Goal: Task Accomplishment & Management: Manage account settings

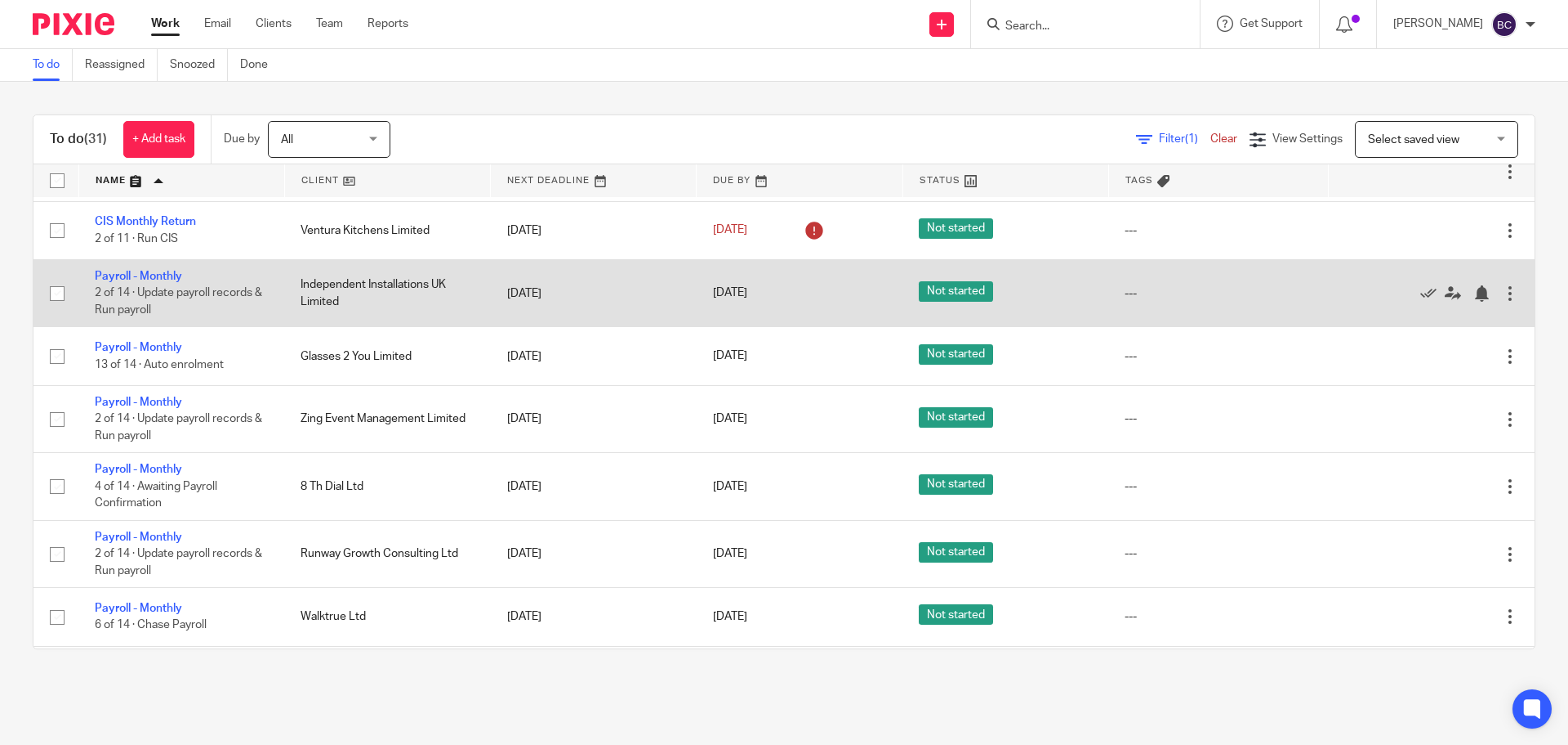
scroll to position [697, 0]
click at [112, 274] on link "Payroll - Monthly" at bounding box center [138, 275] width 88 height 12
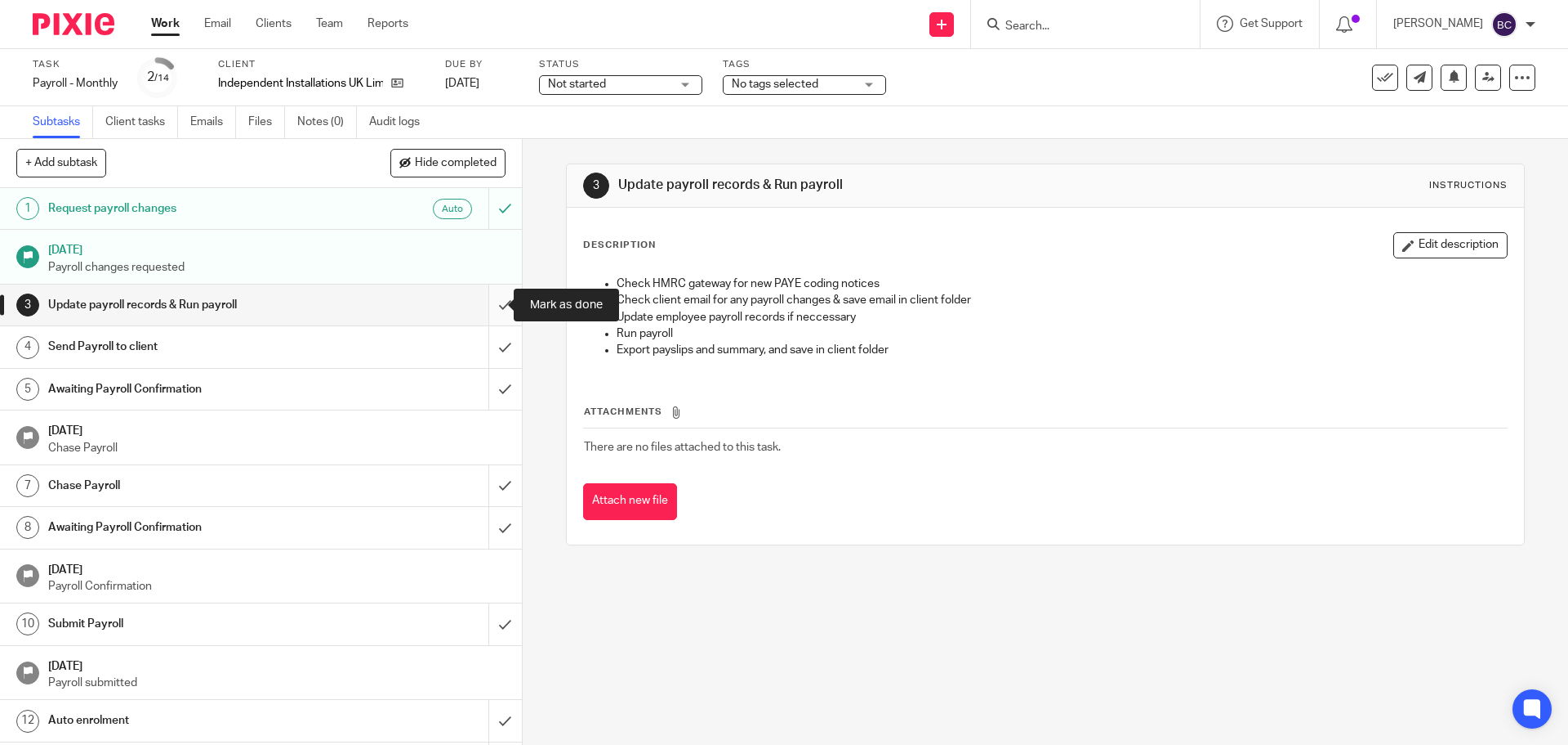
click at [488, 300] on input "submit" at bounding box center [261, 304] width 522 height 41
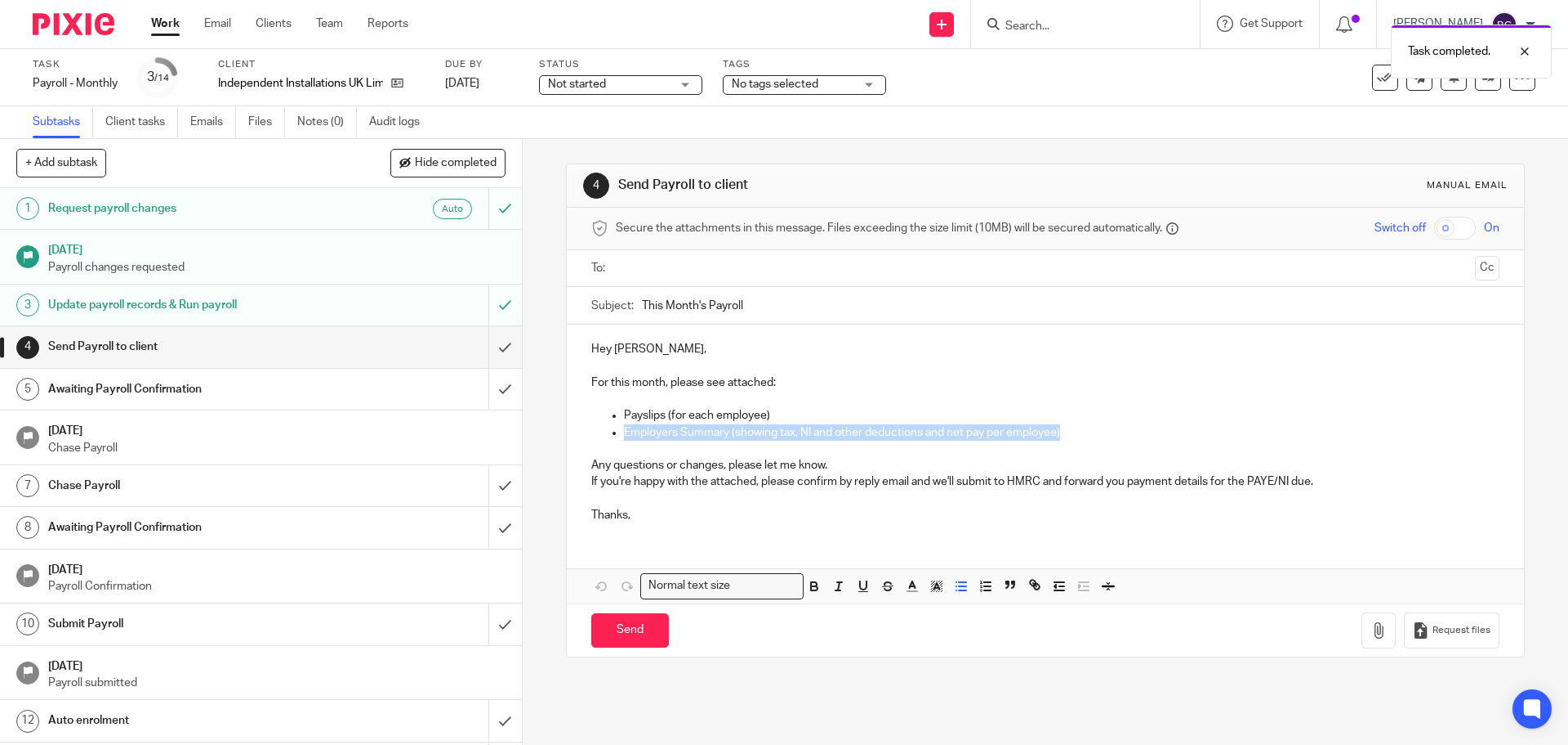
drag, startPoint x: 1074, startPoint y: 435, endPoint x: 604, endPoint y: 427, distance: 470.1
click at [604, 427] on ul "Employers Summary (showing tax, NI and other deductions and net pay per employe…" at bounding box center [1045, 441] width 908 height 33
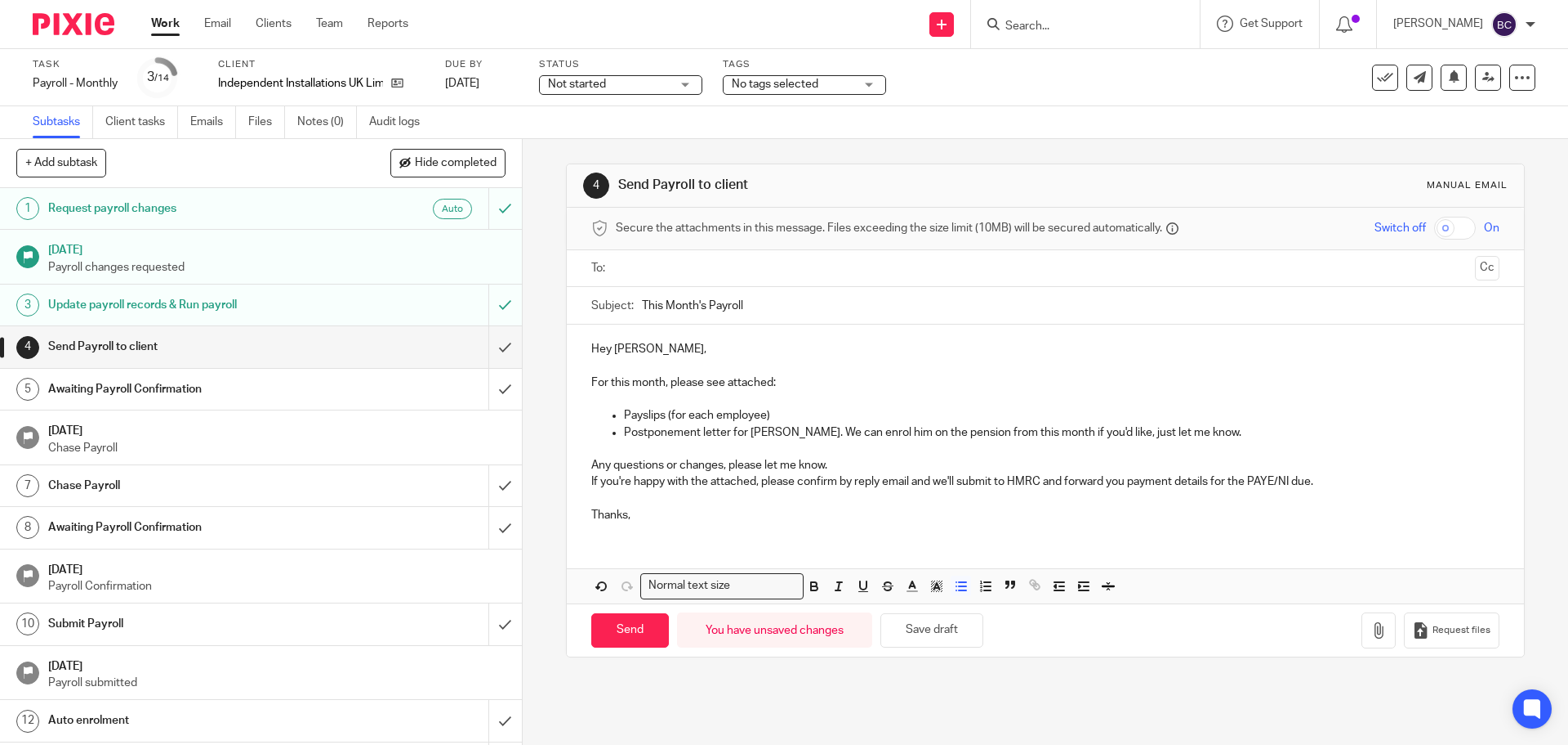
click at [736, 263] on input "text" at bounding box center [1044, 268] width 846 height 19
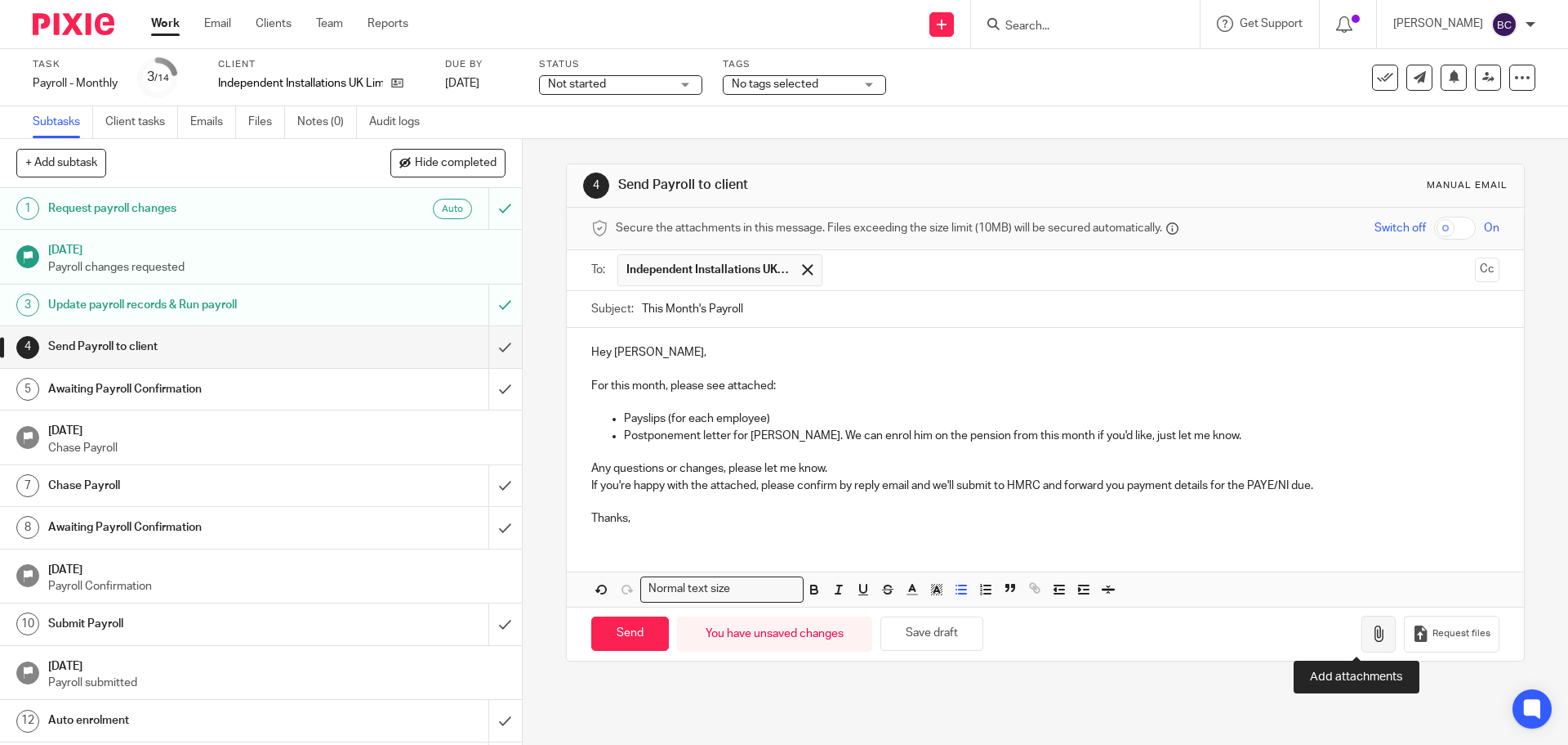
click at [1367, 635] on button "button" at bounding box center [1379, 634] width 34 height 37
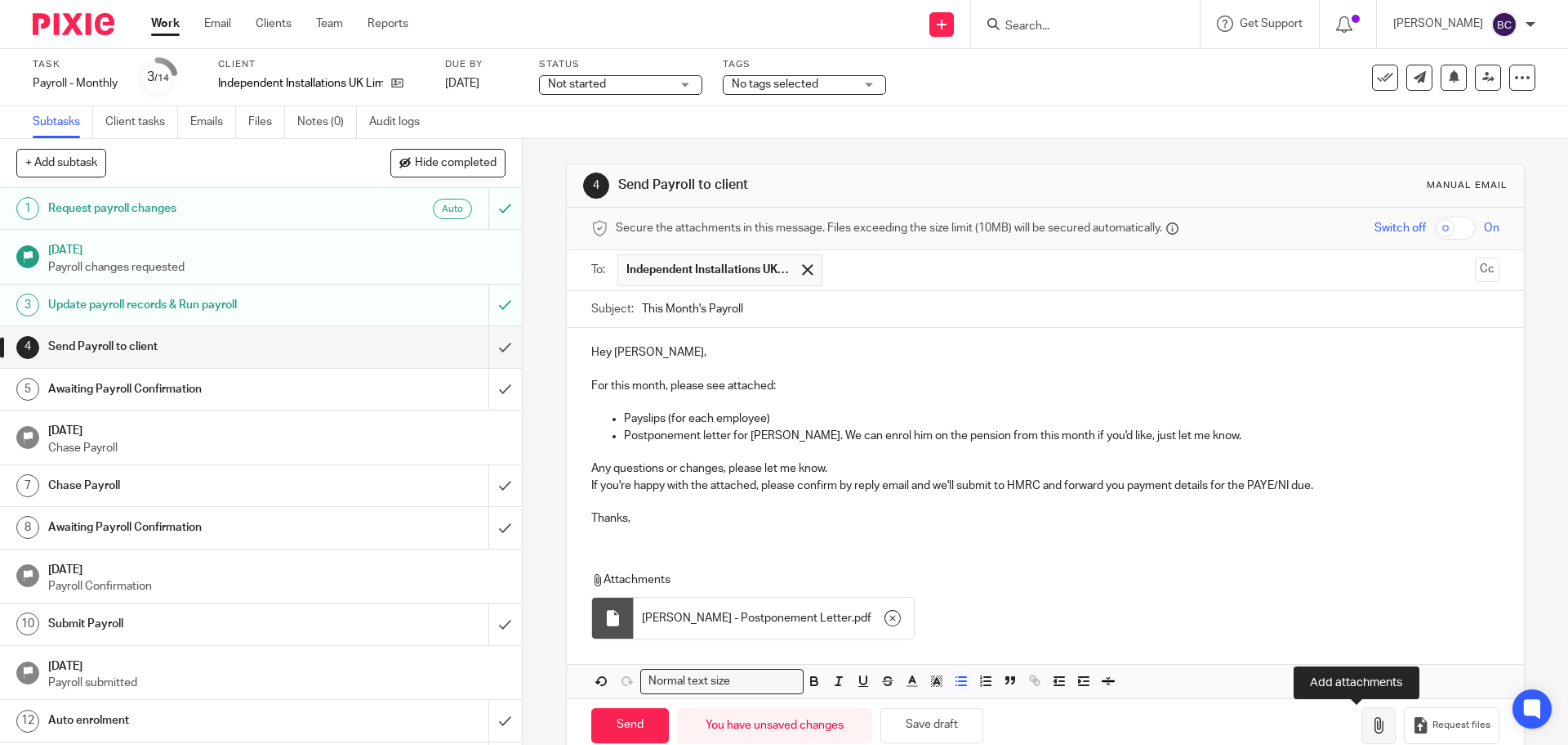
click at [1362, 720] on button "button" at bounding box center [1379, 725] width 34 height 37
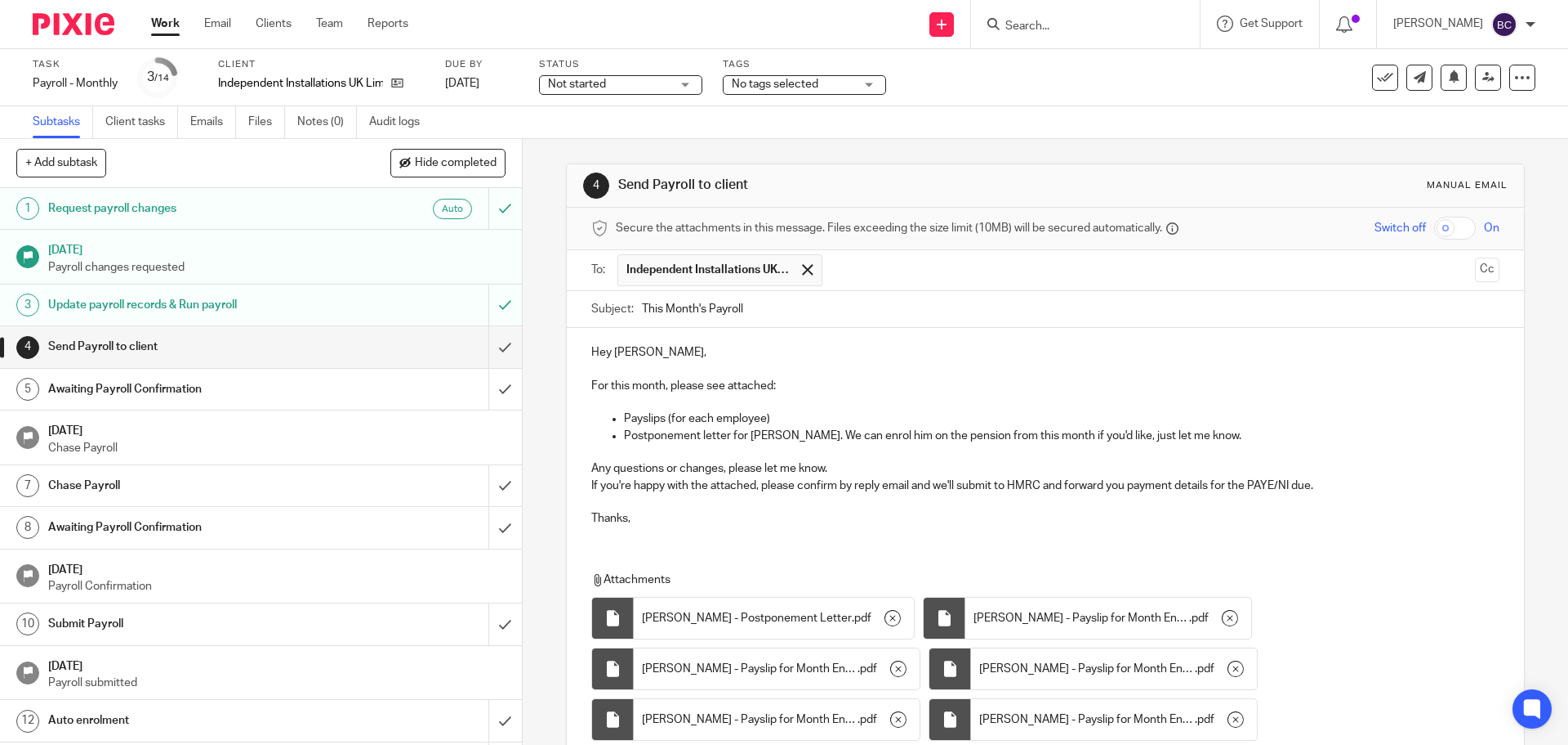
scroll to position [136, 0]
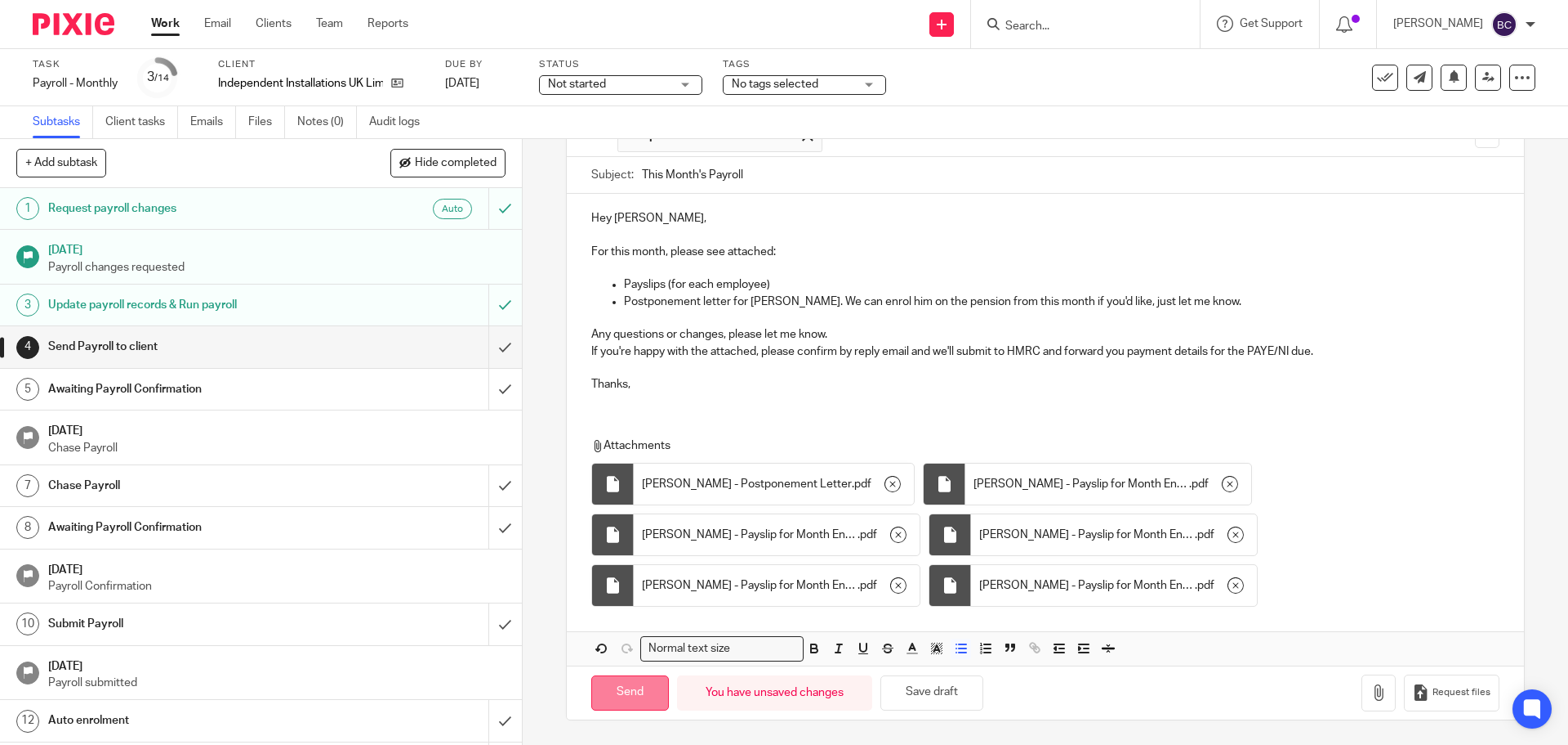
click at [632, 690] on input "Send" at bounding box center [631, 692] width 78 height 35
type input "Sent"
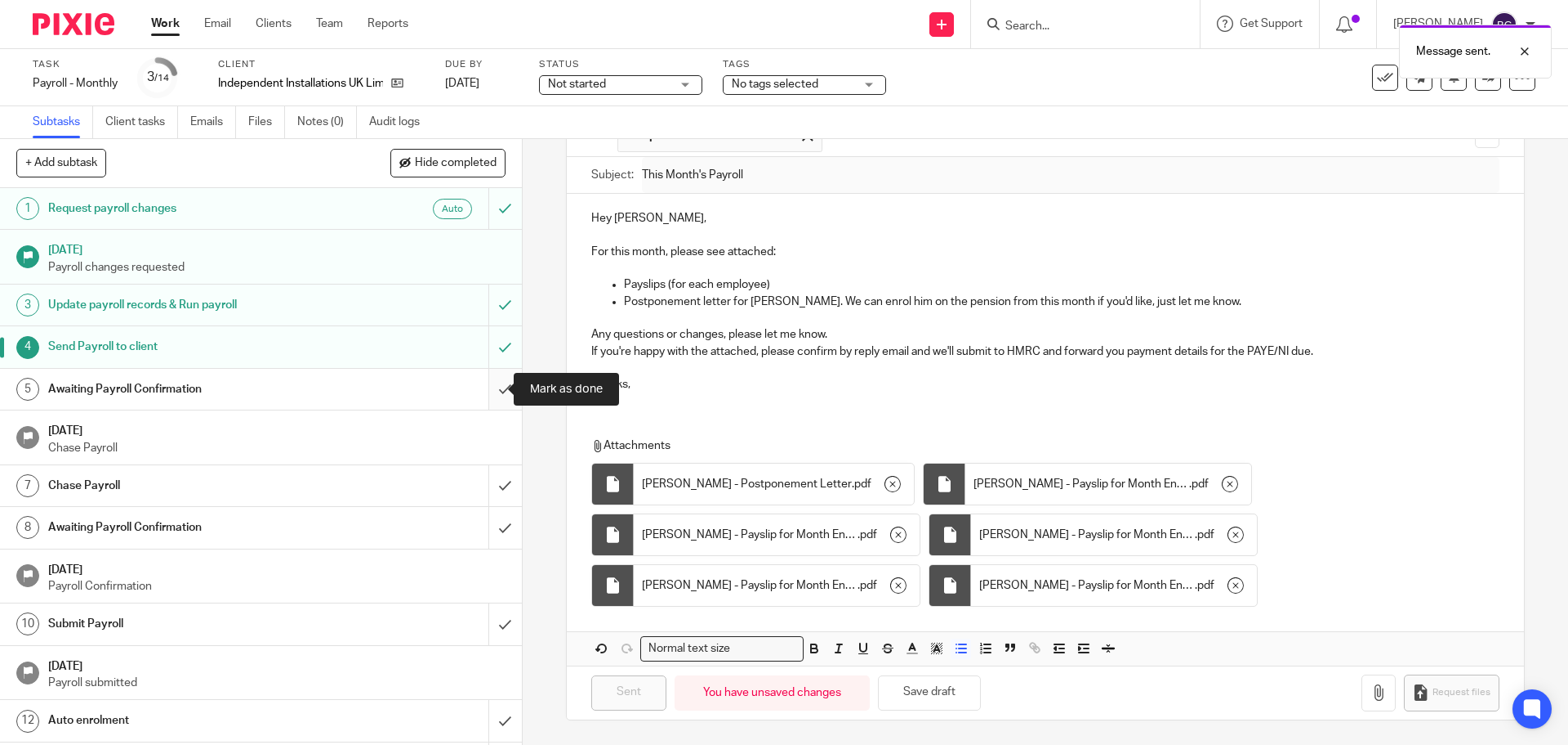
click at [489, 384] on input "submit" at bounding box center [261, 388] width 522 height 41
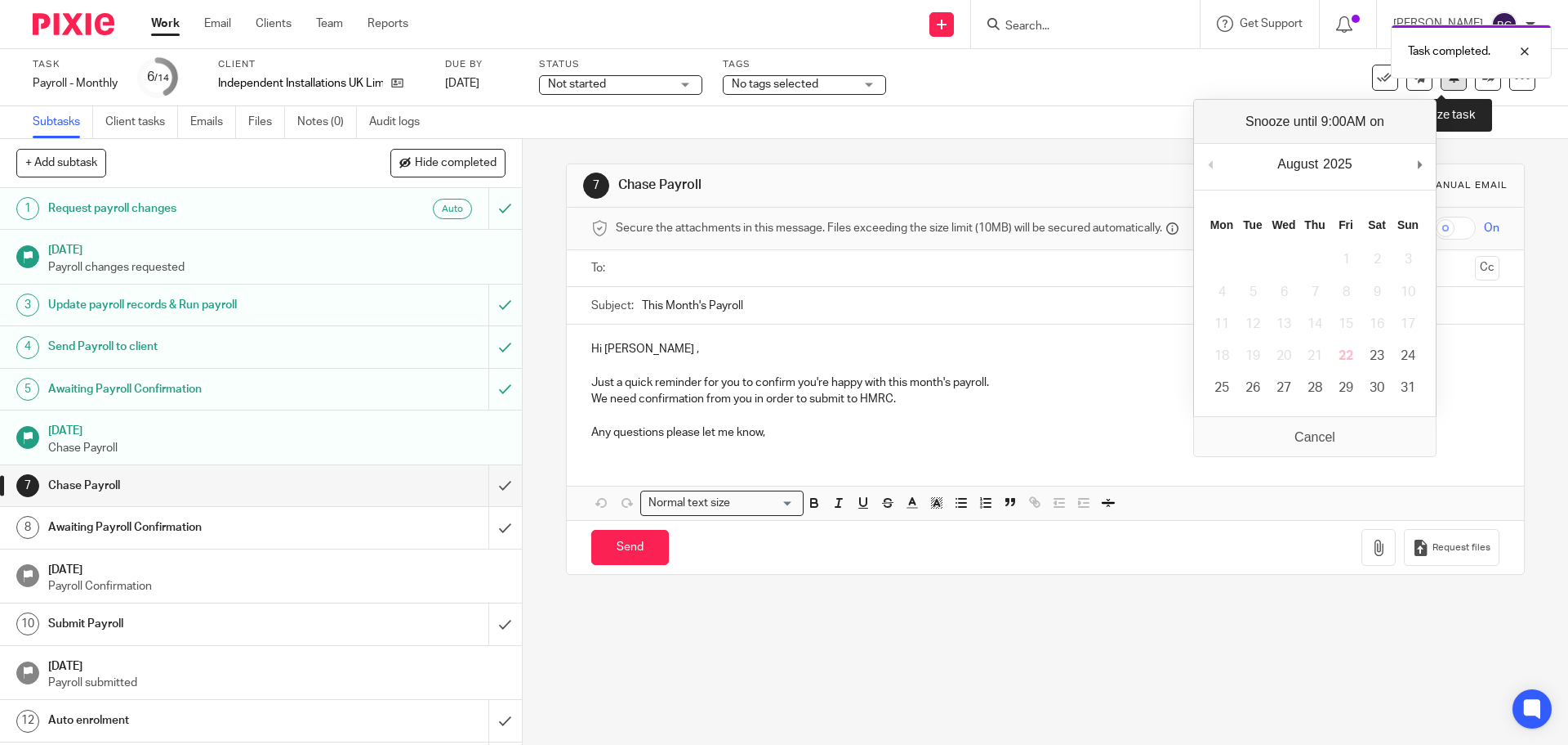
click at [1444, 90] on button at bounding box center [1454, 77] width 26 height 26
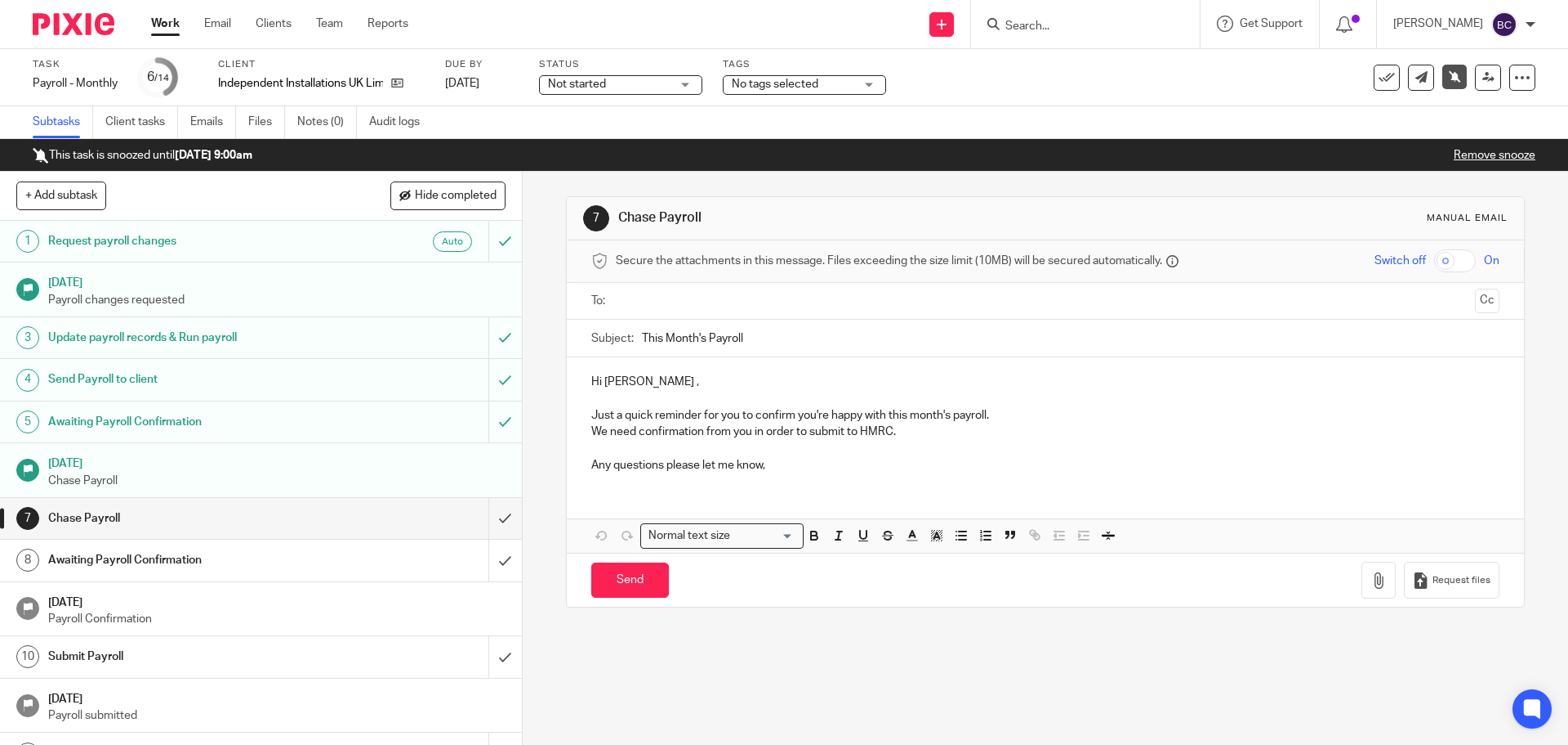
click at [1096, 22] on input "Search" at bounding box center [1078, 27] width 147 height 14
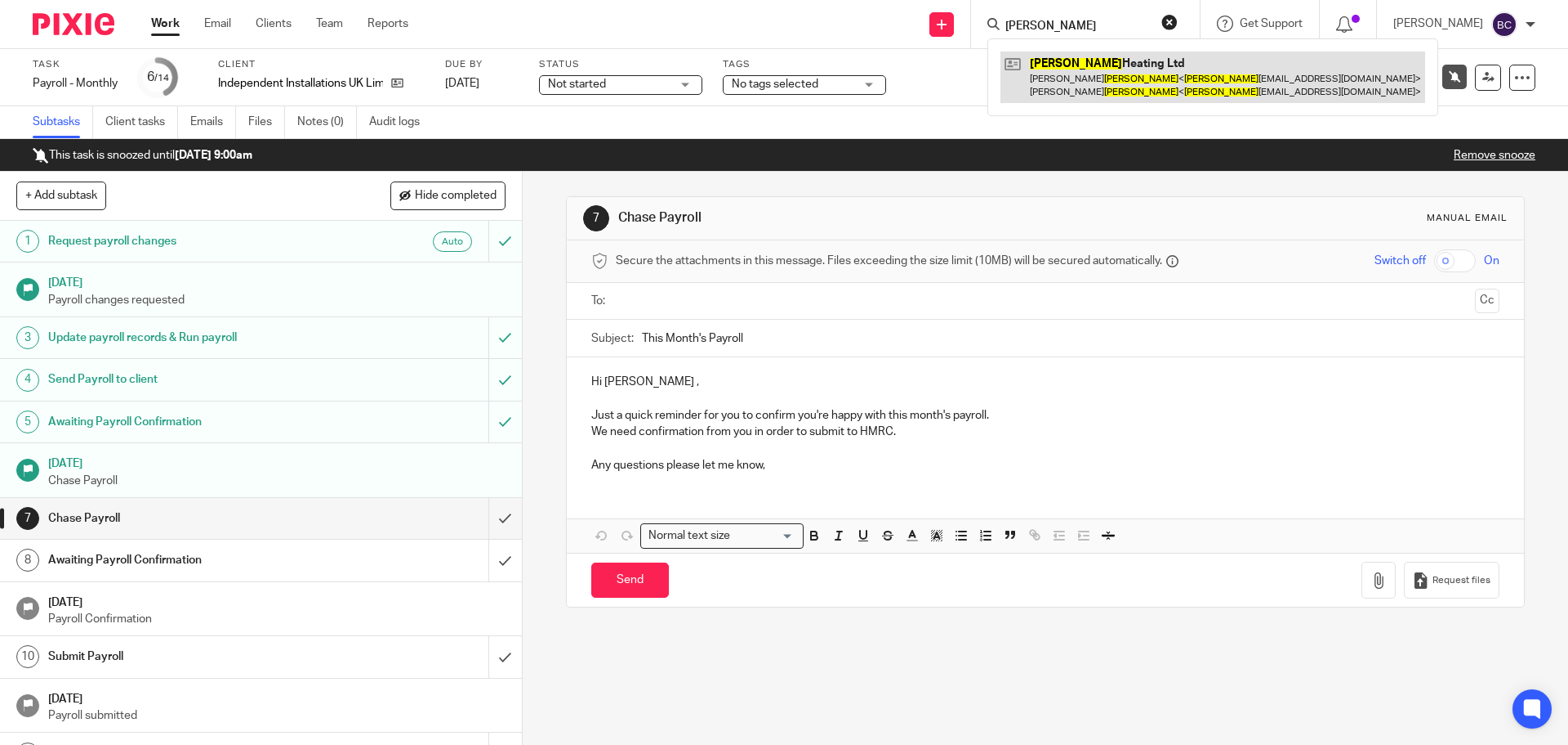
type input "byron"
click at [1093, 72] on link at bounding box center [1212, 77] width 424 height 51
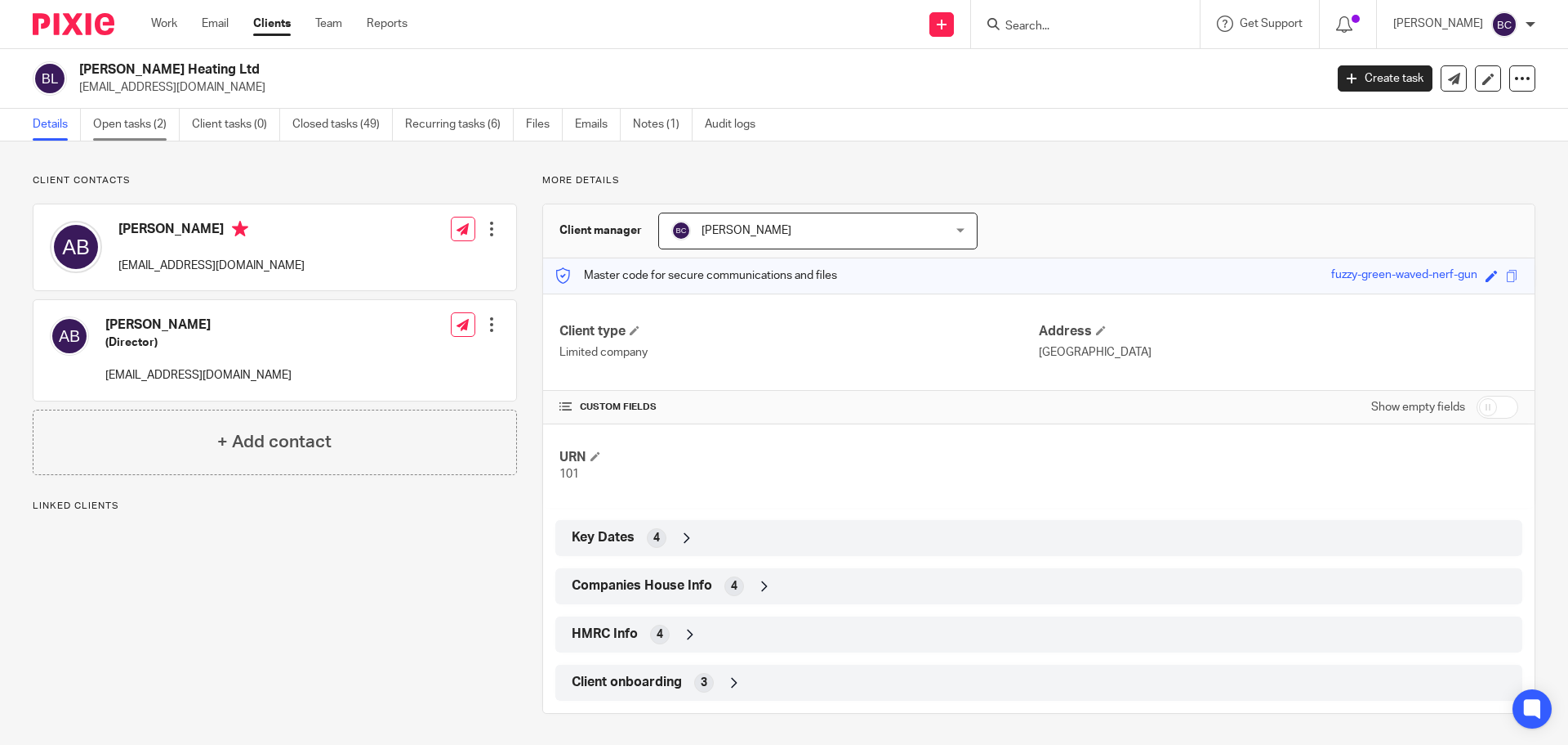
click at [145, 133] on link "Open tasks (2)" at bounding box center [137, 124] width 87 height 32
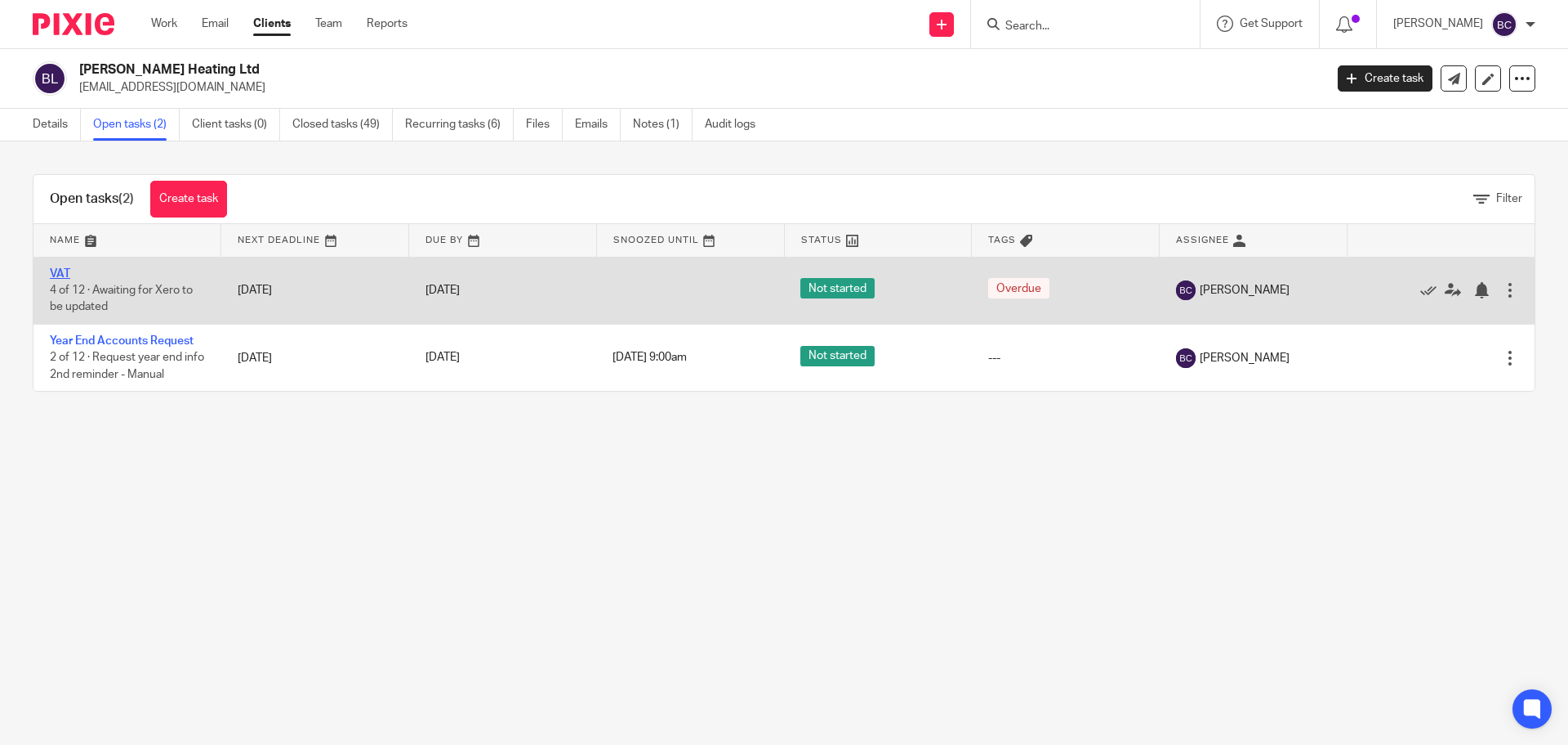
click at [58, 273] on link "VAT" at bounding box center [60, 273] width 21 height 12
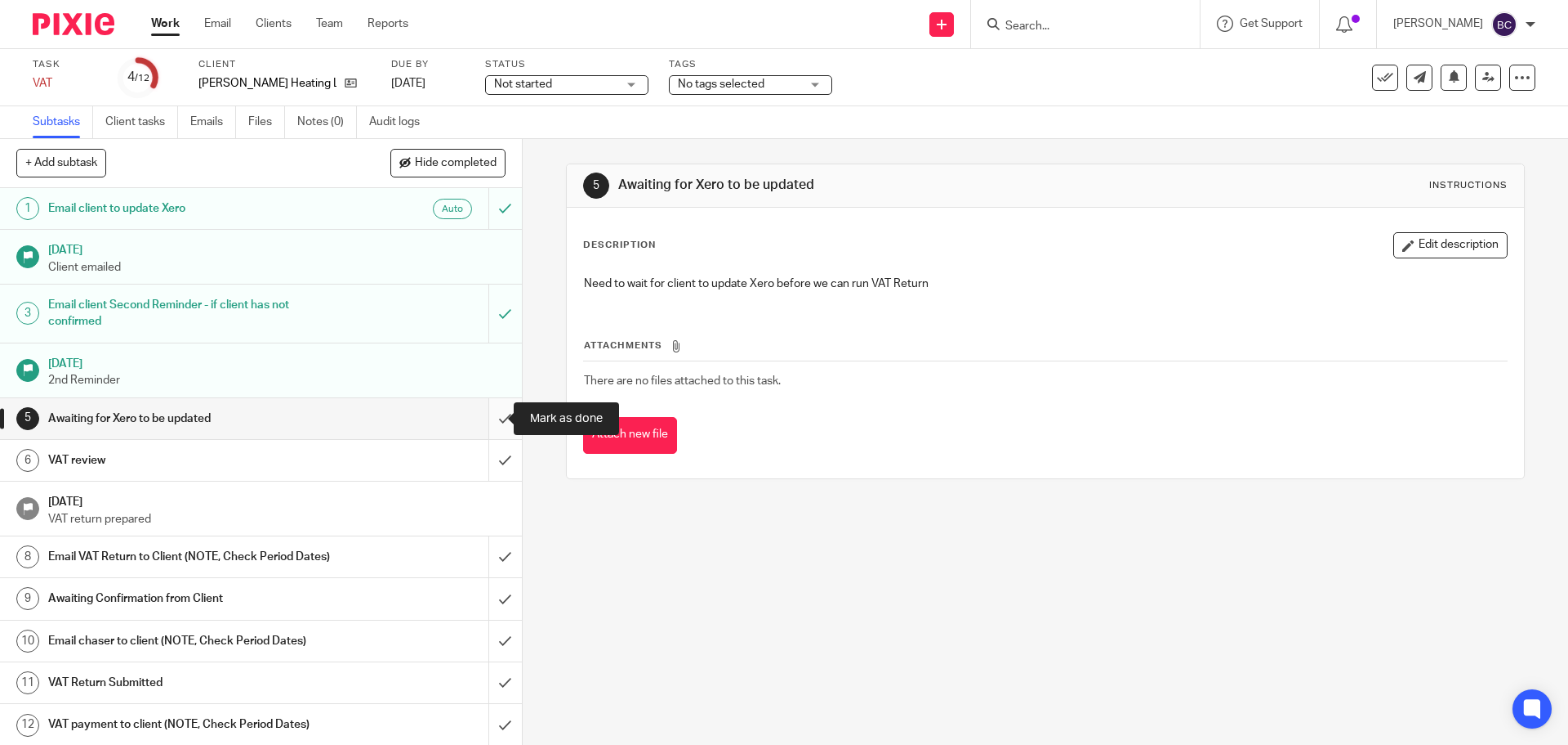
click at [488, 416] on input "submit" at bounding box center [261, 418] width 522 height 41
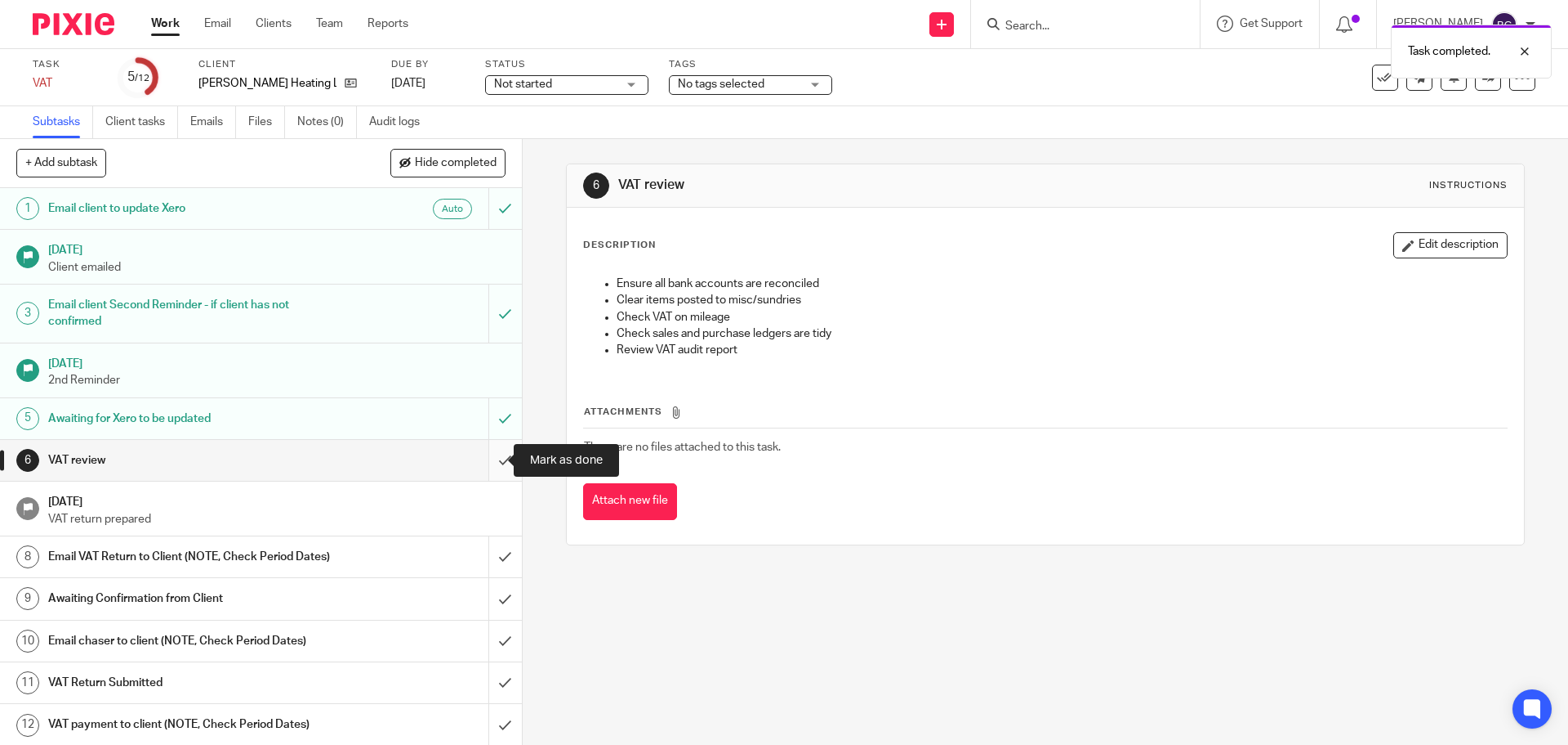
click at [485, 459] on input "submit" at bounding box center [261, 460] width 522 height 41
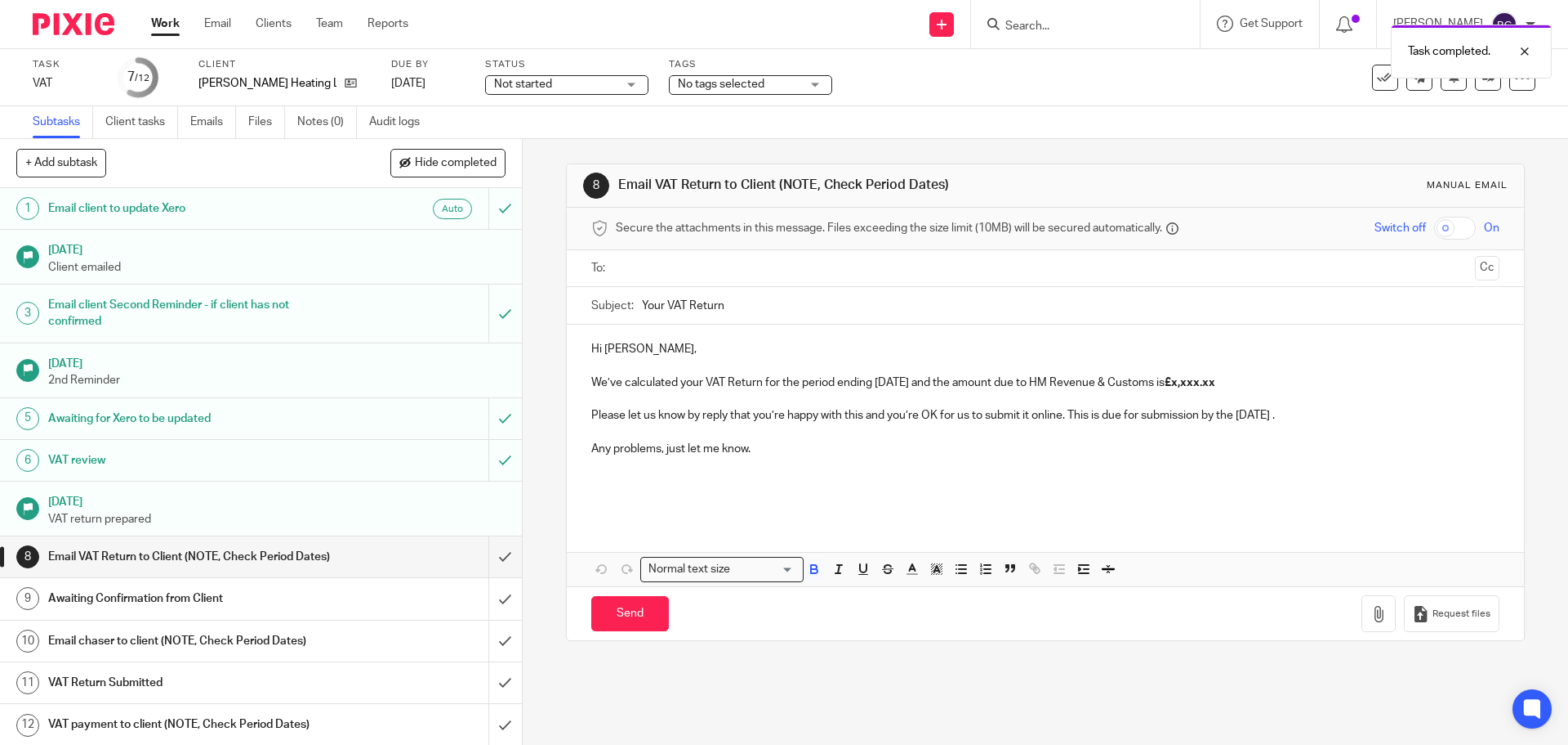
click at [1192, 384] on strong "£x,xxx.xx" at bounding box center [1190, 382] width 51 height 12
drag, startPoint x: 1187, startPoint y: 382, endPoint x: 1232, endPoint y: 382, distance: 45.0
click at [1232, 382] on p "We’ve calculated your VAT Return for the period ending July 2025 and the amount…" at bounding box center [1045, 383] width 908 height 16
click at [641, 263] on input "text" at bounding box center [1044, 268] width 846 height 19
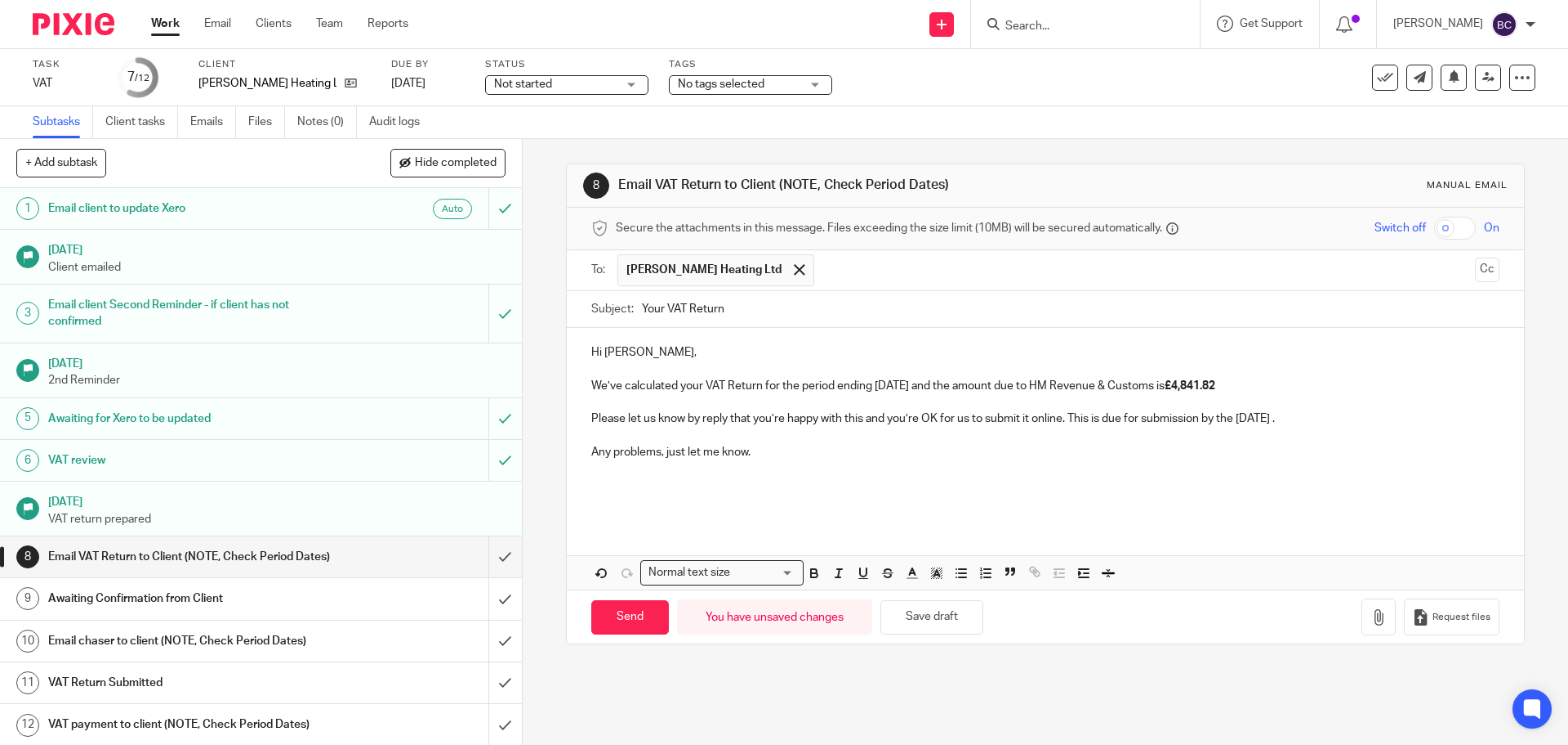
click at [1316, 417] on p "Please let us know by reply that you’re happy with this and you’re OK for us to…" at bounding box center [1045, 418] width 908 height 16
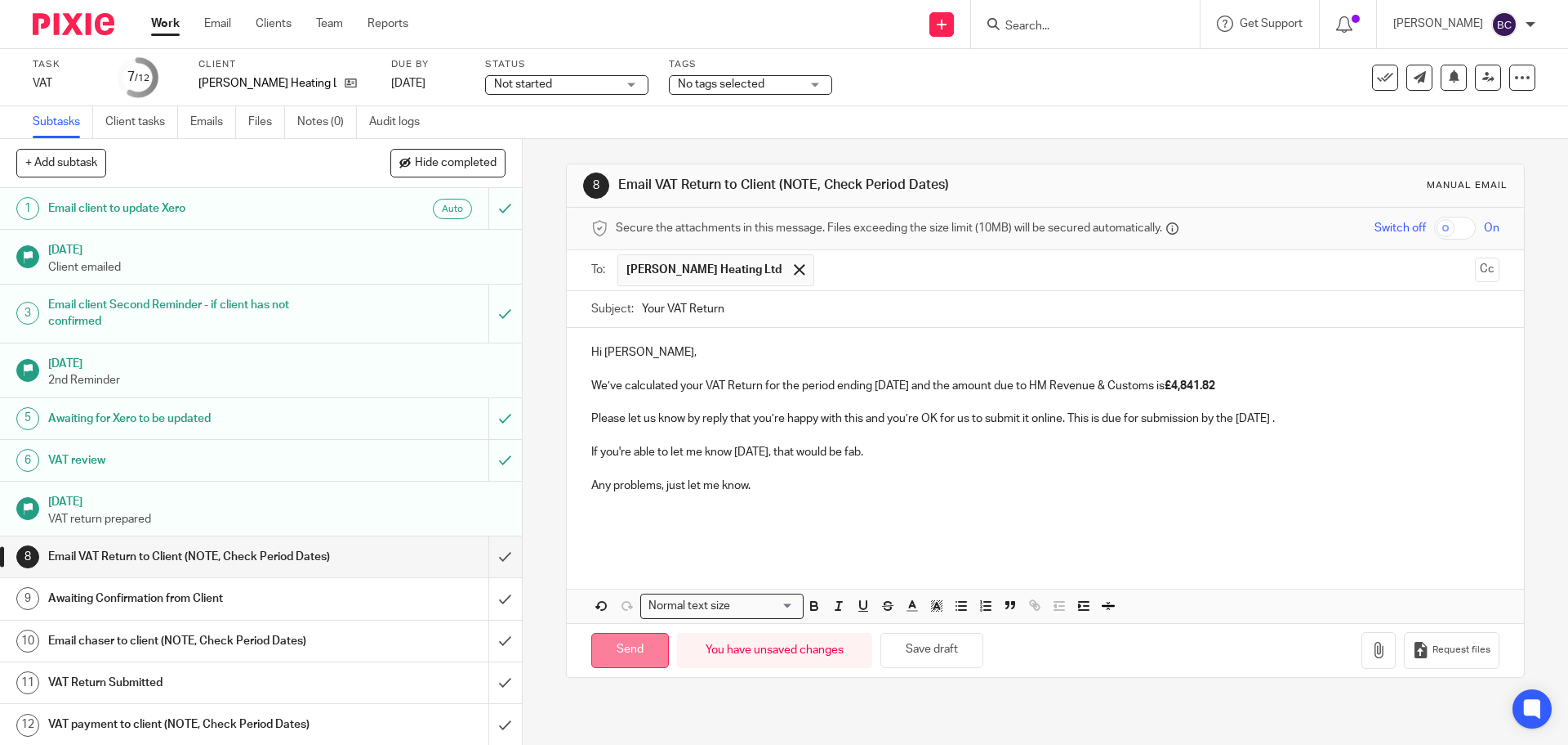
click at [604, 643] on input "Send" at bounding box center [631, 650] width 78 height 35
type input "Sent"
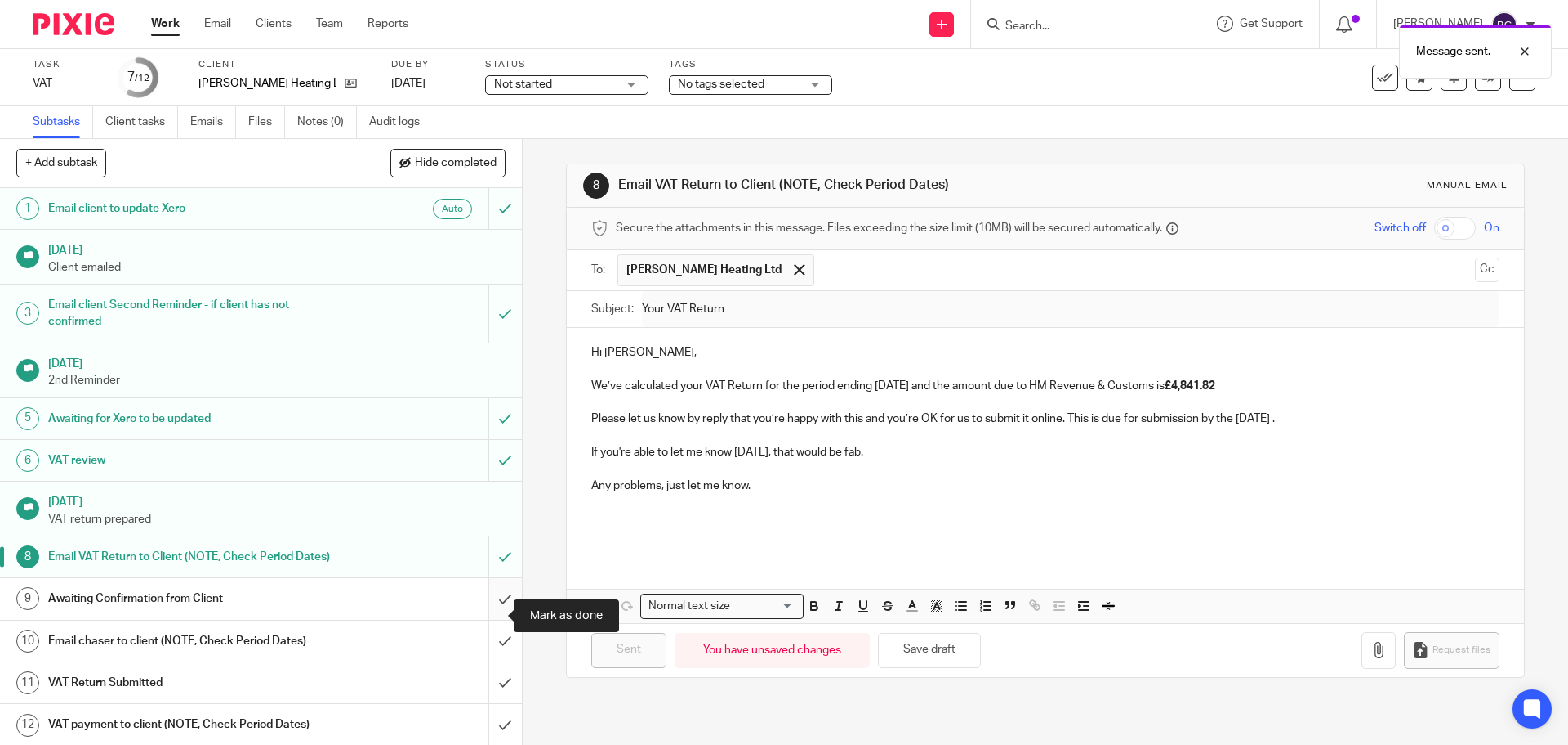
click at [484, 611] on input "submit" at bounding box center [261, 597] width 522 height 41
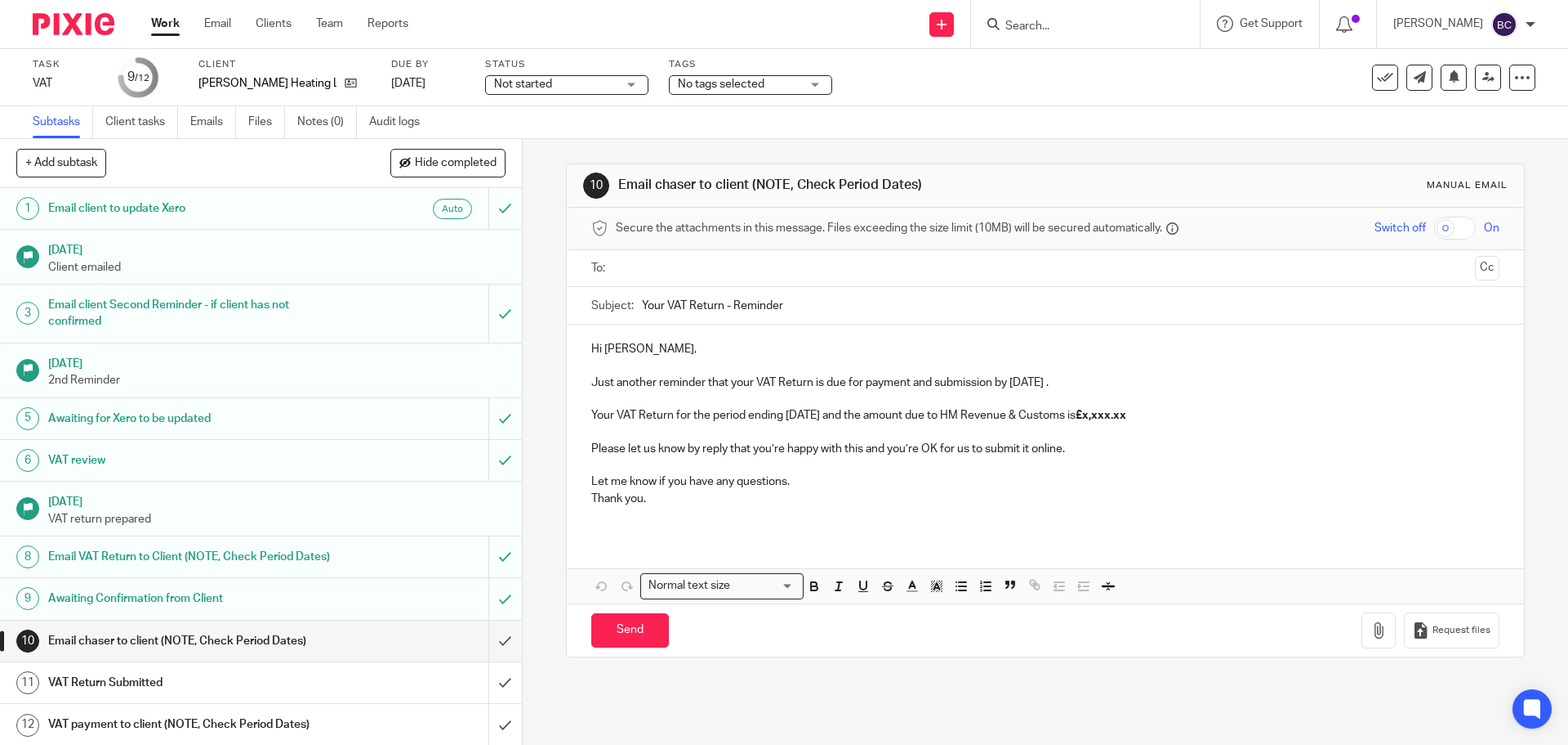
click at [1049, 27] on input "Search" at bounding box center [1078, 27] width 147 height 14
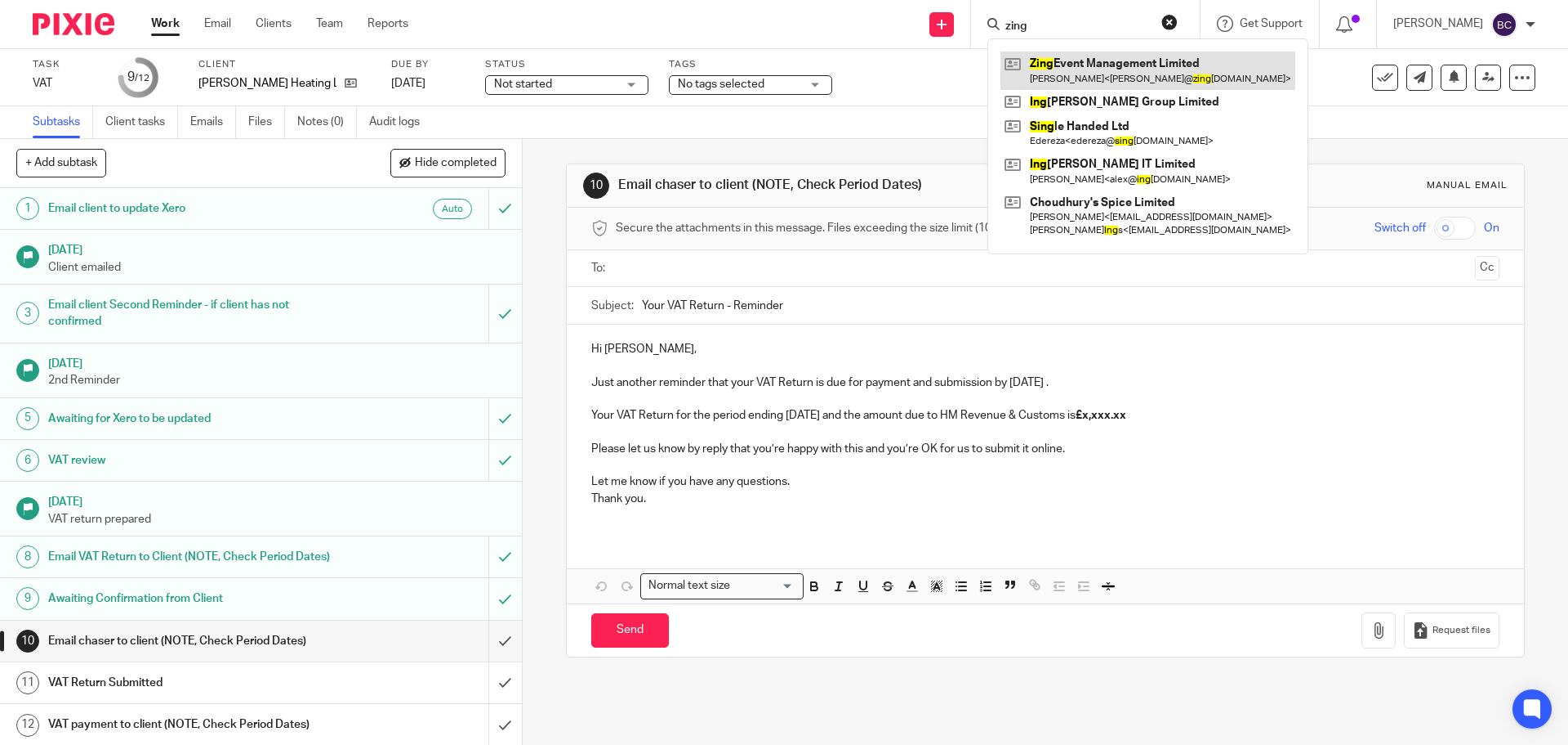
type input "zing"
click at [1095, 81] on link at bounding box center [1148, 71] width 295 height 38
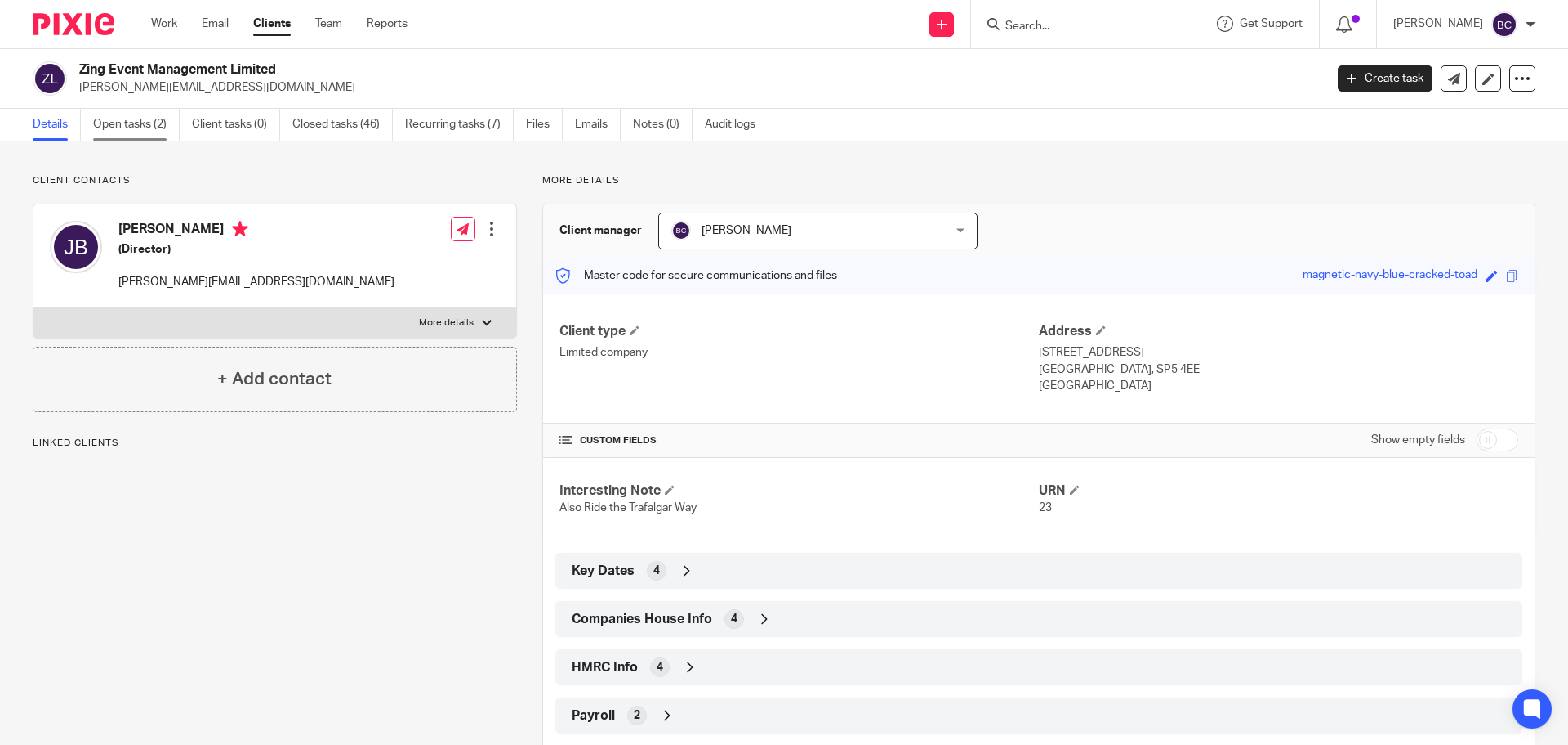
click at [165, 124] on link "Open tasks (2)" at bounding box center [137, 124] width 87 height 32
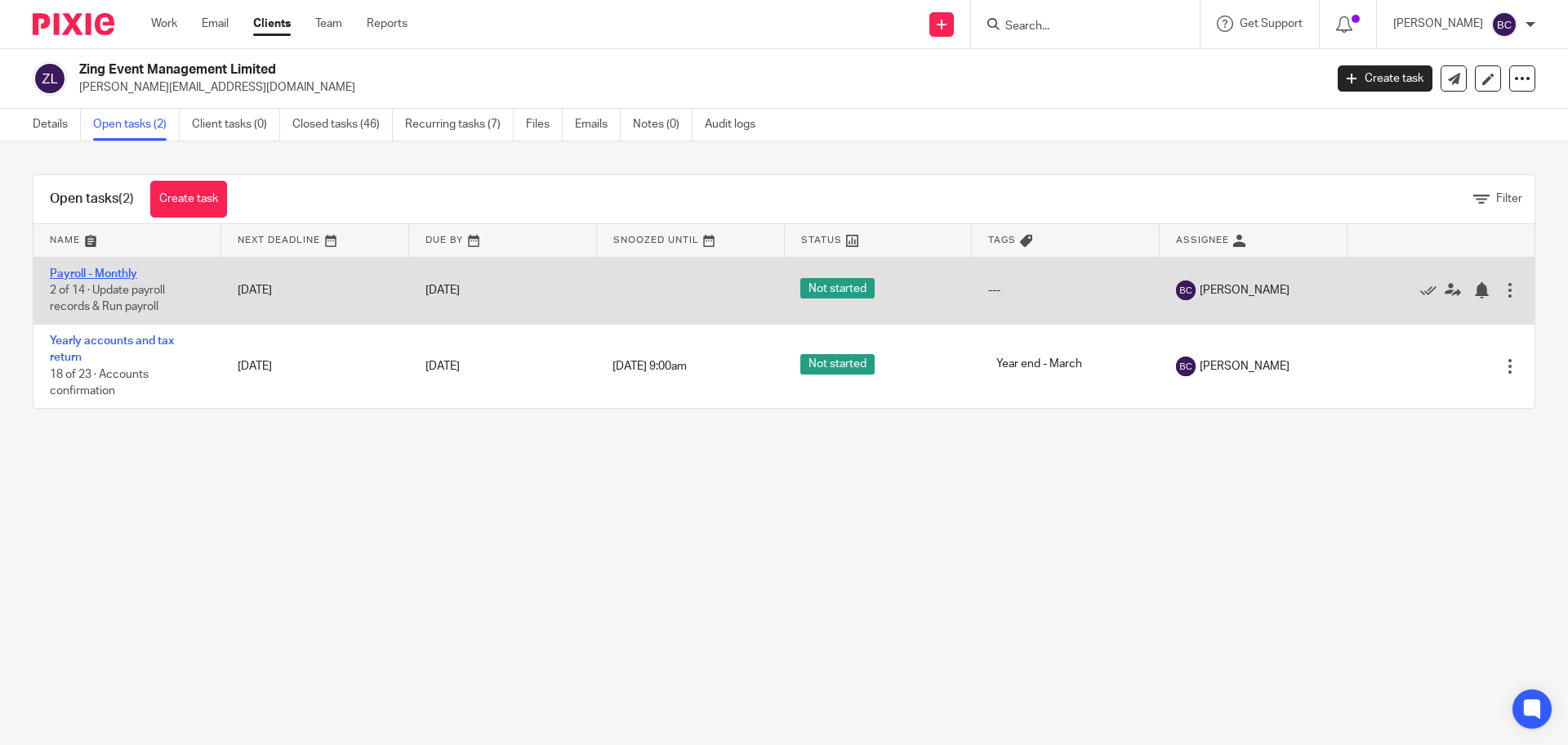
click at [99, 273] on link "Payroll - Monthly" at bounding box center [93, 273] width 88 height 12
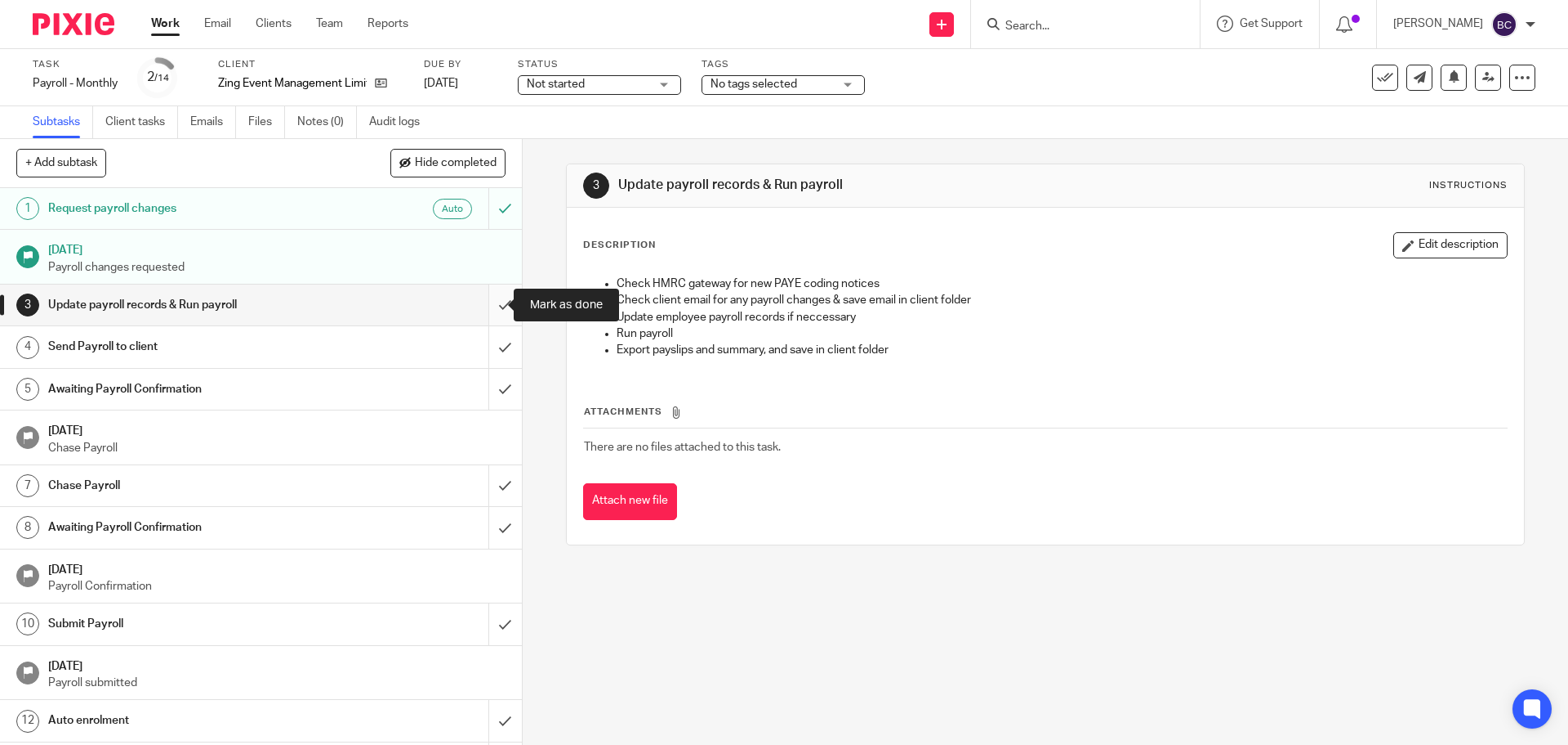
click at [492, 304] on input "submit" at bounding box center [261, 304] width 522 height 41
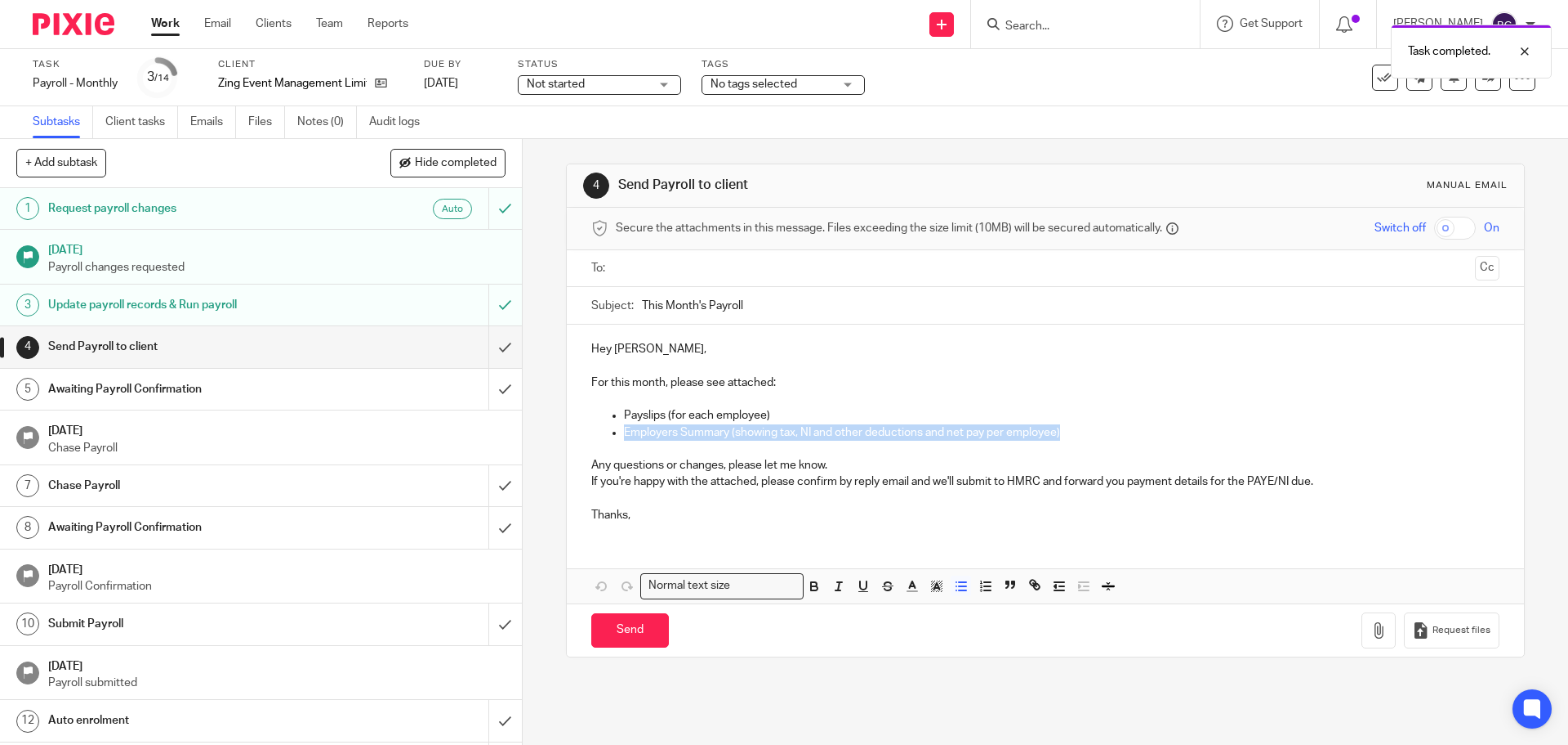
drag, startPoint x: 1083, startPoint y: 430, endPoint x: 605, endPoint y: 424, distance: 478.0
click at [605, 425] on ul "Employers Summary (showing tax, NI and other deductions and net pay per employe…" at bounding box center [1045, 441] width 908 height 33
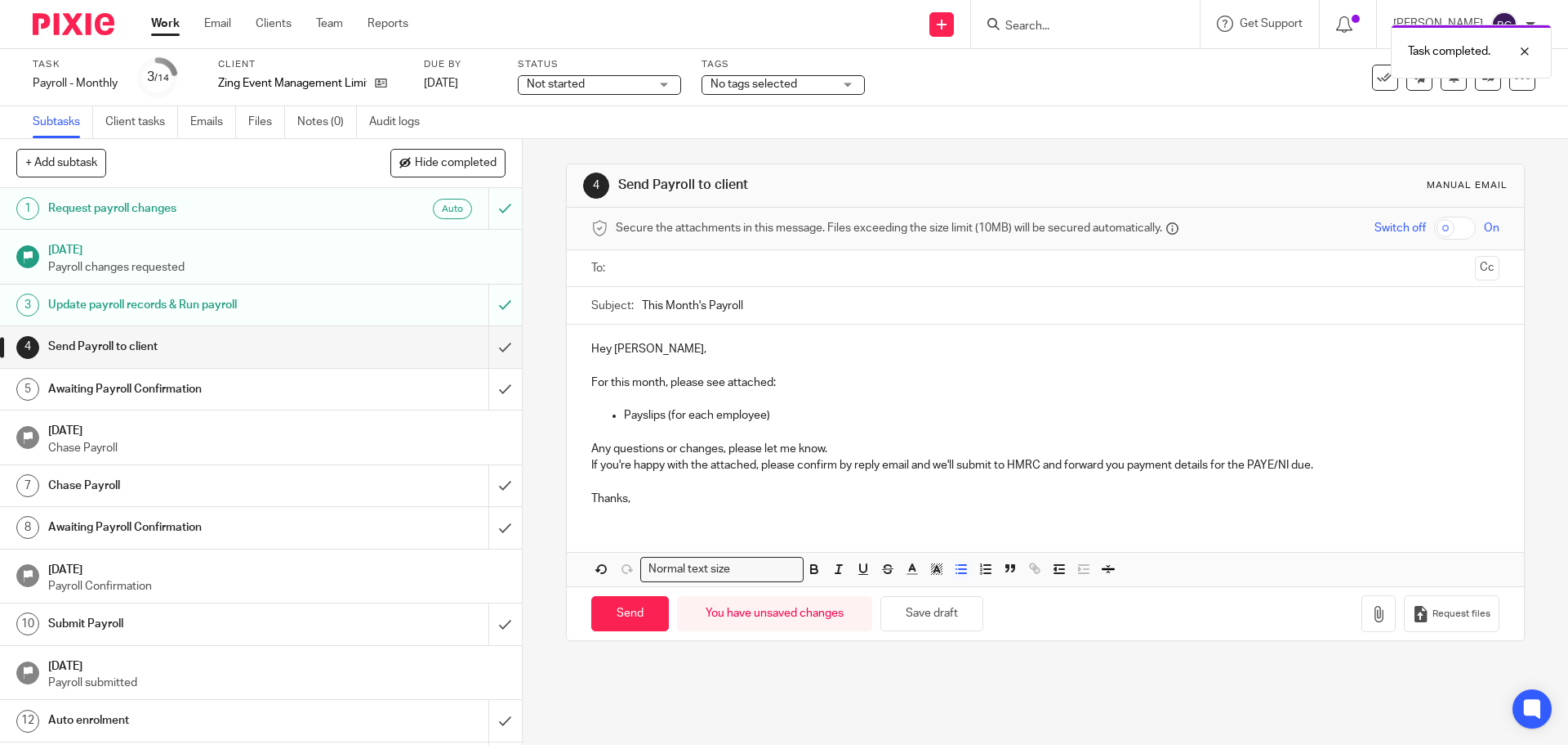
click at [641, 265] on input "text" at bounding box center [1044, 268] width 846 height 19
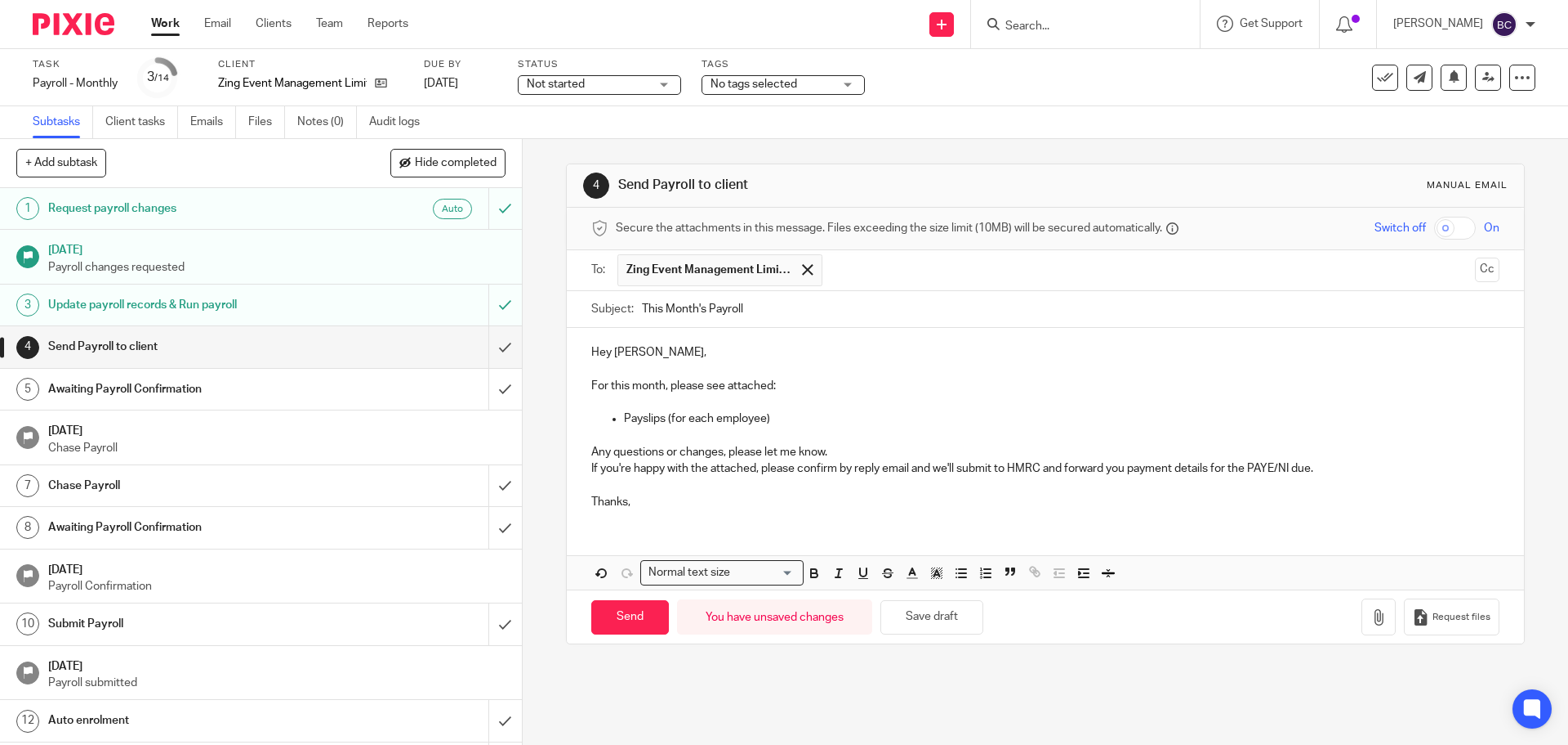
click at [645, 353] on p "Hey [PERSON_NAME]," at bounding box center [1045, 352] width 908 height 16
click at [1362, 615] on button "button" at bounding box center [1379, 616] width 34 height 37
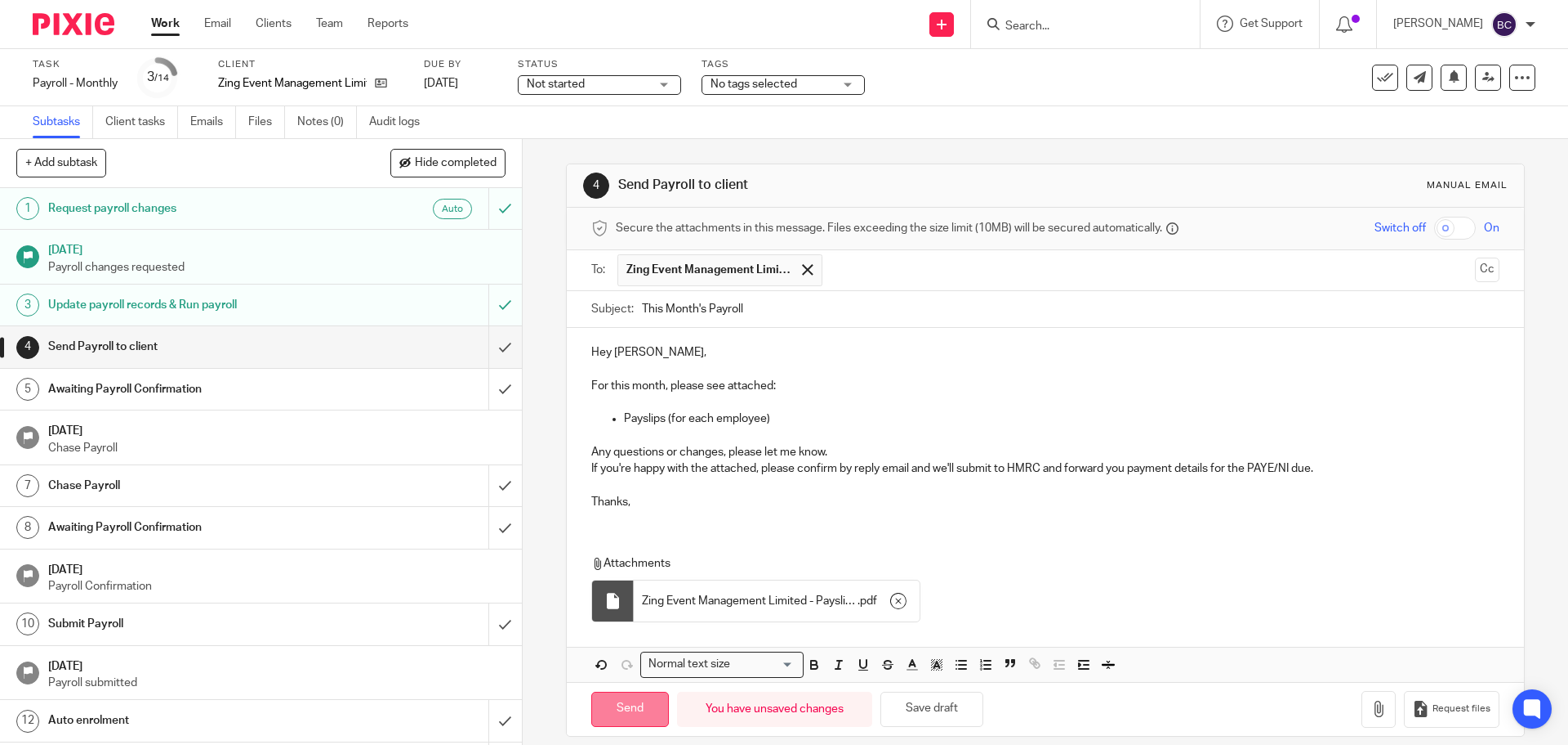
click at [641, 696] on input "Send" at bounding box center [631, 709] width 78 height 35
type input "Sent"
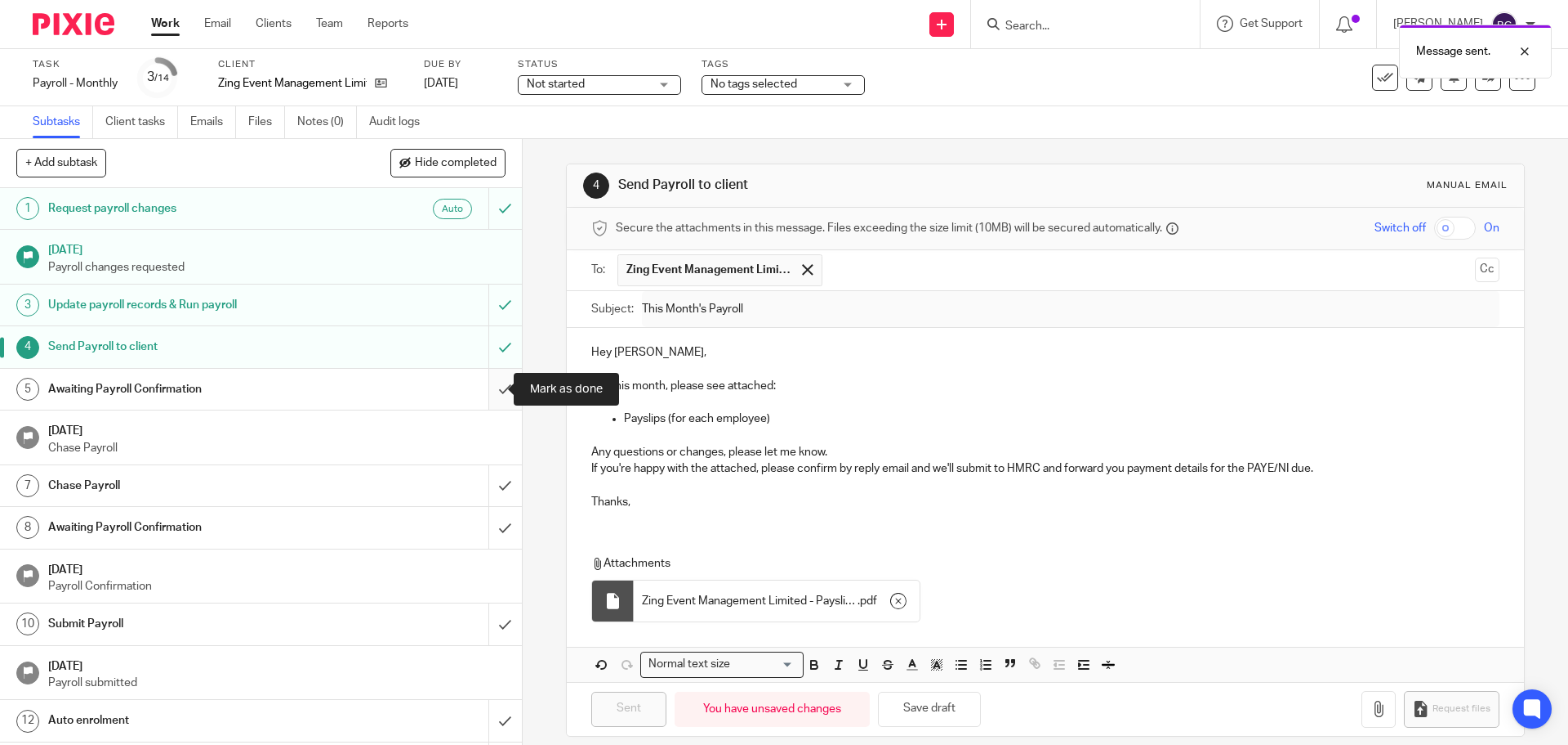
click at [486, 386] on input "submit" at bounding box center [261, 388] width 522 height 41
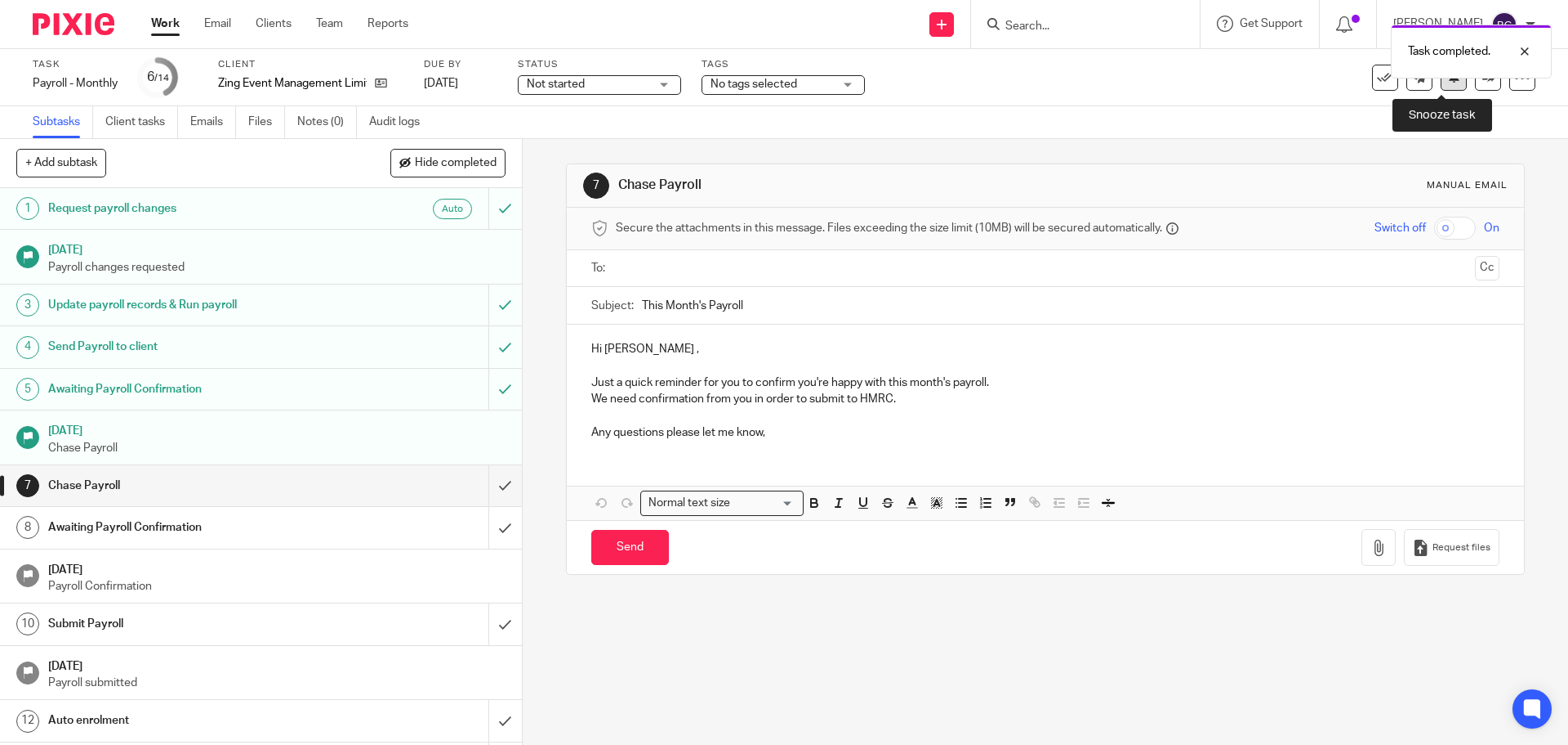
click at [1447, 89] on button at bounding box center [1454, 77] width 26 height 26
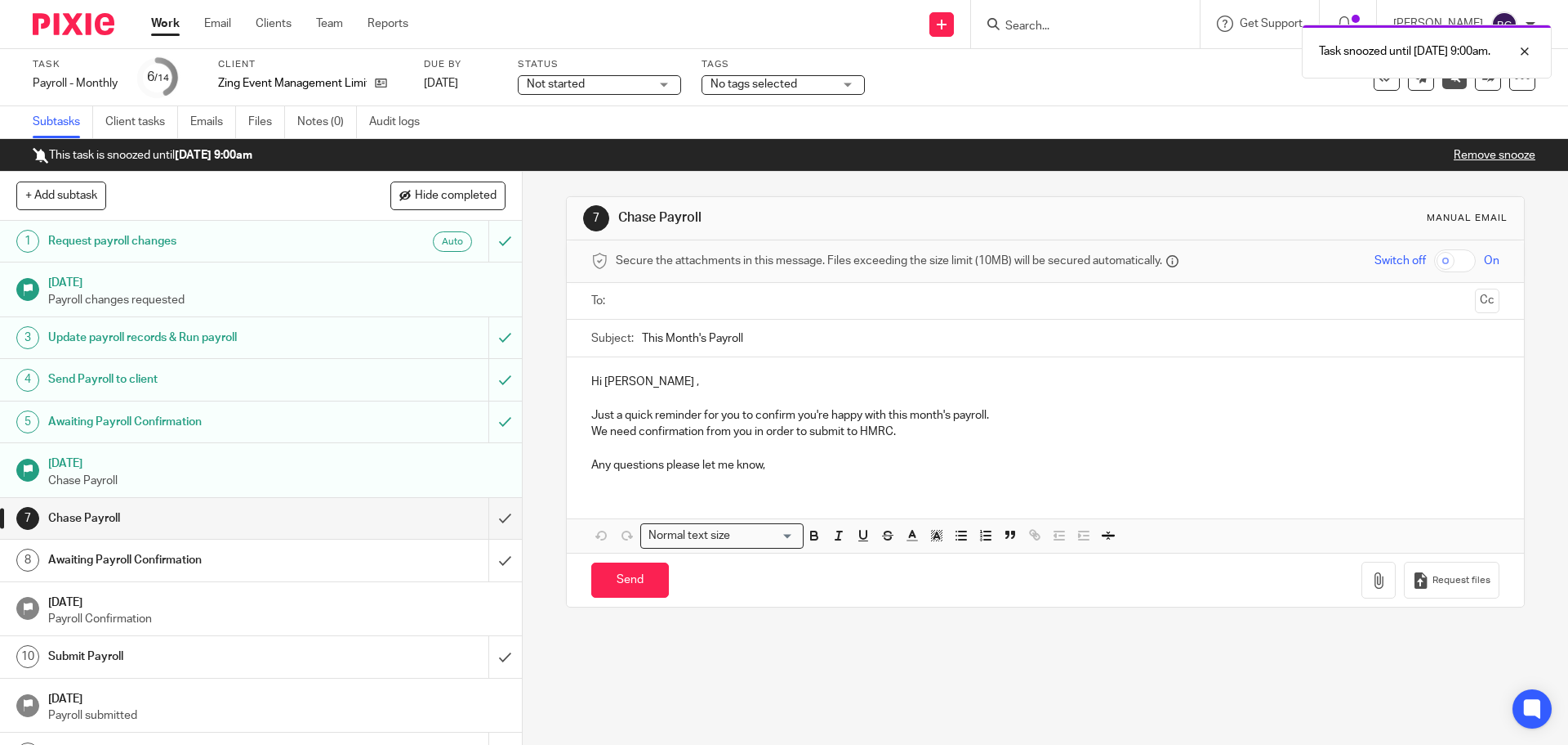
click at [1063, 30] on div "Task snoozed until 29 Aug 2025 9:00am." at bounding box center [1168, 47] width 768 height 62
click at [1520, 50] on div at bounding box center [1513, 52] width 44 height 20
click at [1106, 26] on input "Search" at bounding box center [1078, 27] width 147 height 14
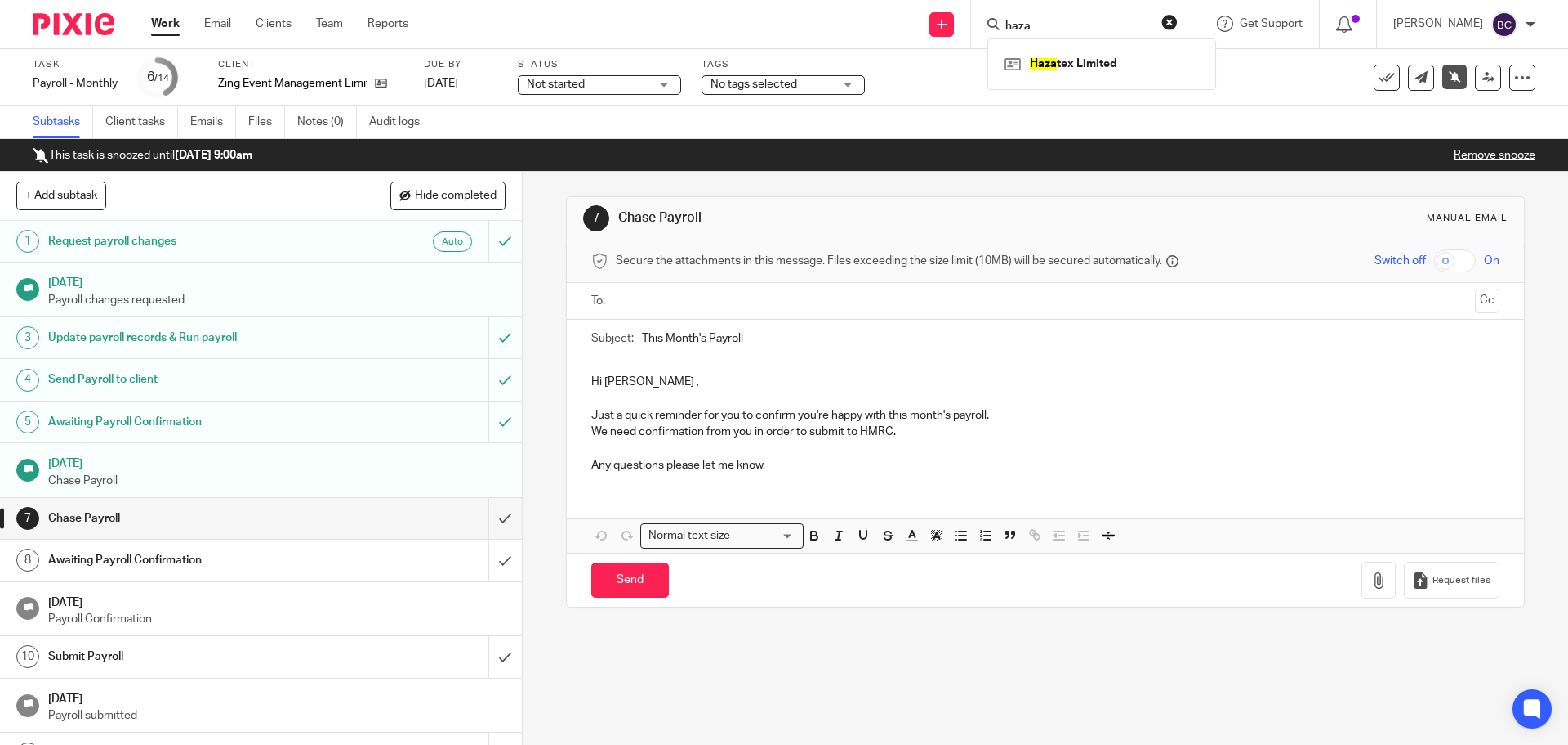
type input "haza"
click button "submit" at bounding box center [0, 0] width 0 height 0
click at [1098, 55] on link at bounding box center [1102, 63] width 203 height 24
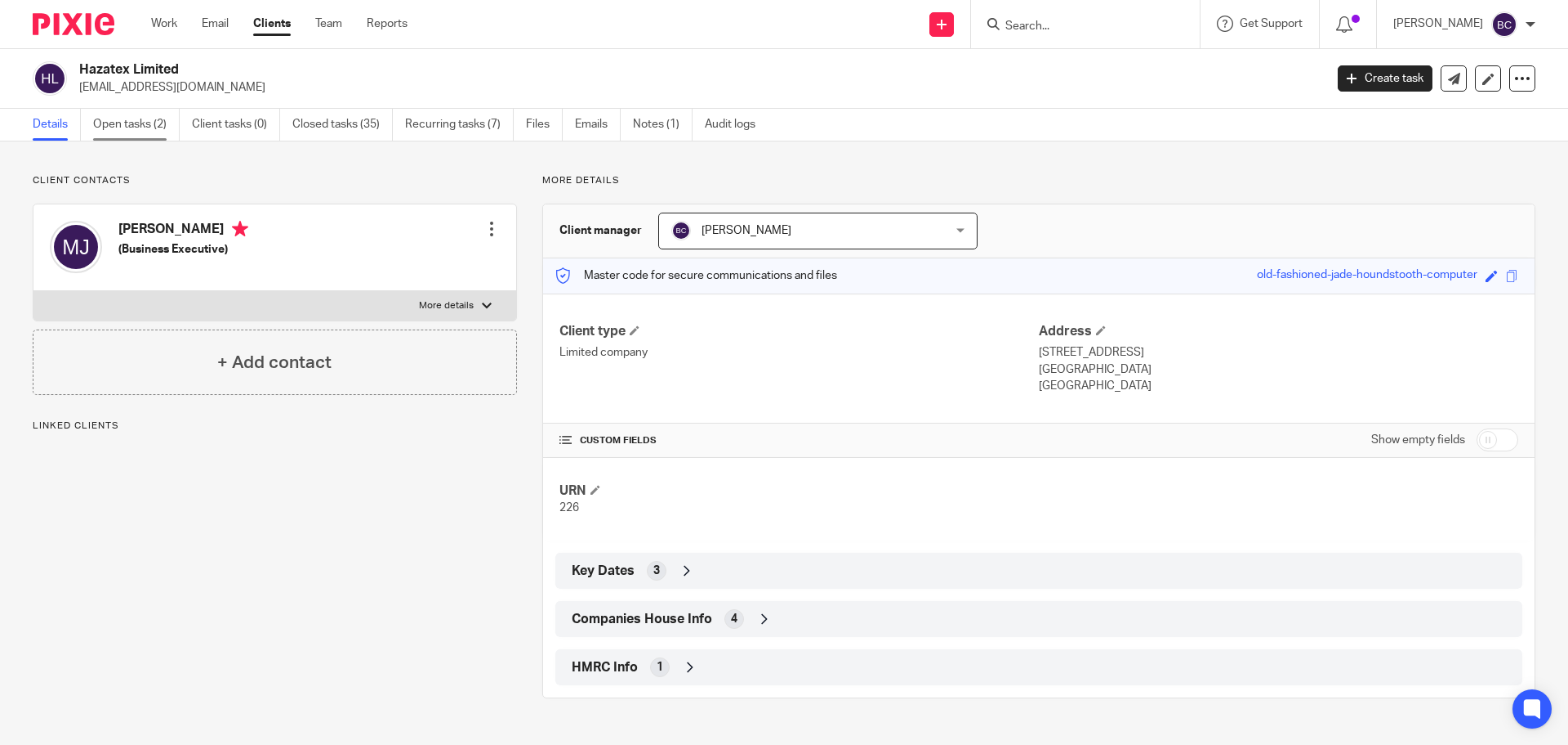
click at [164, 126] on link "Open tasks (2)" at bounding box center [137, 124] width 87 height 32
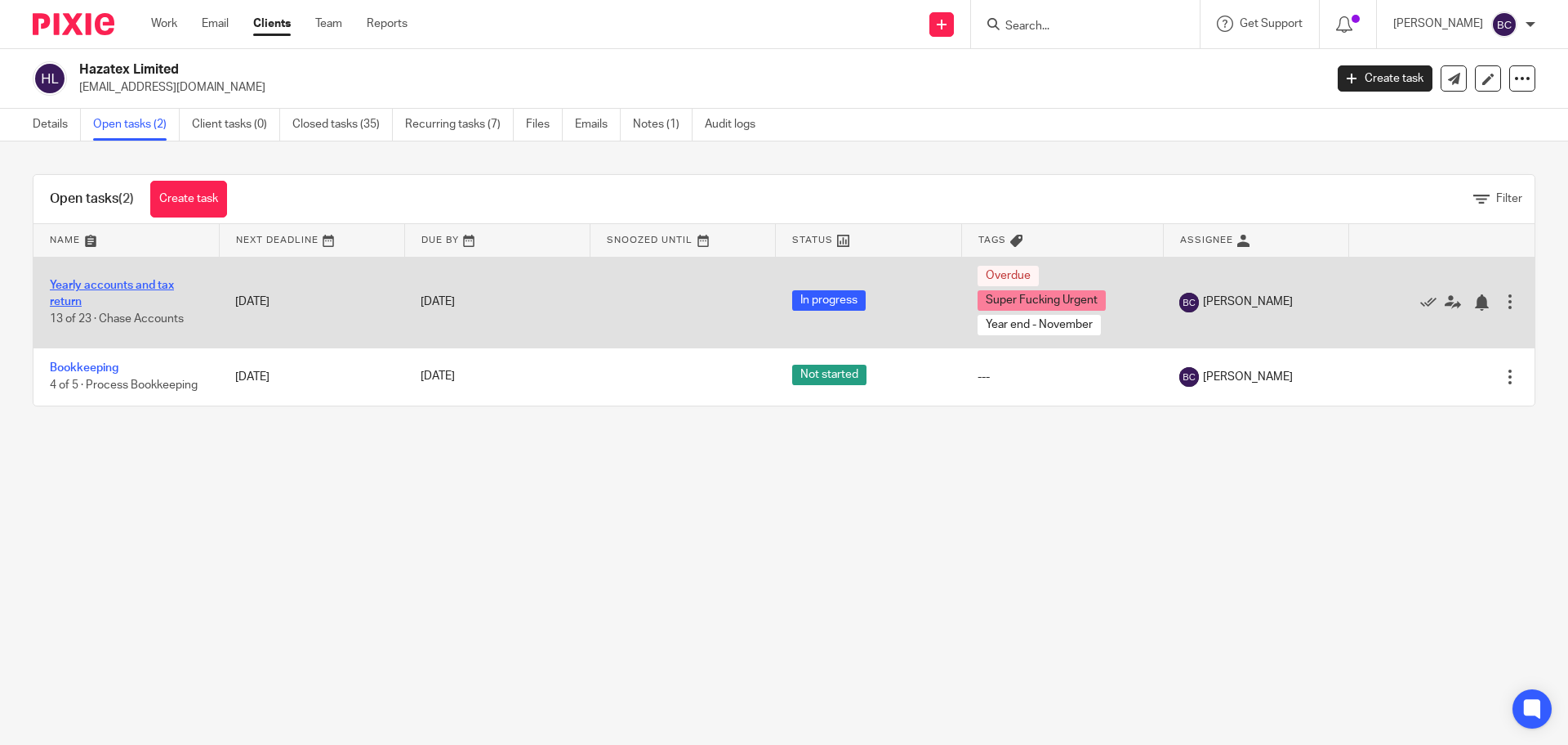
click at [80, 289] on link "Yearly accounts and tax return" at bounding box center [111, 293] width 124 height 28
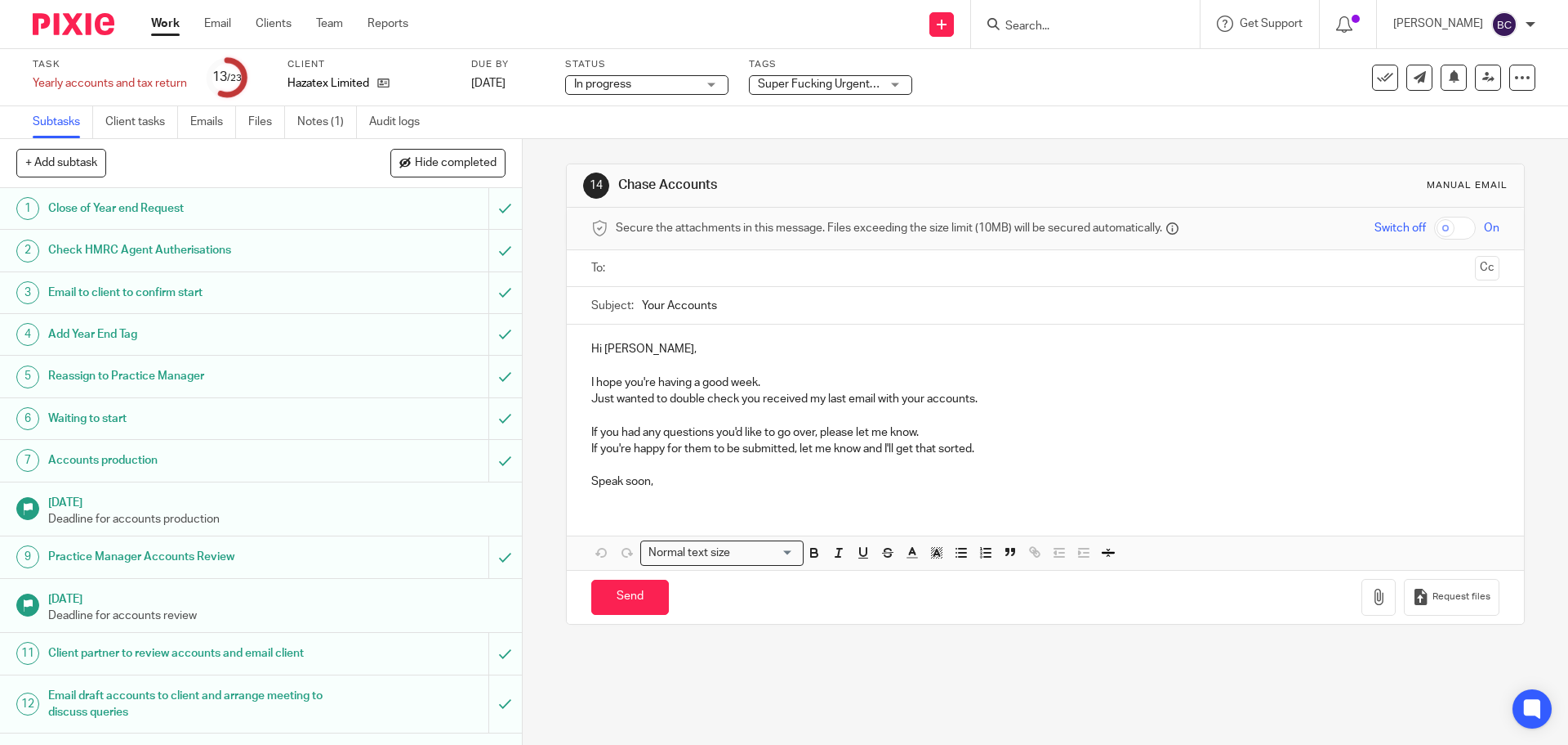
scroll to position [501, 0]
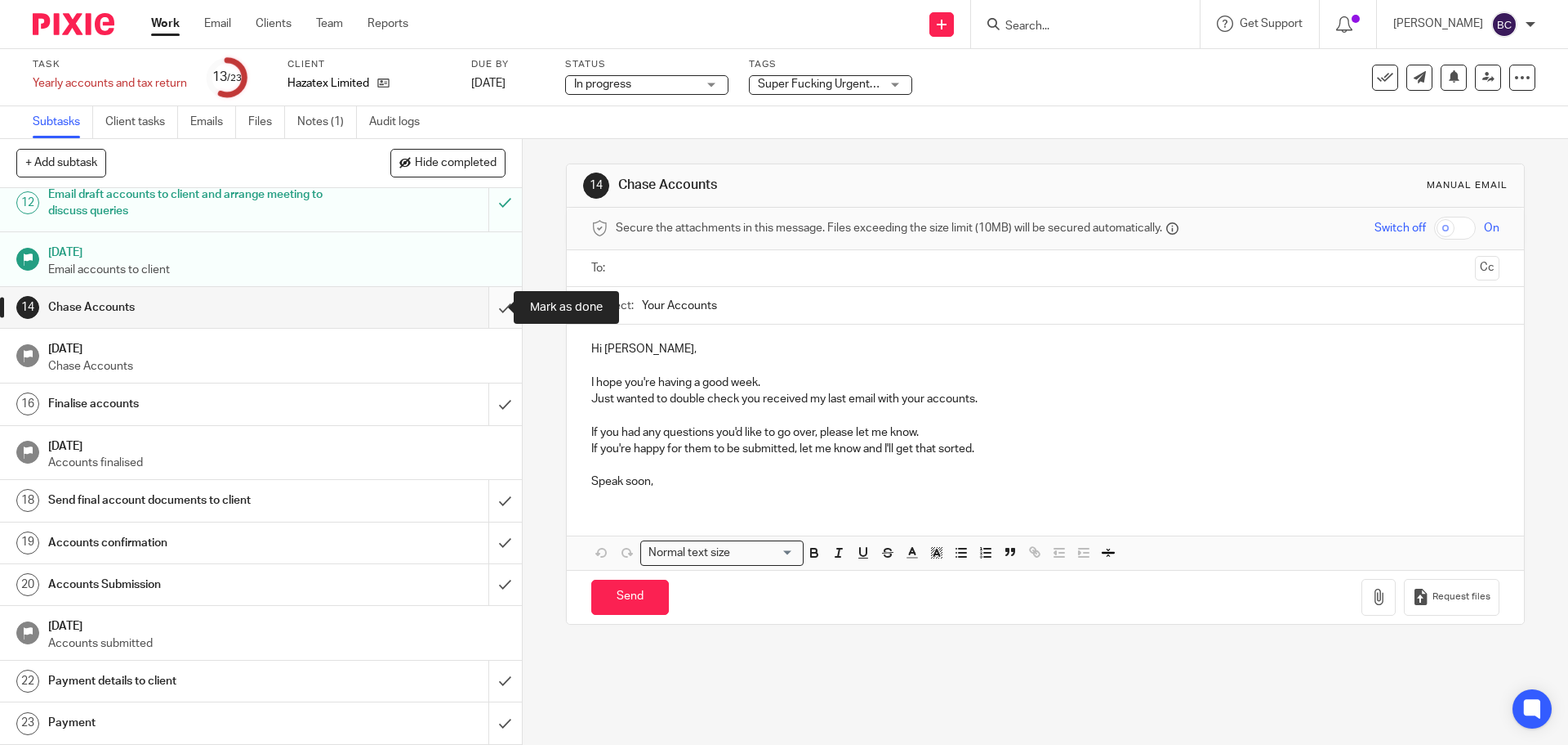
click at [487, 309] on input "submit" at bounding box center [261, 307] width 522 height 41
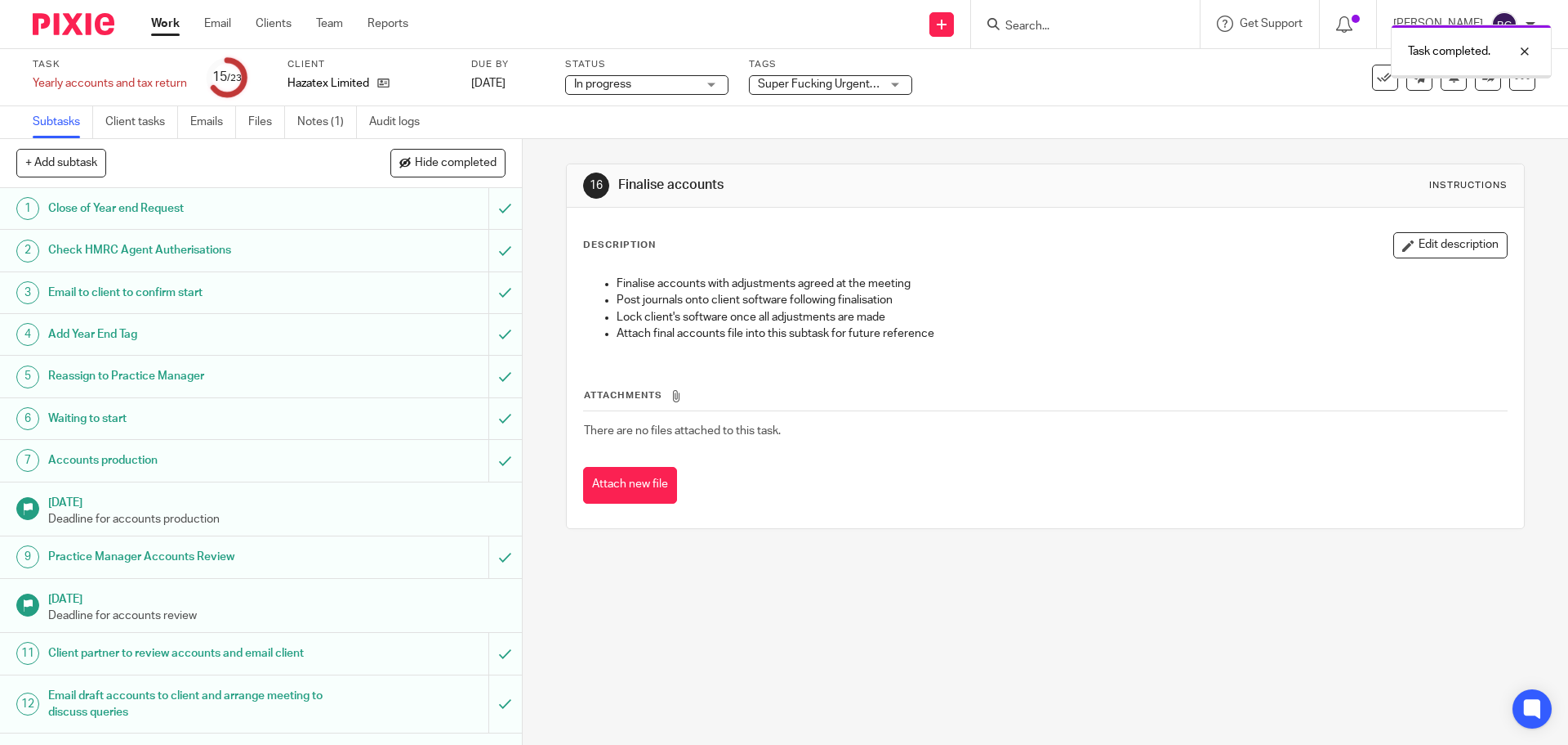
scroll to position [501, 0]
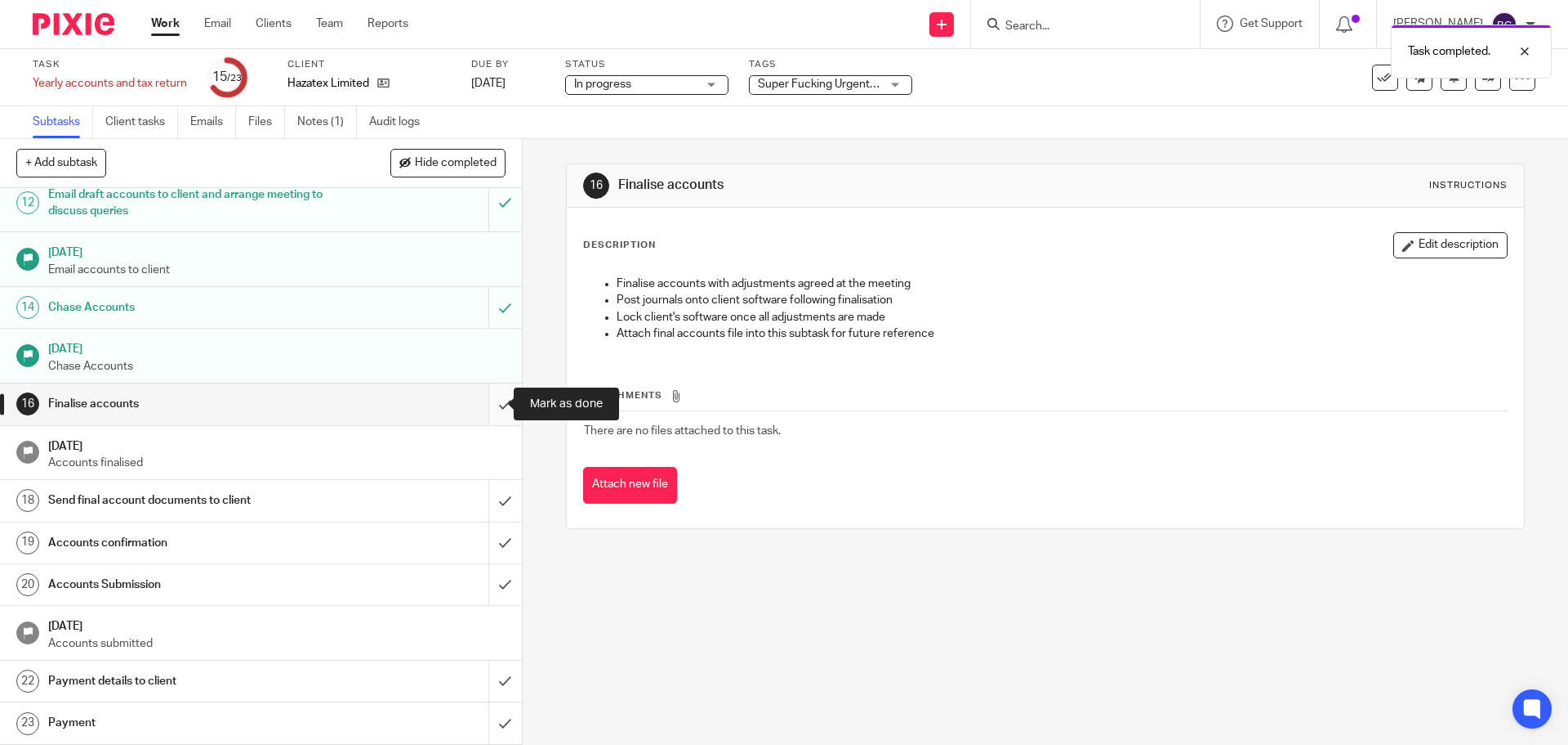
click at [486, 400] on input "submit" at bounding box center [261, 403] width 522 height 41
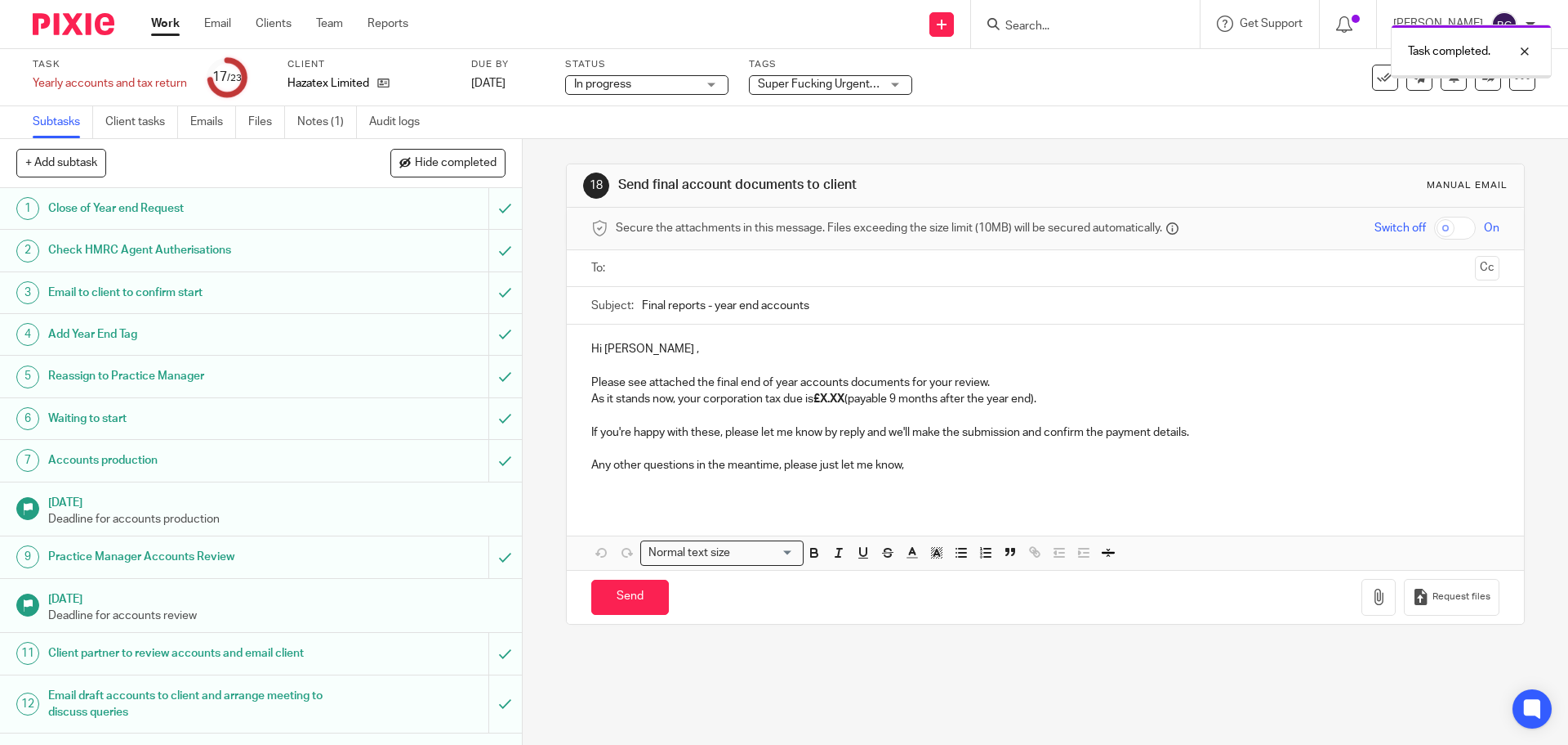
scroll to position [501, 0]
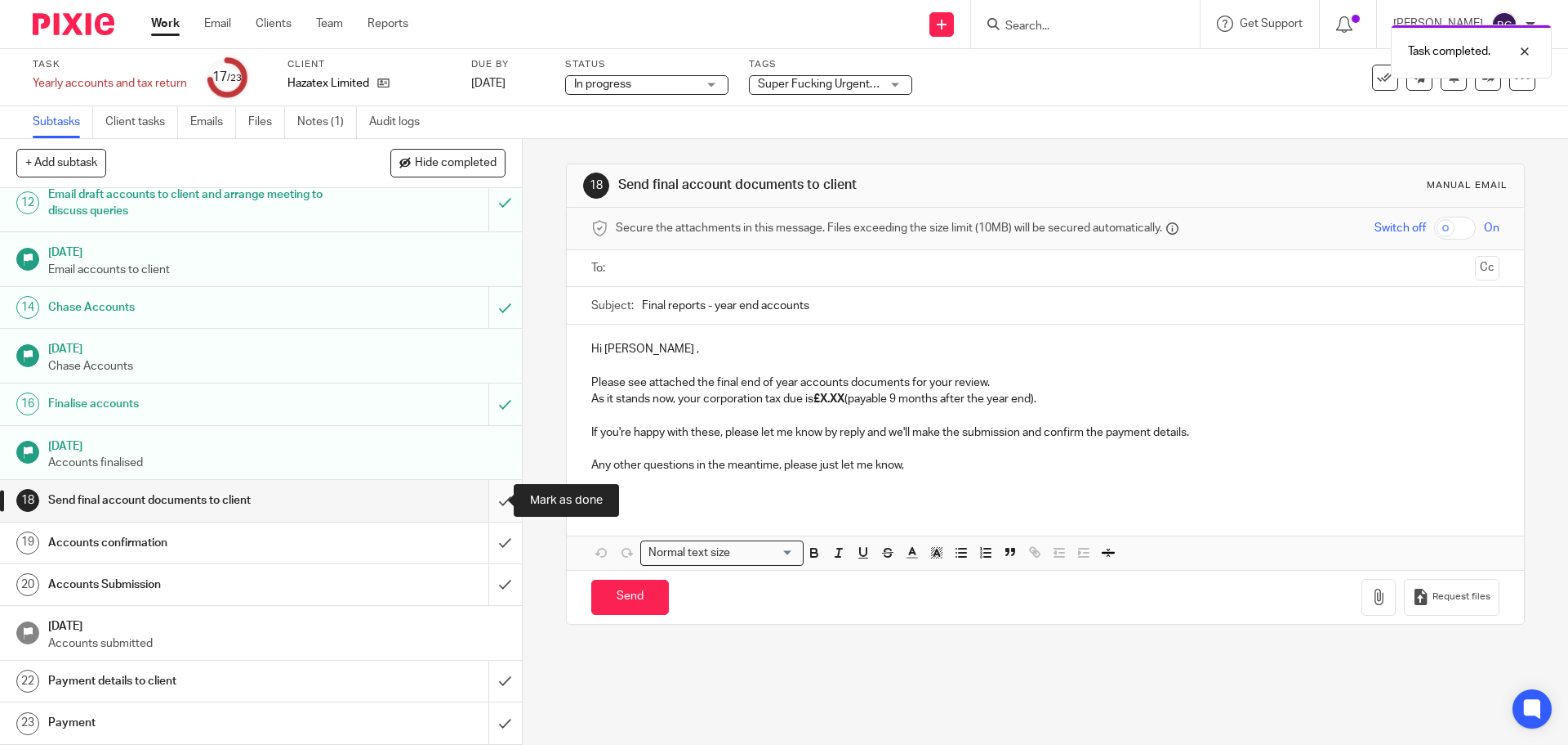
click at [486, 501] on input "submit" at bounding box center [261, 500] width 522 height 41
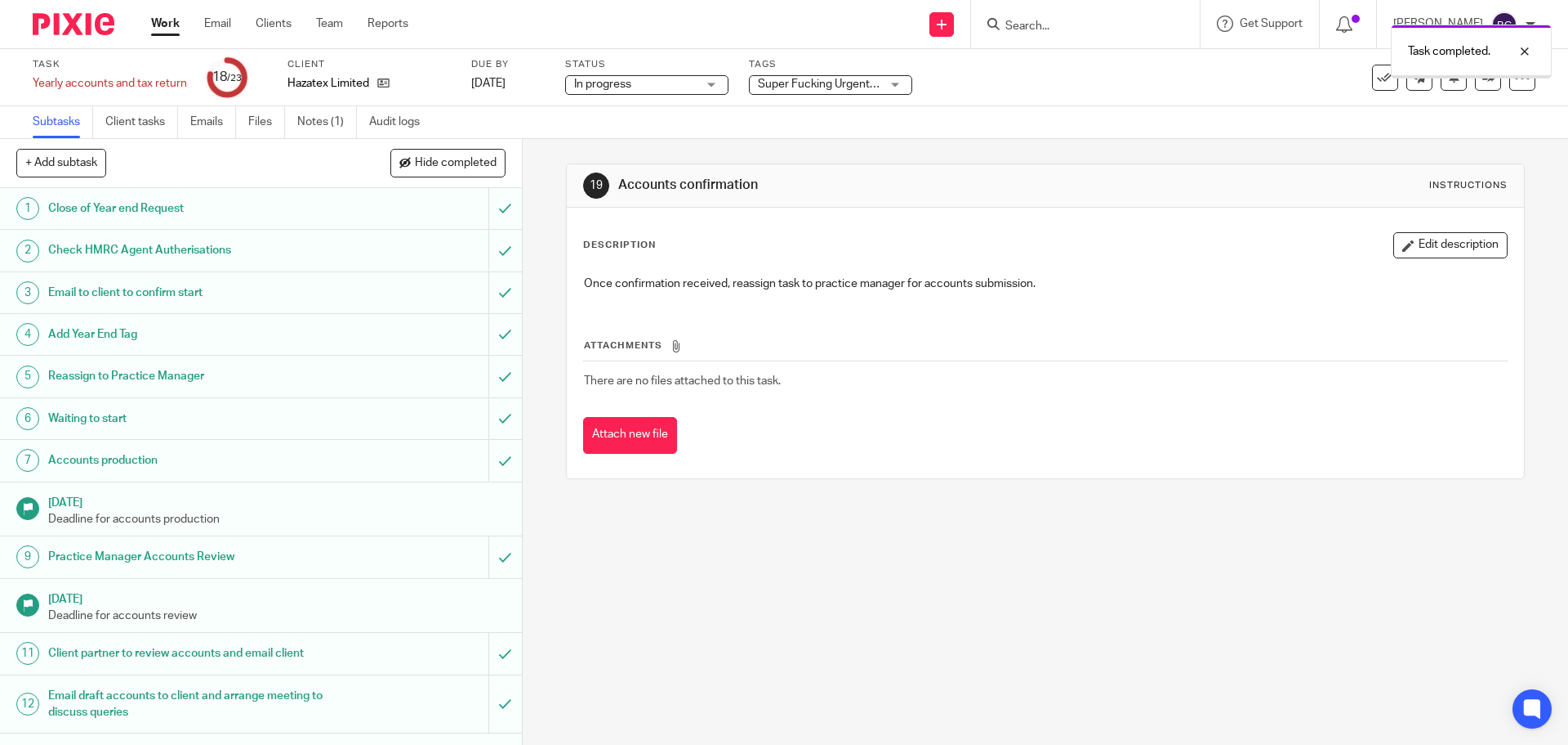
scroll to position [501, 0]
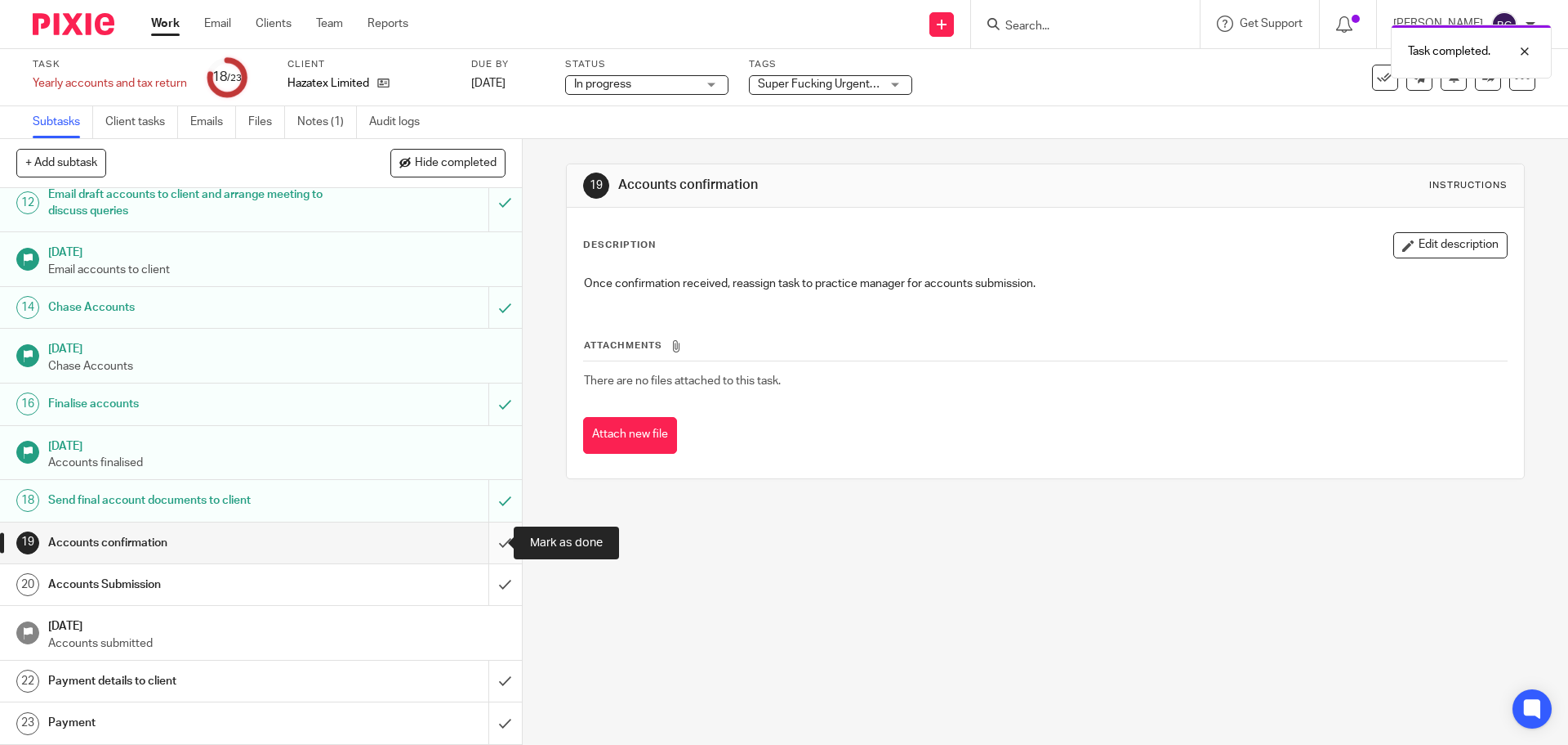
click at [489, 543] on input "submit" at bounding box center [261, 542] width 522 height 41
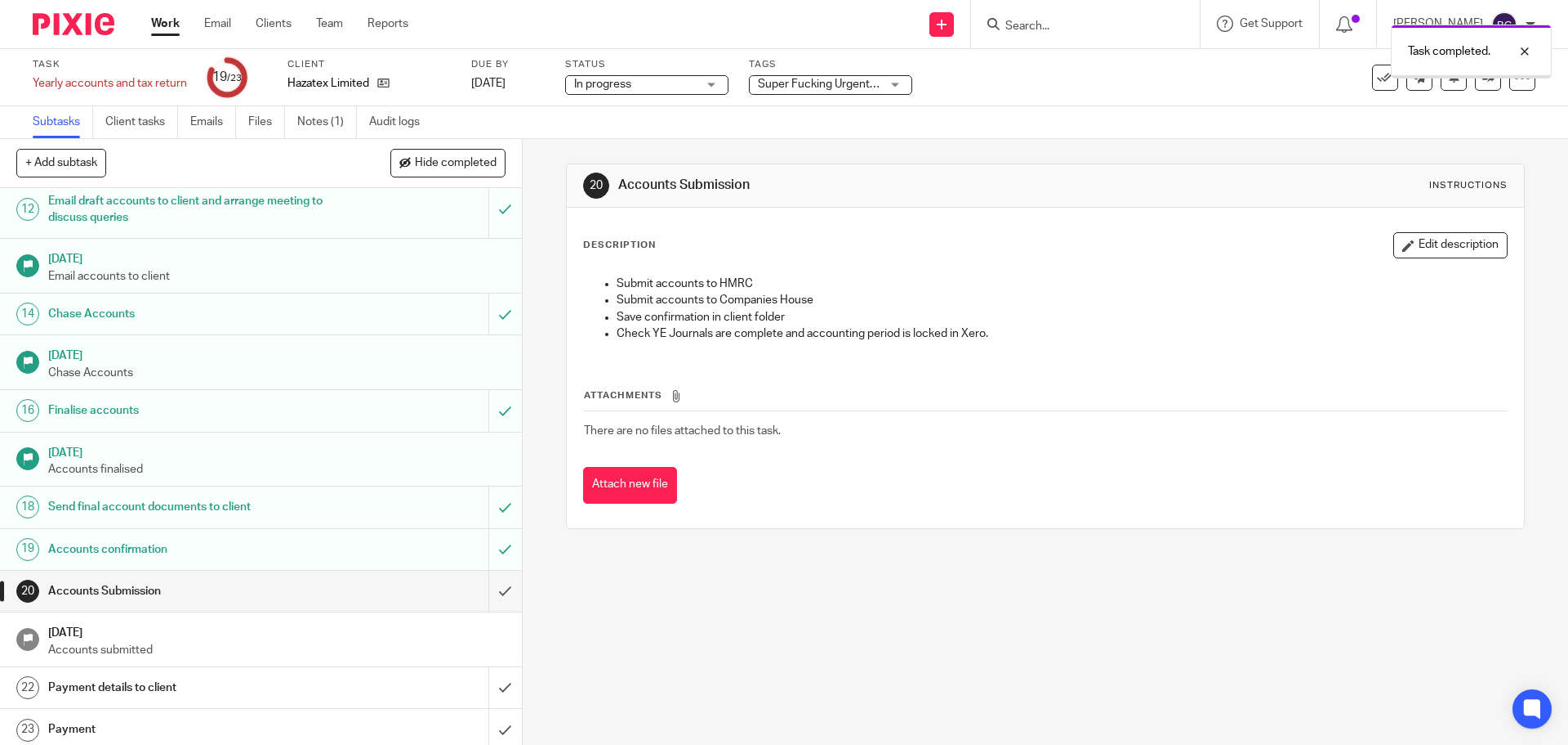
scroll to position [501, 0]
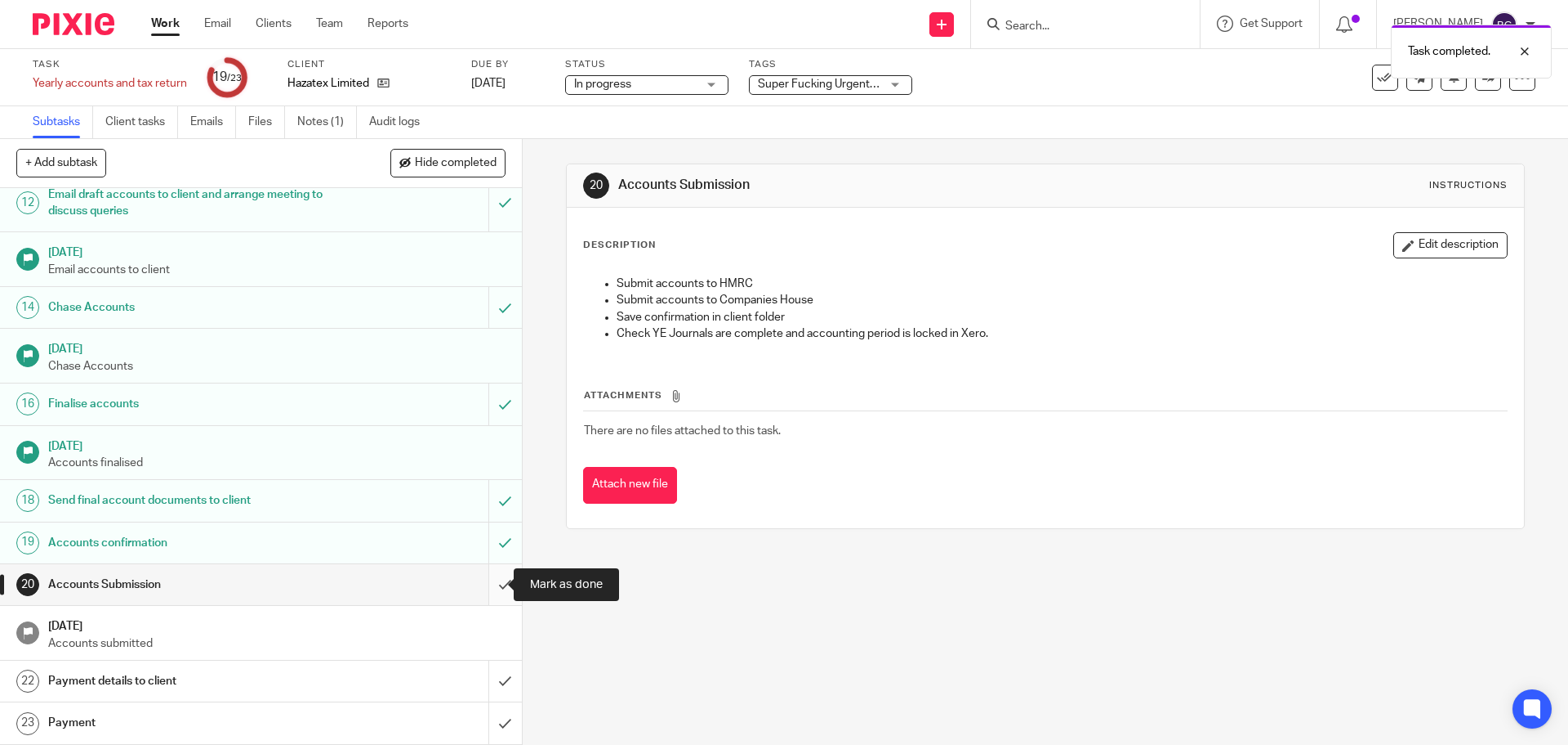
click at [489, 582] on input "submit" at bounding box center [261, 584] width 522 height 41
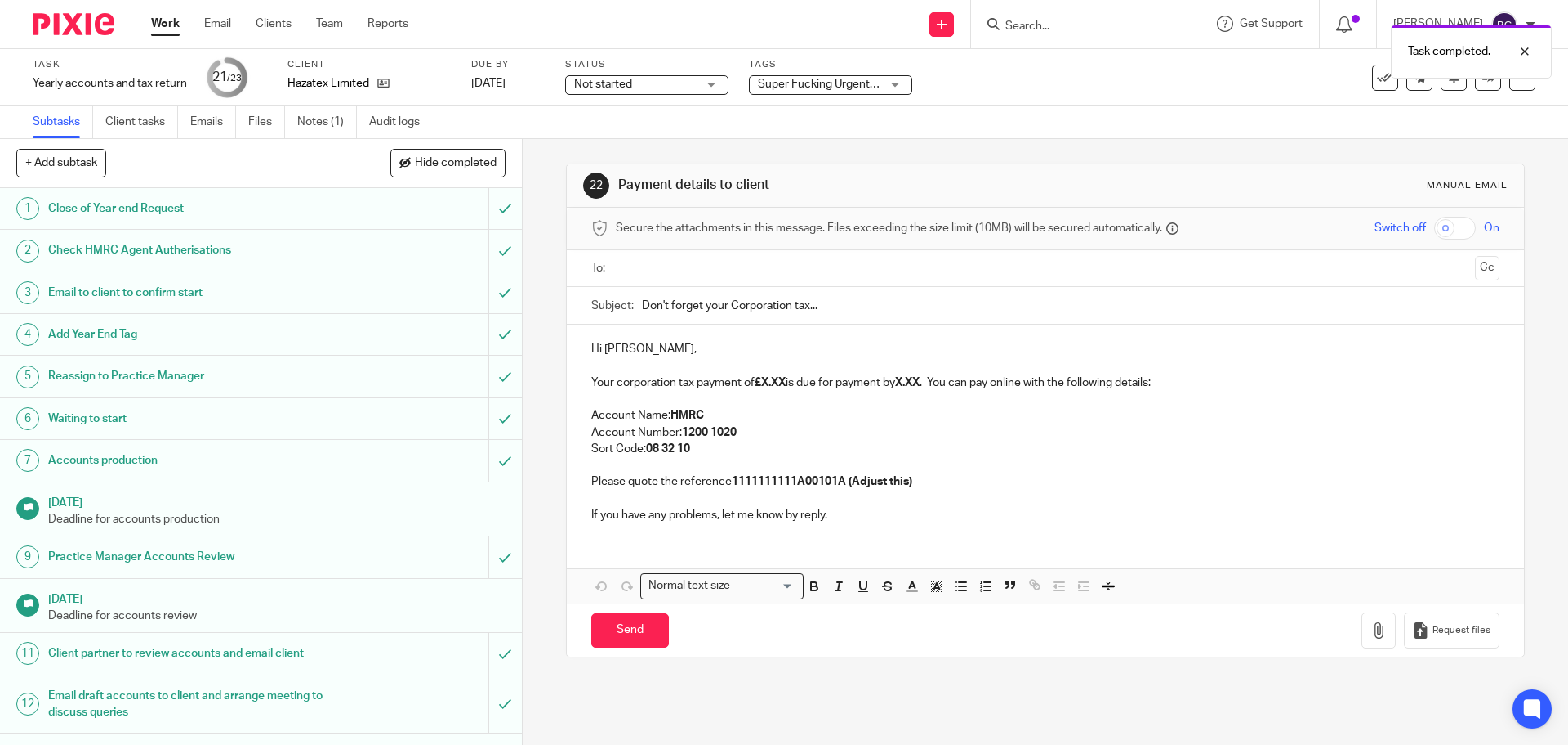
click at [662, 270] on input "text" at bounding box center [1044, 268] width 846 height 19
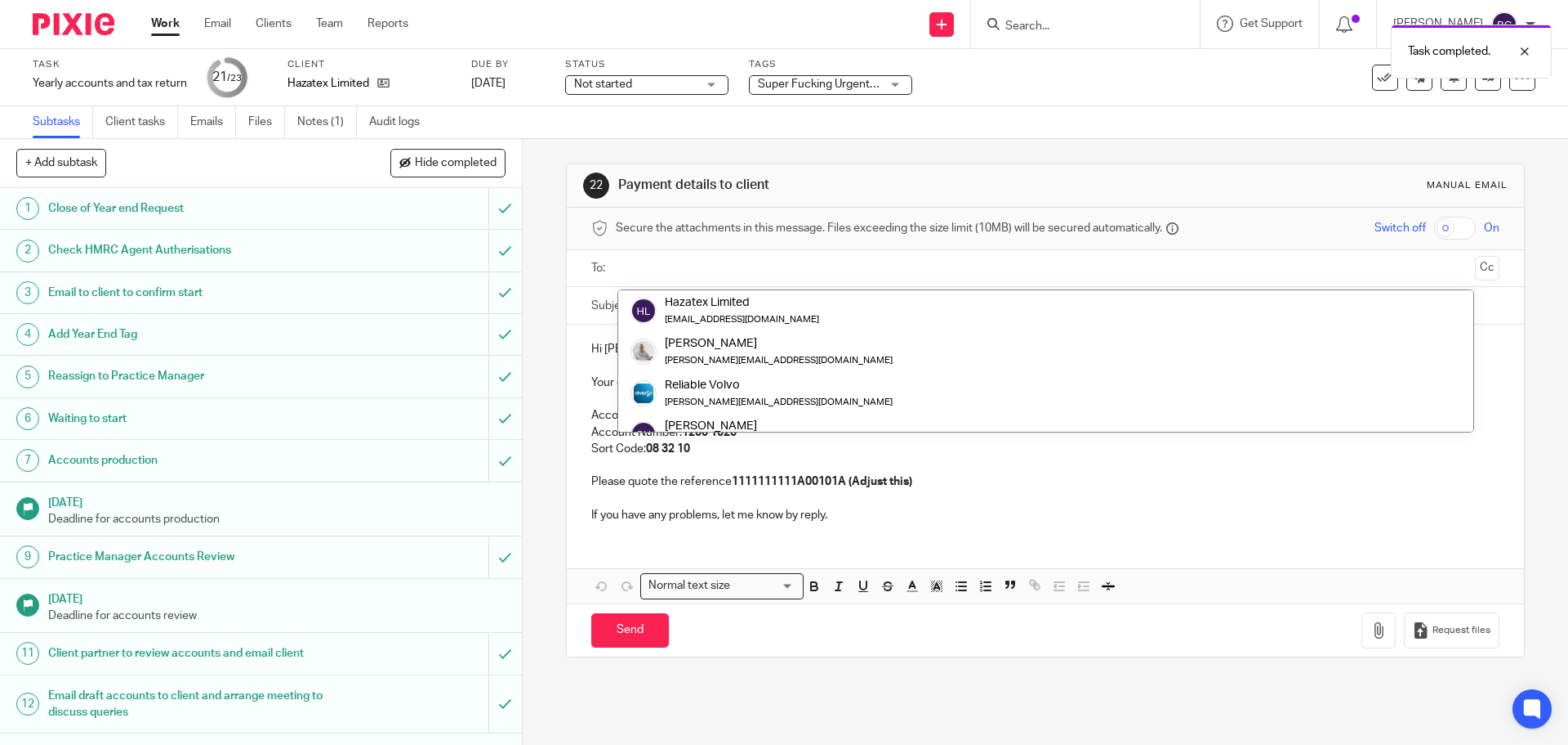
click at [706, 289] on input "Don't forget your Corporation tax..." at bounding box center [1070, 305] width 857 height 37
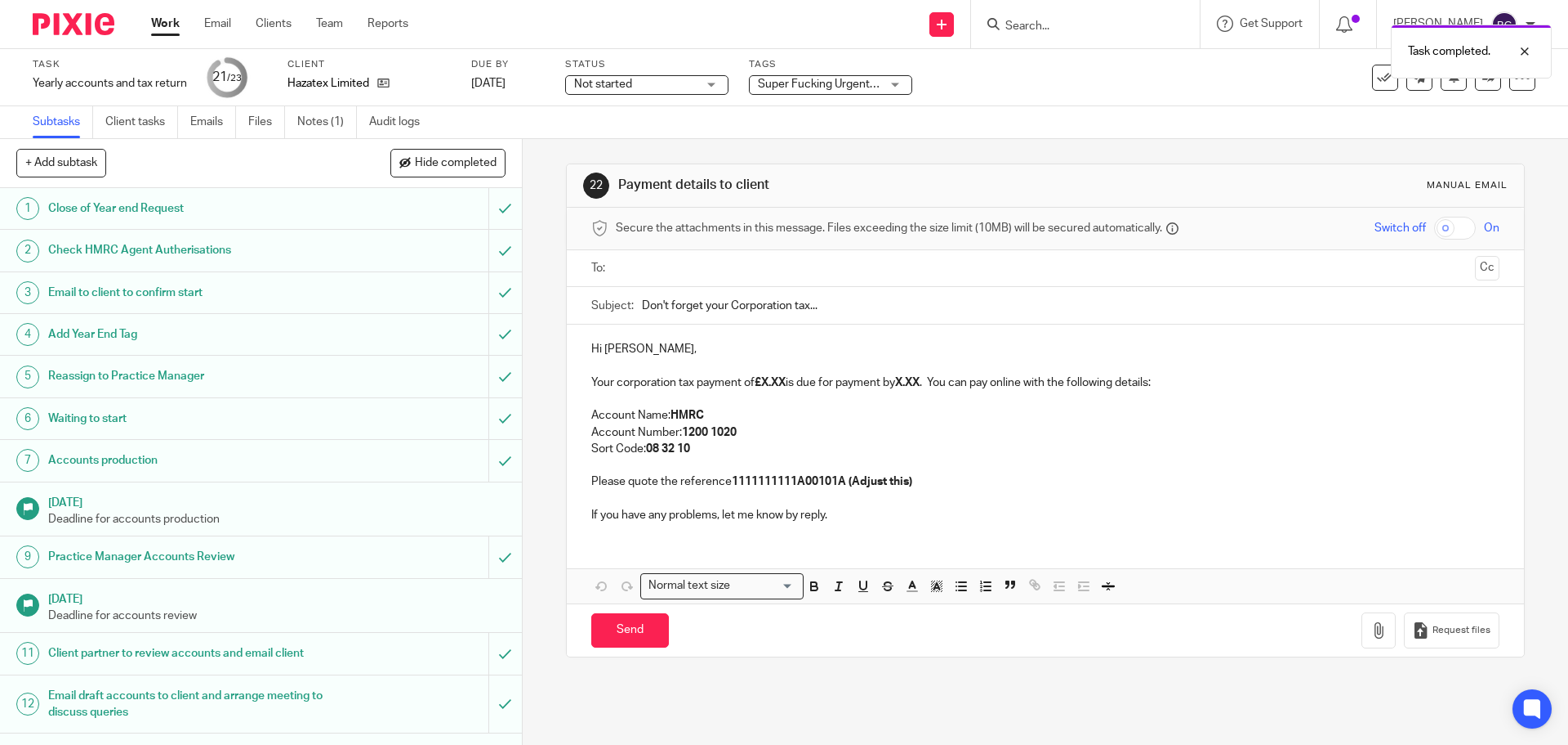
click at [677, 265] on input "text" at bounding box center [1044, 268] width 846 height 19
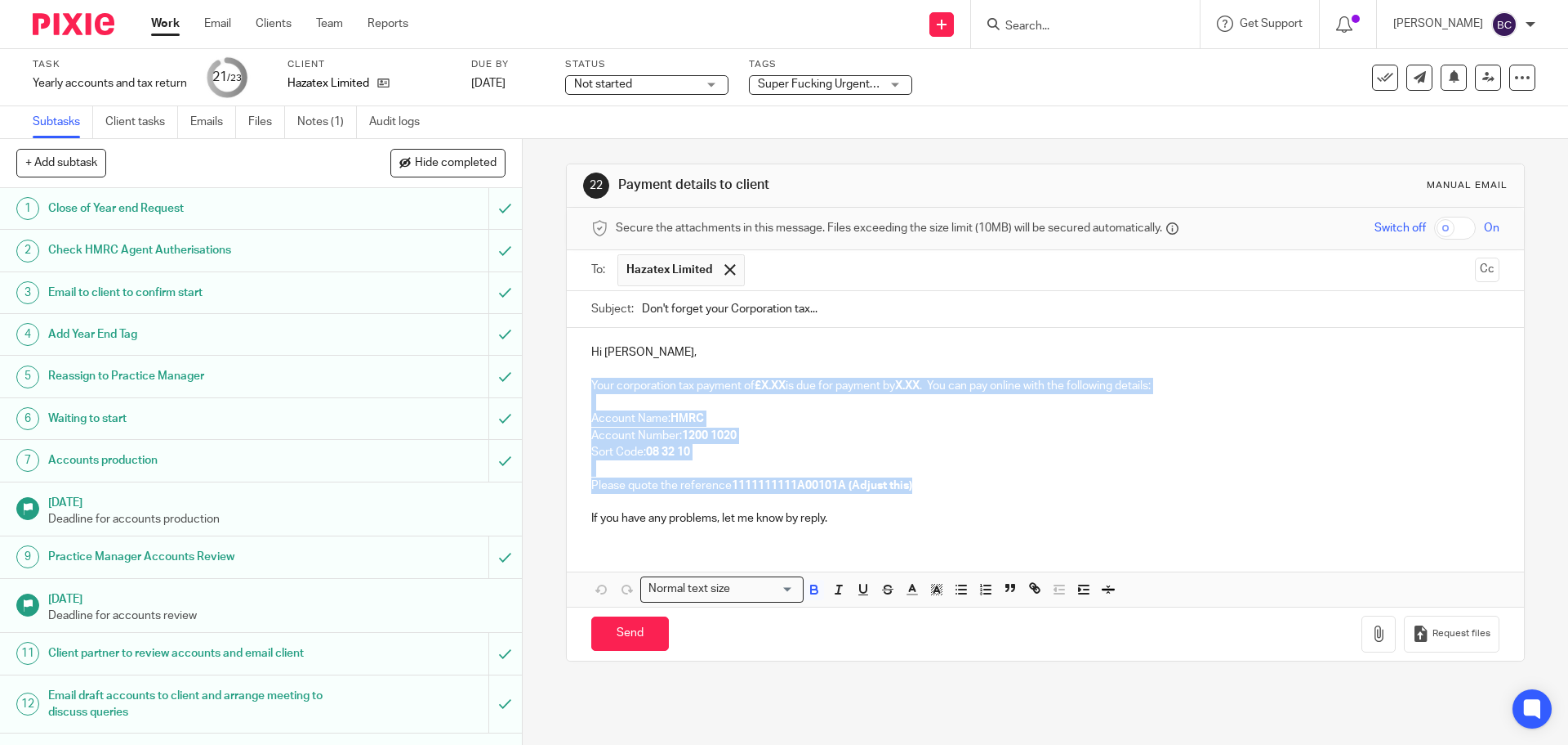
drag, startPoint x: 993, startPoint y: 476, endPoint x: 585, endPoint y: 383, distance: 418.5
click at [585, 383] on div "Hi Matthew, Your corporation tax payment of £X.XX is due for payment by X.XX . …" at bounding box center [1045, 433] width 956 height 211
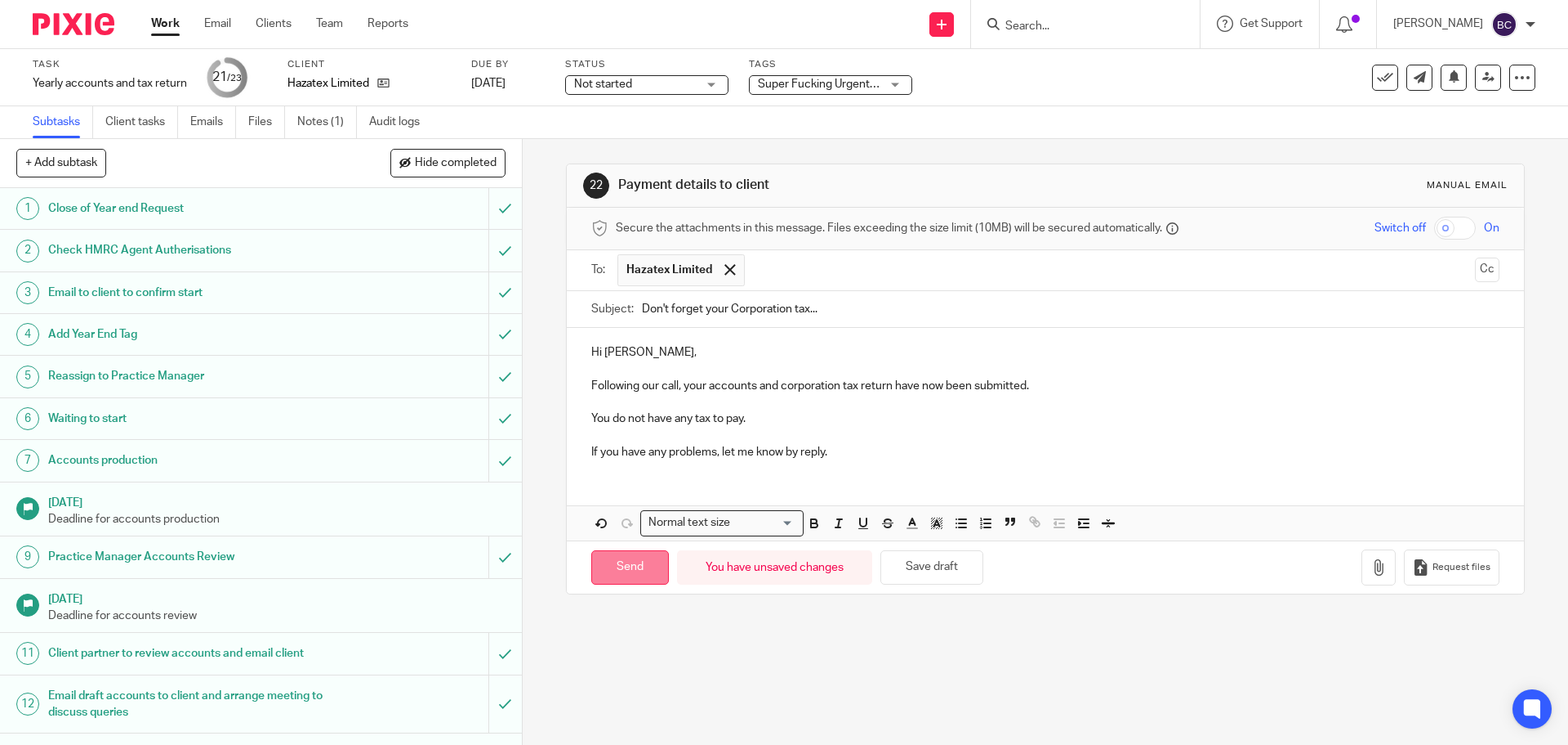
click at [612, 568] on input "Send" at bounding box center [631, 568] width 78 height 35
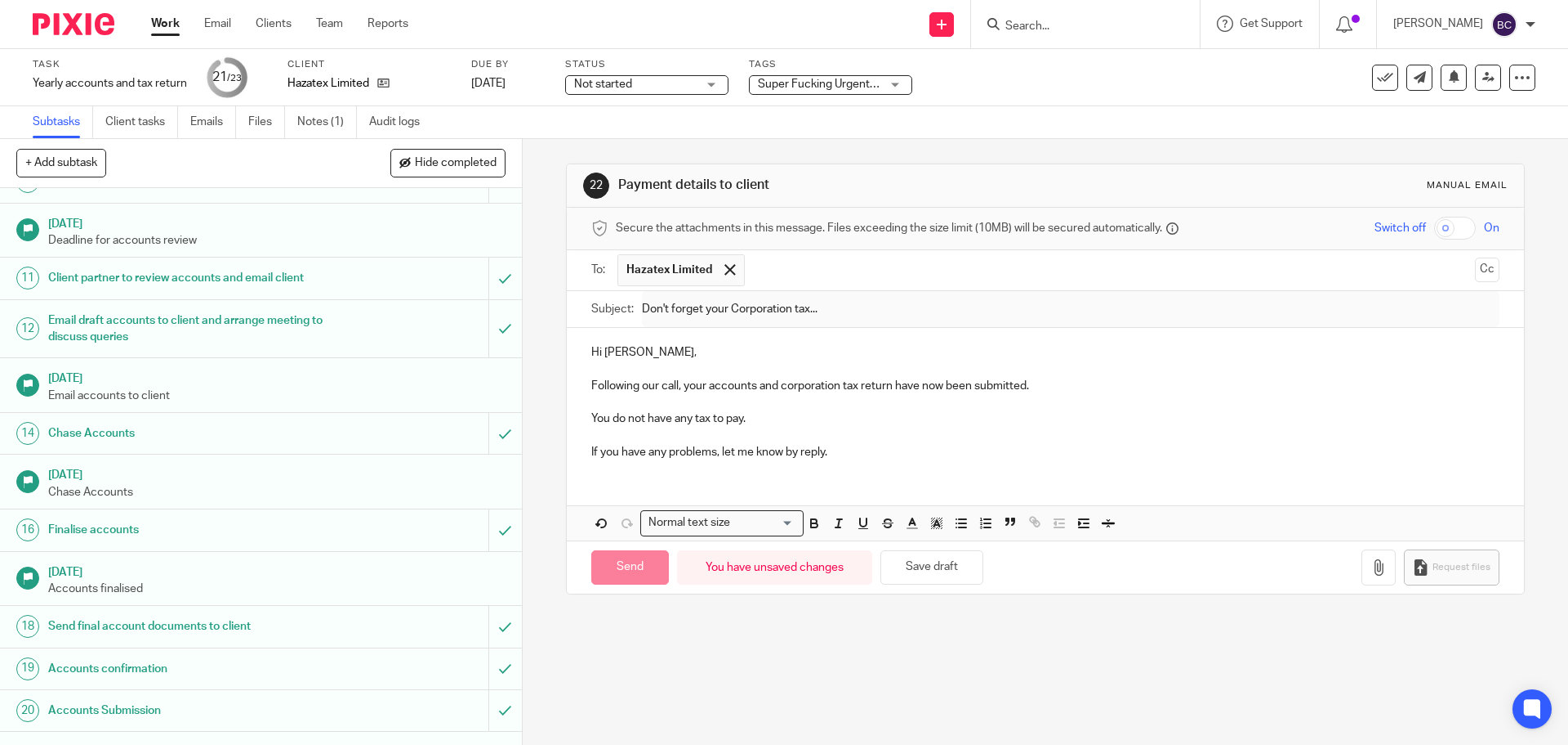
type input "Sent"
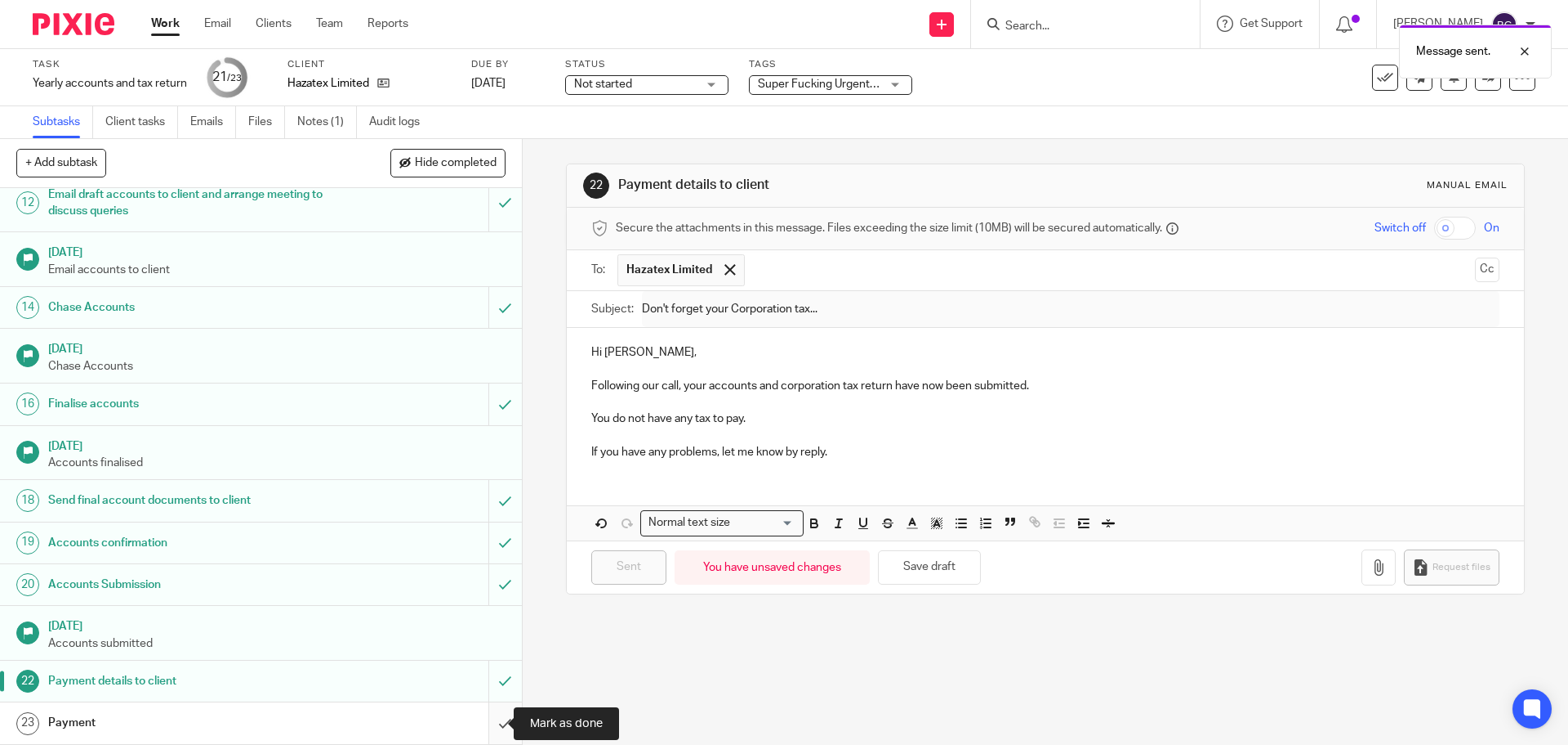
click at [484, 718] on input "submit" at bounding box center [261, 722] width 522 height 41
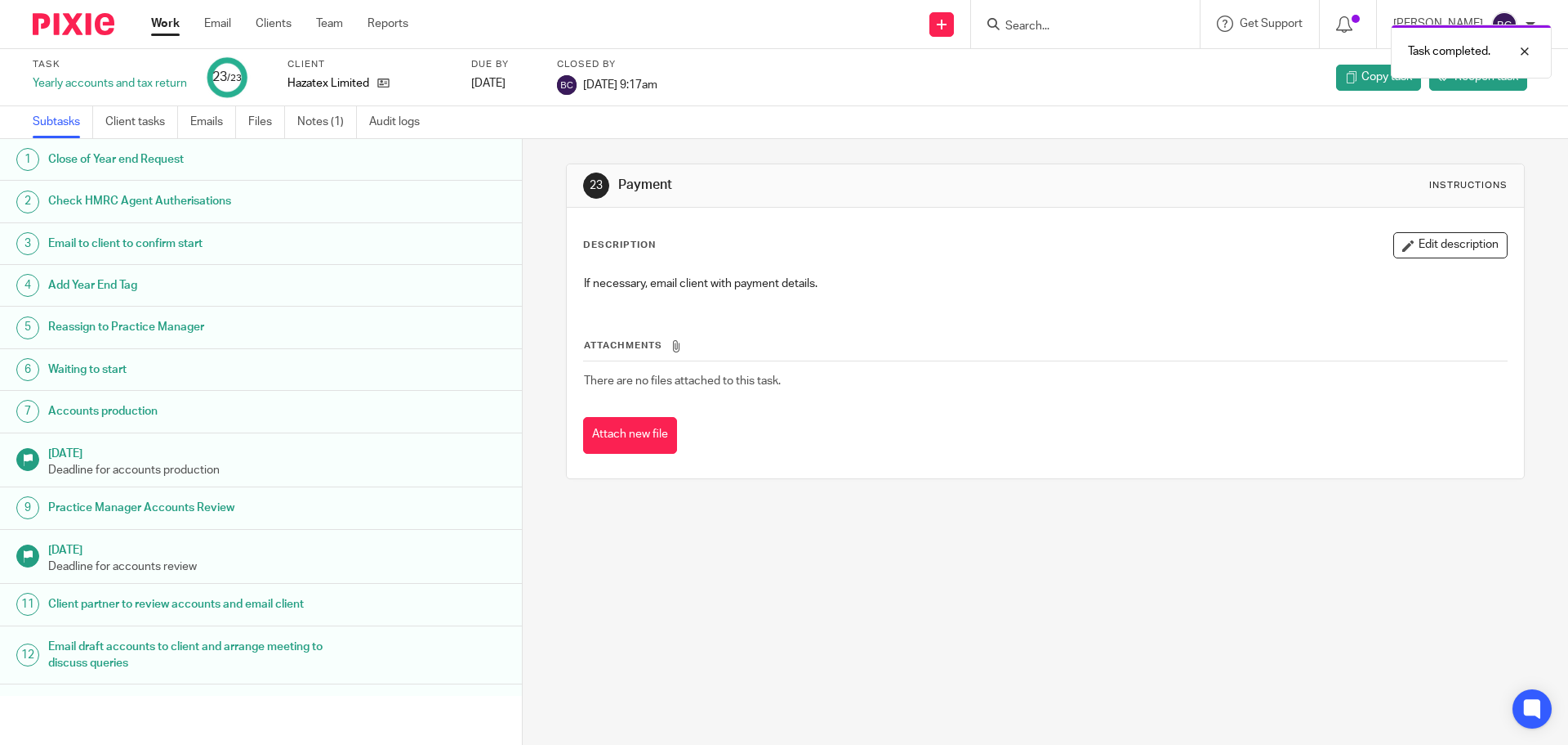
click at [1081, 30] on div "Task completed." at bounding box center [1168, 47] width 768 height 62
click at [1524, 51] on div at bounding box center [1513, 52] width 44 height 20
click at [1052, 25] on input "Search" at bounding box center [1078, 27] width 147 height 14
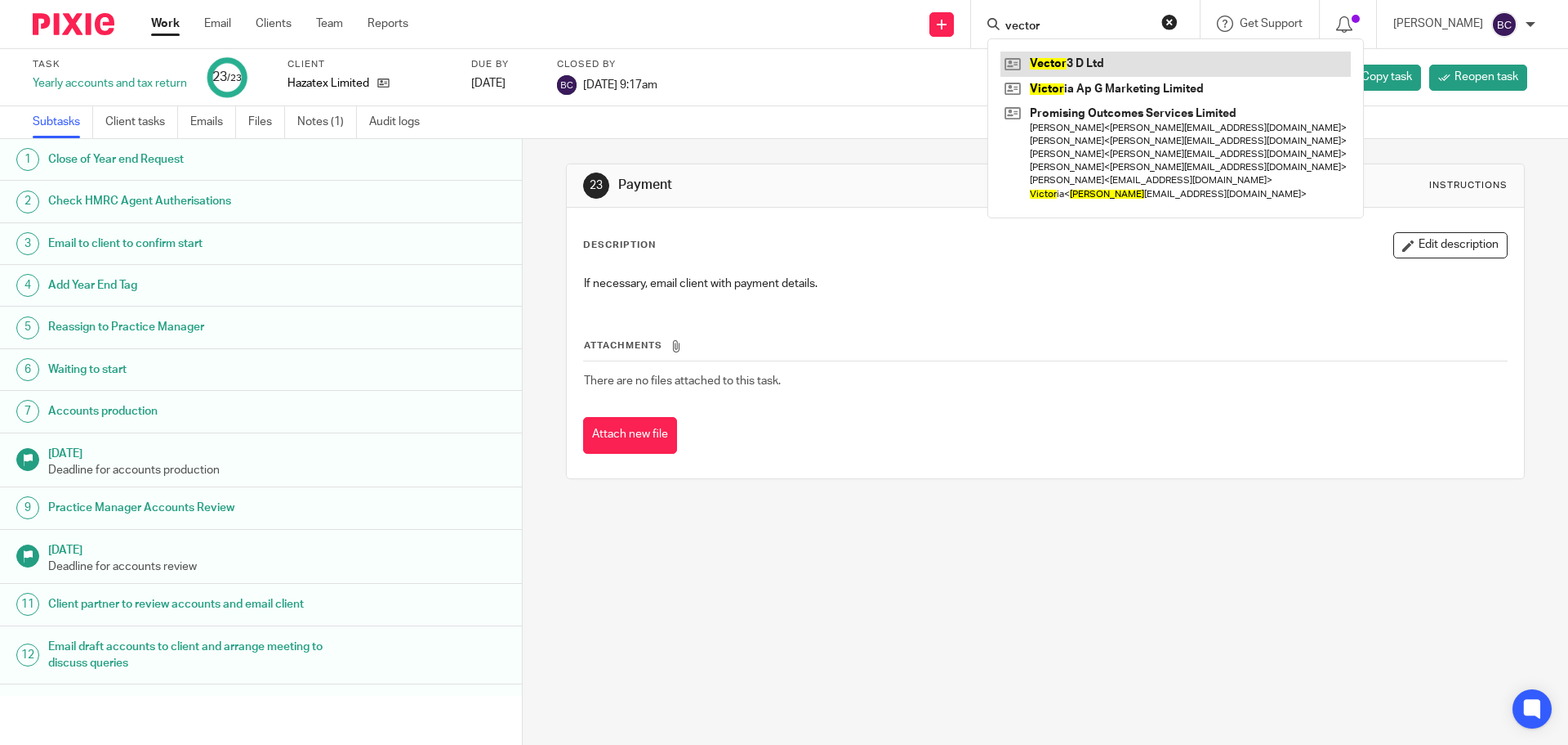
type input "vector"
click at [1098, 60] on link at bounding box center [1175, 63] width 350 height 24
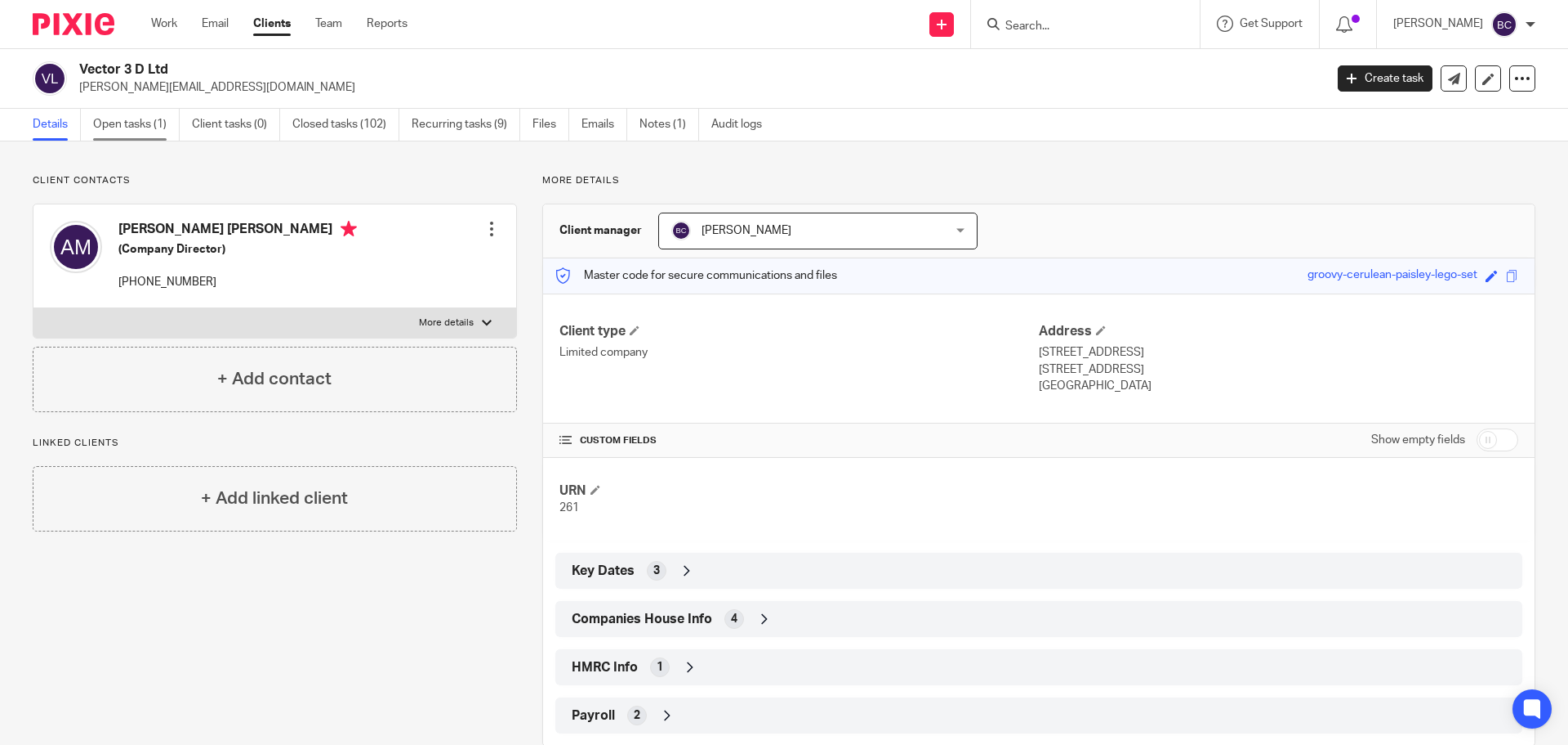
click at [122, 127] on link "Open tasks (1)" at bounding box center [137, 124] width 87 height 32
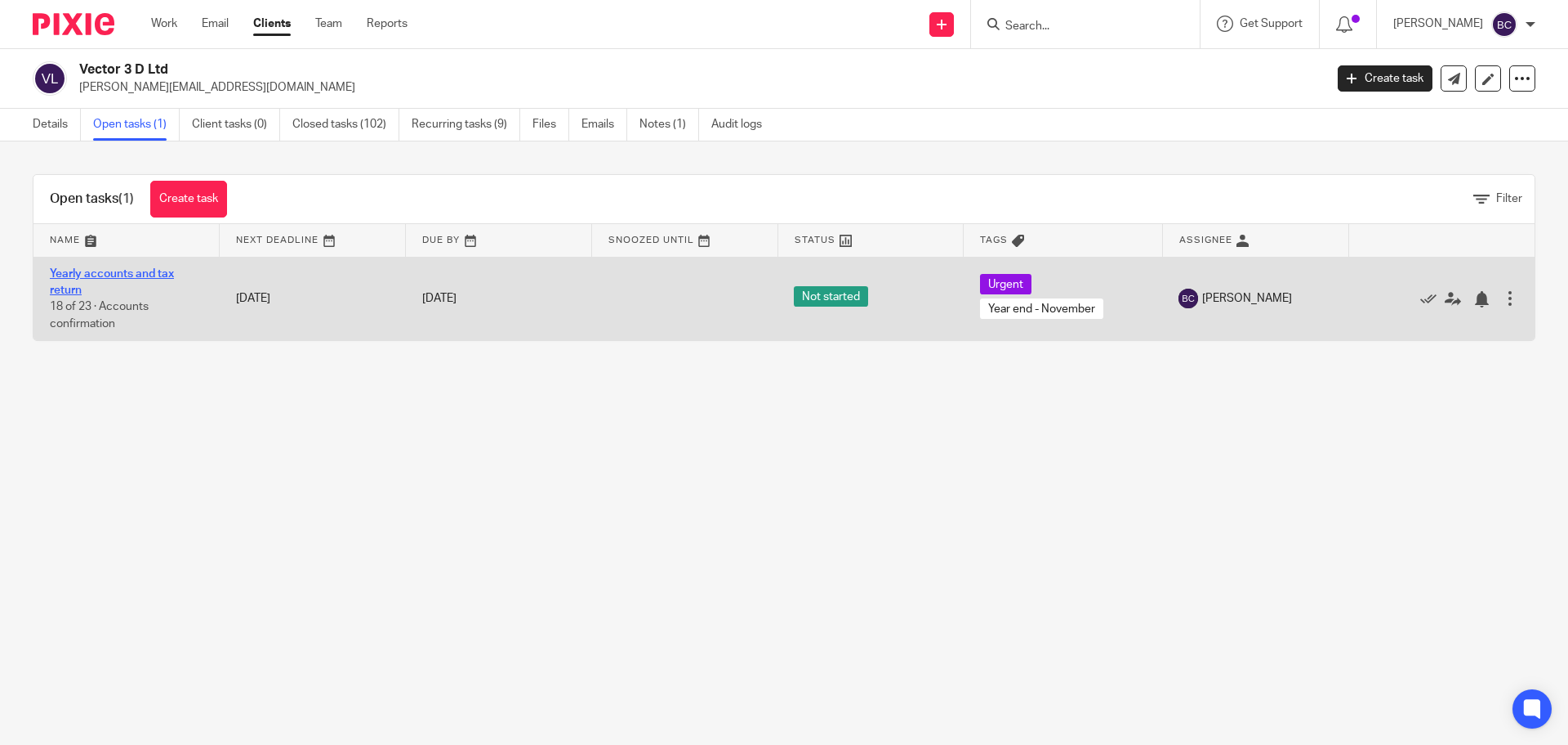
click at [113, 270] on link "Yearly accounts and tax return" at bounding box center [111, 282] width 124 height 28
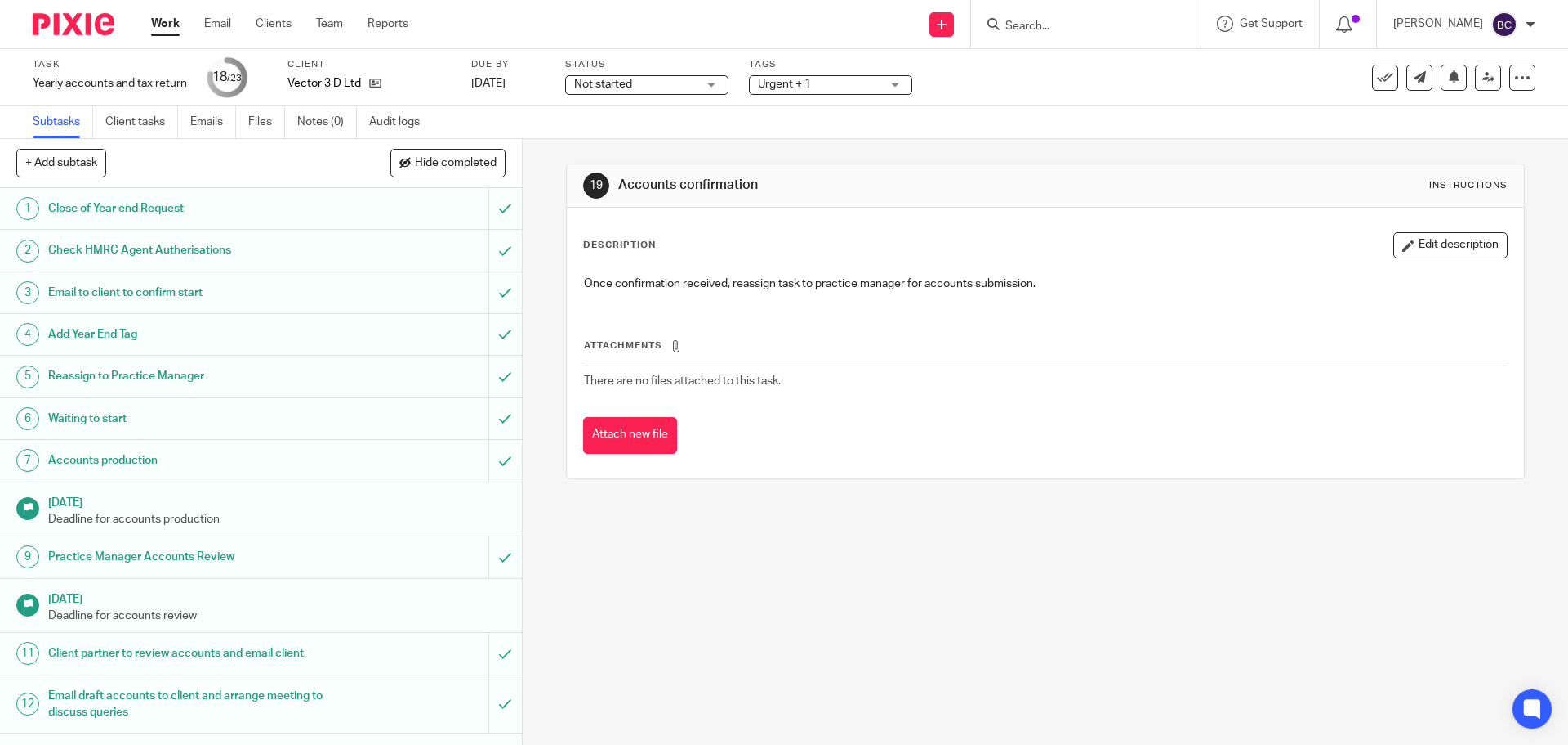
scroll to position [501, 0]
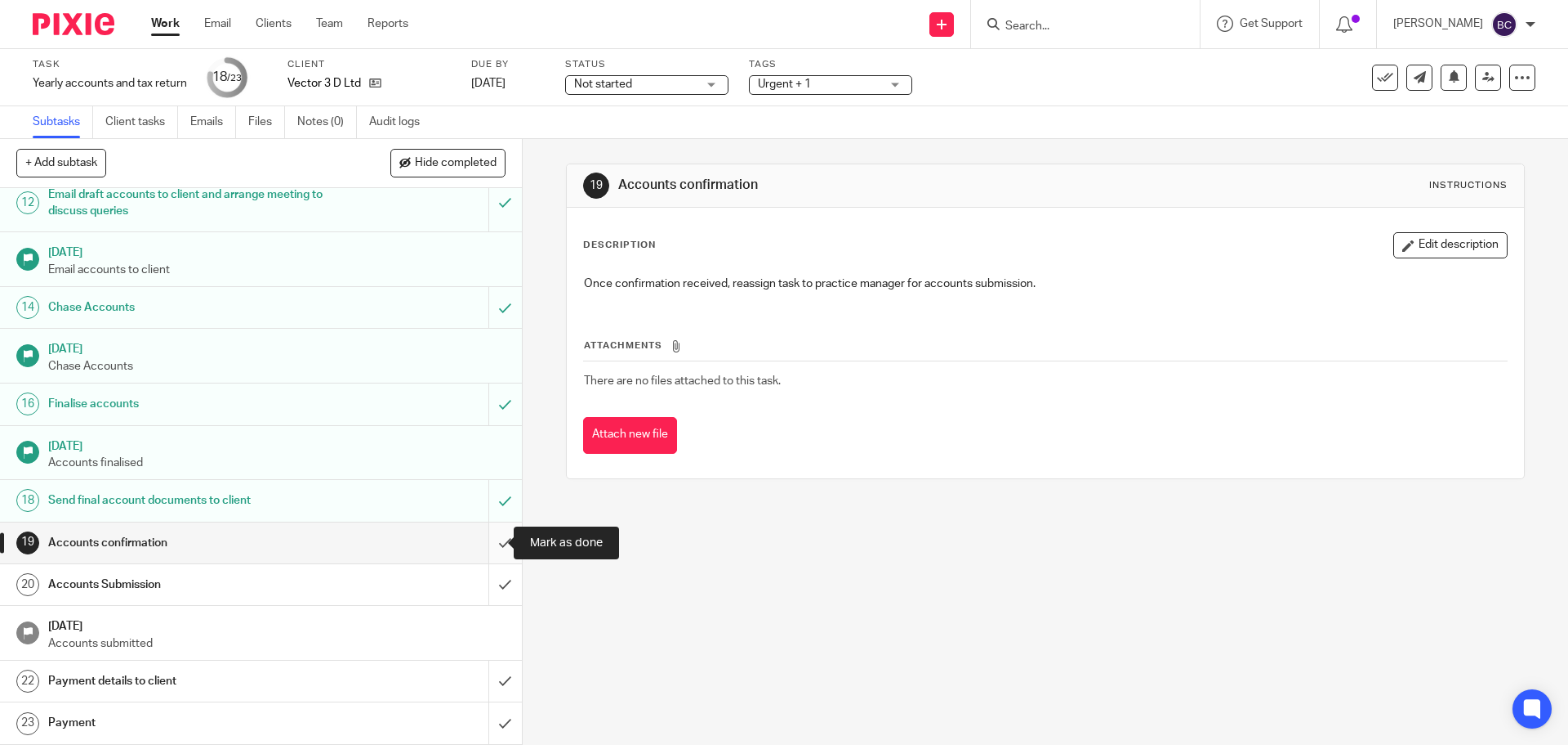
click at [484, 537] on input "submit" at bounding box center [261, 542] width 522 height 41
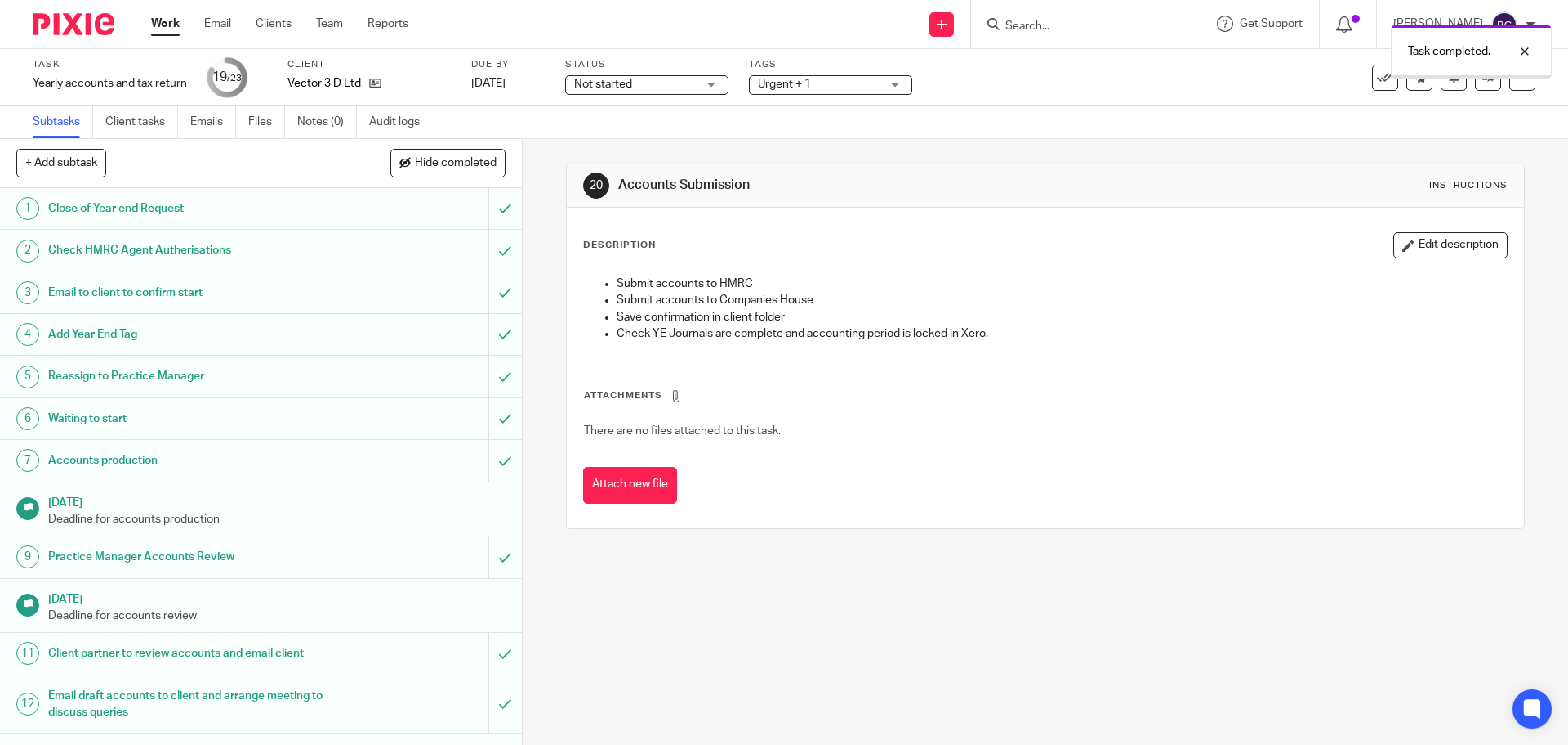
scroll to position [501, 0]
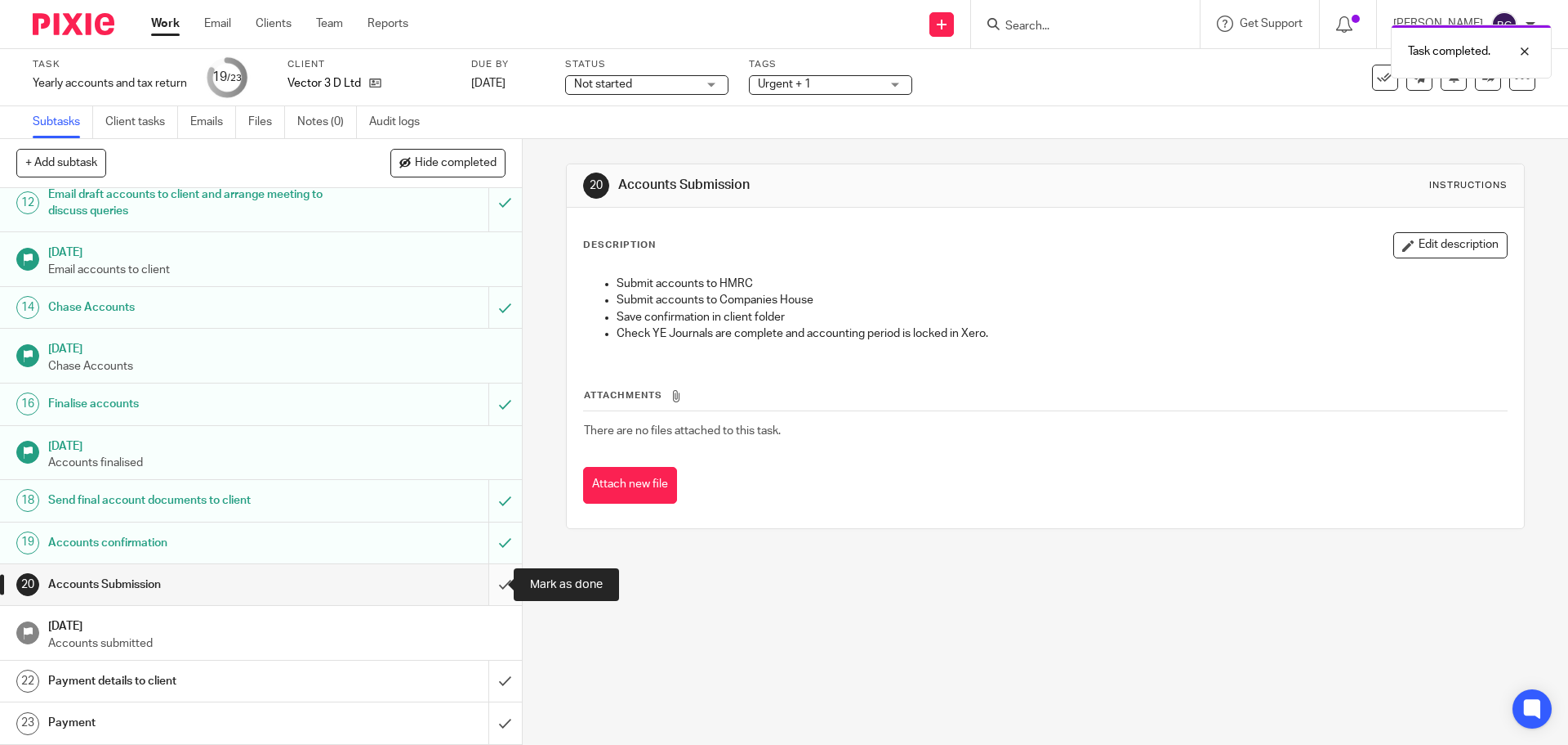
click at [483, 583] on input "submit" at bounding box center [261, 584] width 522 height 41
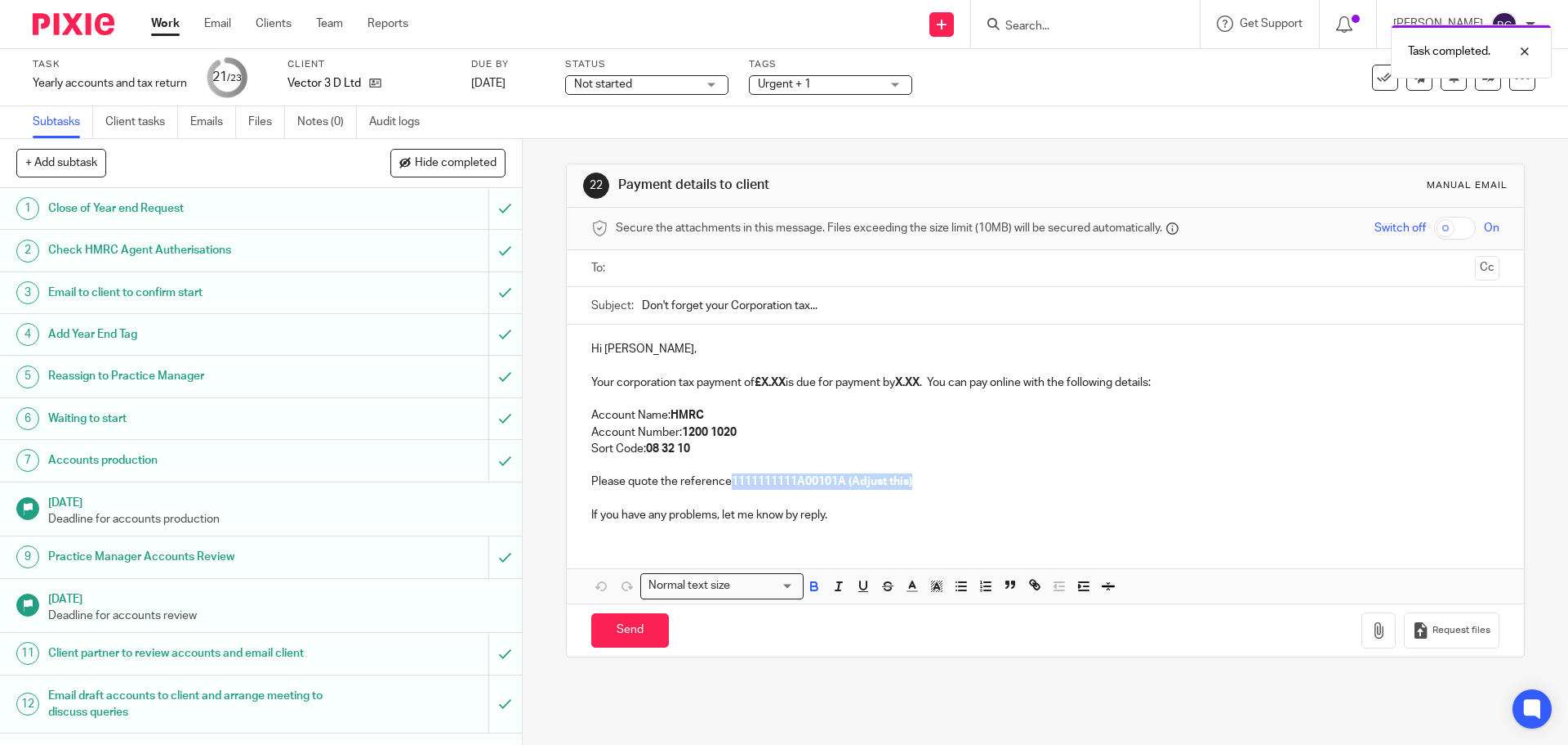
drag, startPoint x: 788, startPoint y: 482, endPoint x: 972, endPoint y: 485, distance: 184.0
click at [972, 485] on p "Please quote the reference 1111111111A00101A (Adjust this)" at bounding box center [1045, 482] width 908 height 16
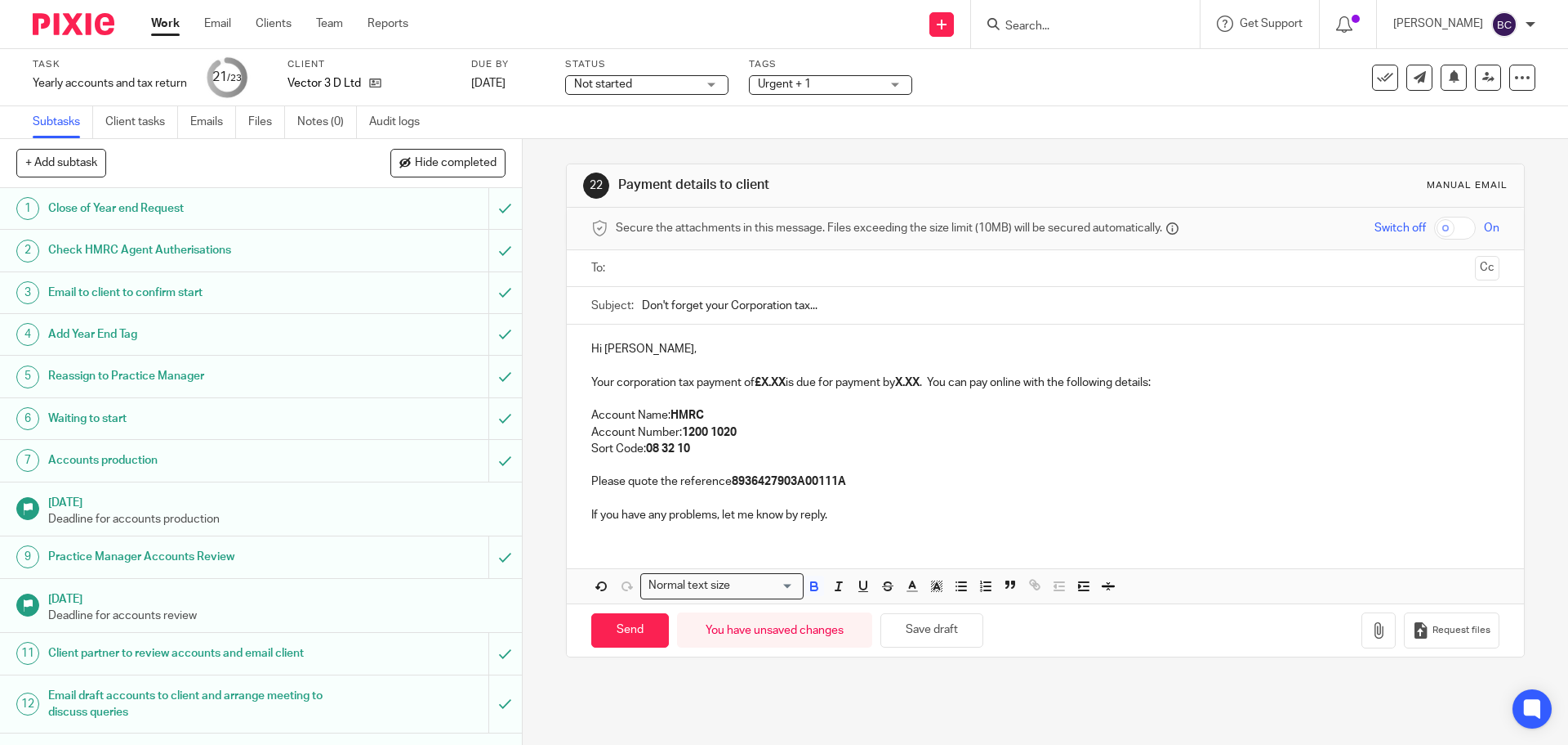
click at [920, 386] on strong "X.XX" at bounding box center [908, 382] width 24 height 12
click at [674, 268] on input "text" at bounding box center [1044, 268] width 846 height 19
drag, startPoint x: 762, startPoint y: 381, endPoint x: 787, endPoint y: 383, distance: 25.1
click at [787, 383] on p "Your corporation tax payment of £X.XX is due for payment by [DATE] . You can pa…" at bounding box center [1045, 386] width 908 height 16
click at [1110, 445] on p "Sort Code: 08 32 10" at bounding box center [1045, 452] width 908 height 16
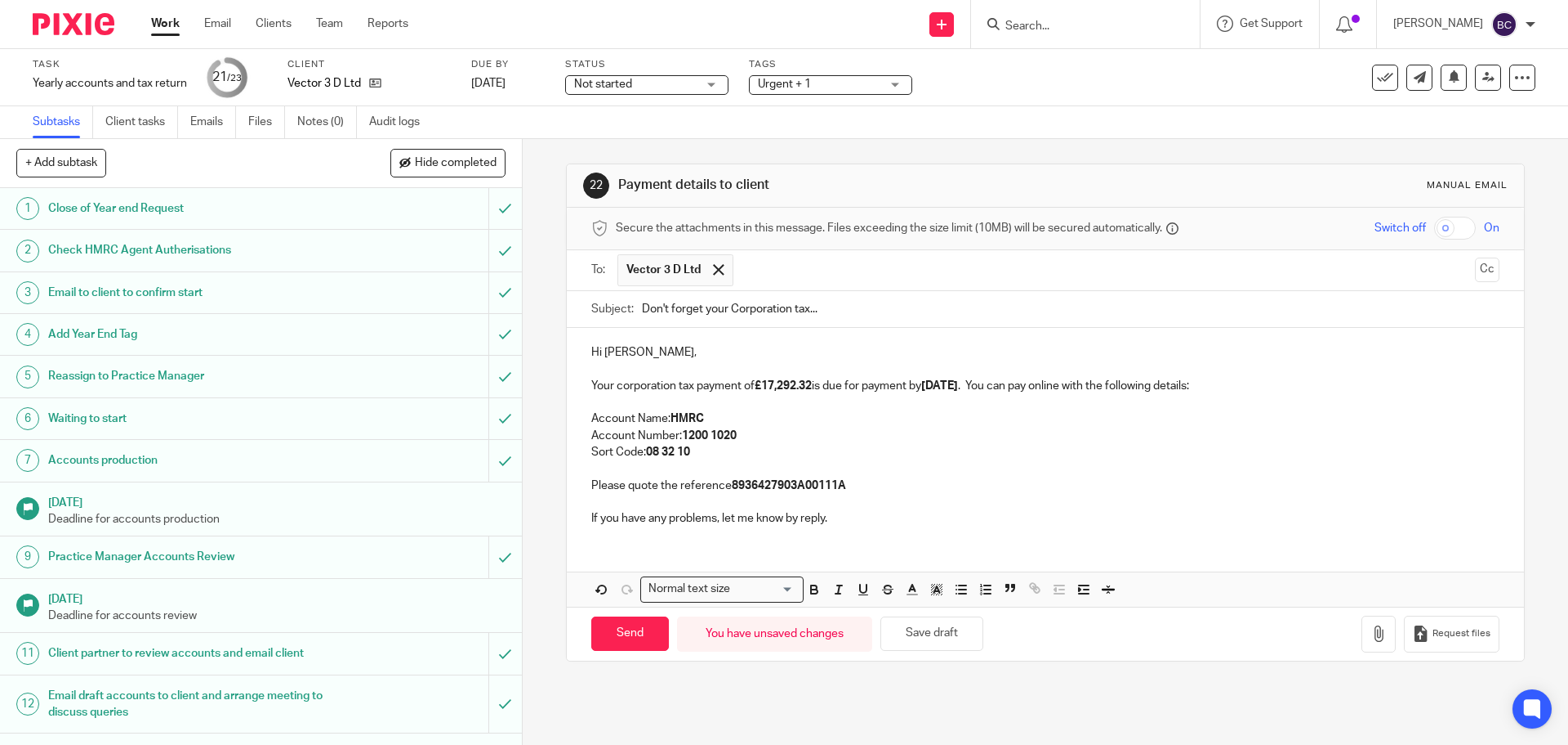
click at [676, 355] on p "Hi [PERSON_NAME]," at bounding box center [1045, 352] width 908 height 16
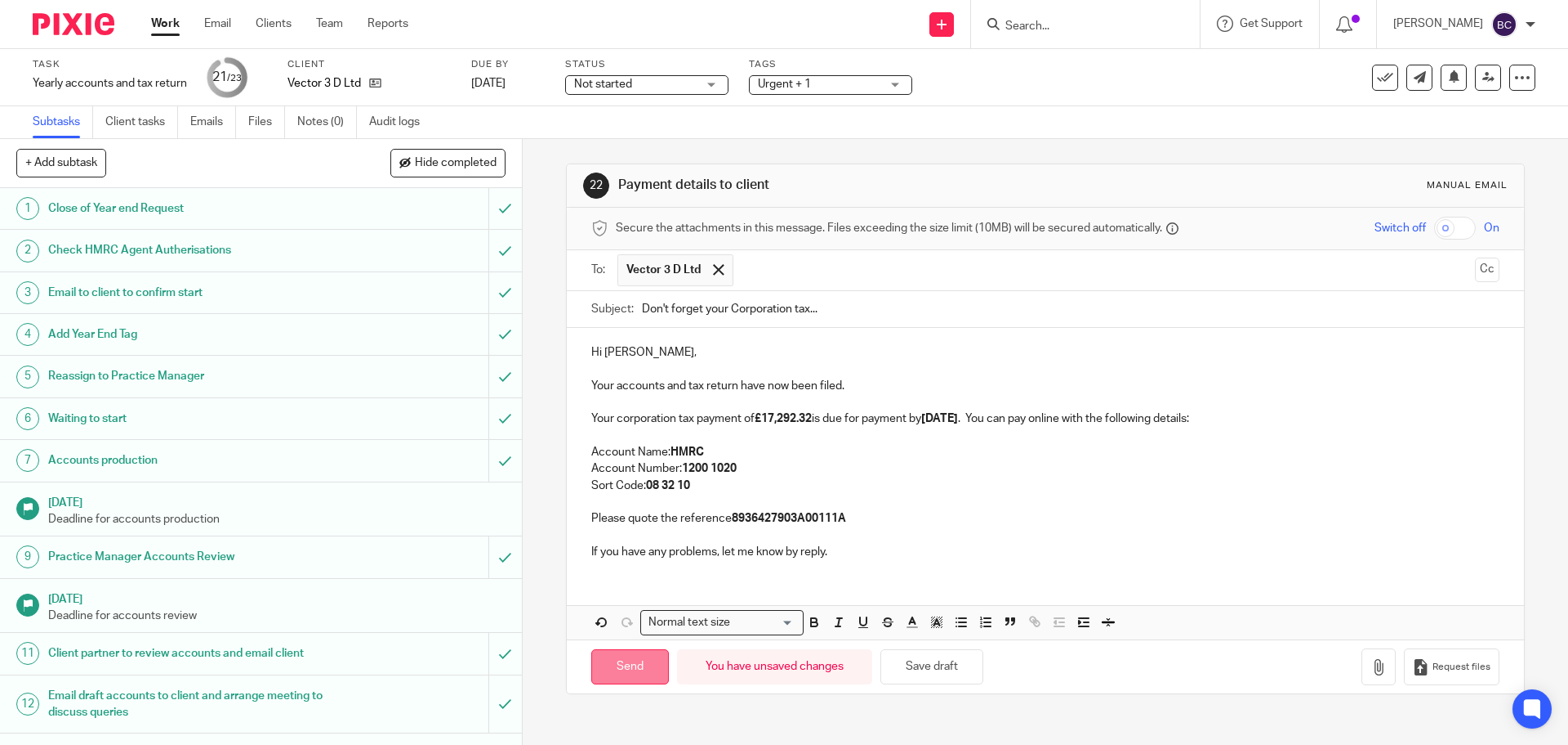
click at [635, 655] on input "Send" at bounding box center [631, 666] width 78 height 35
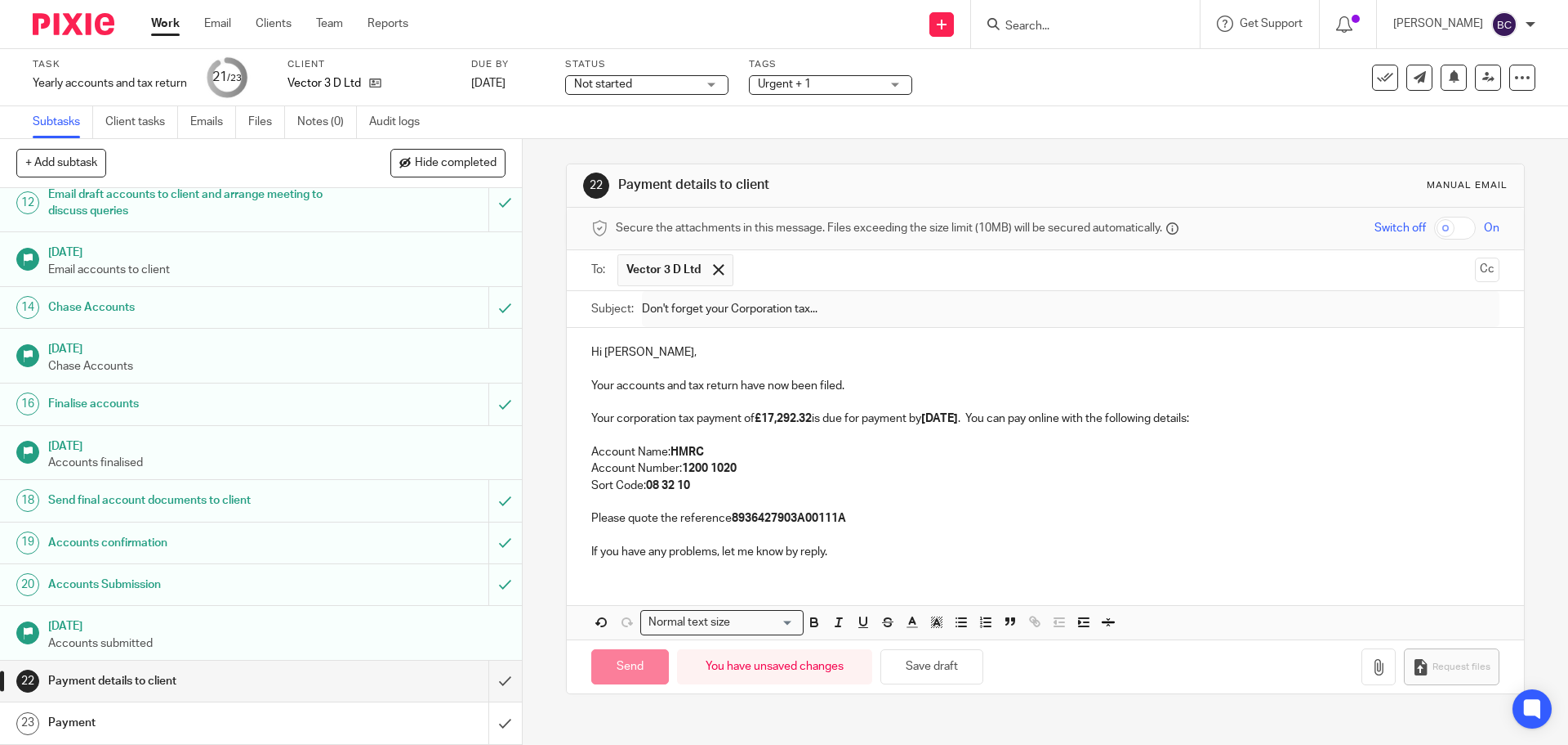
type input "Sent"
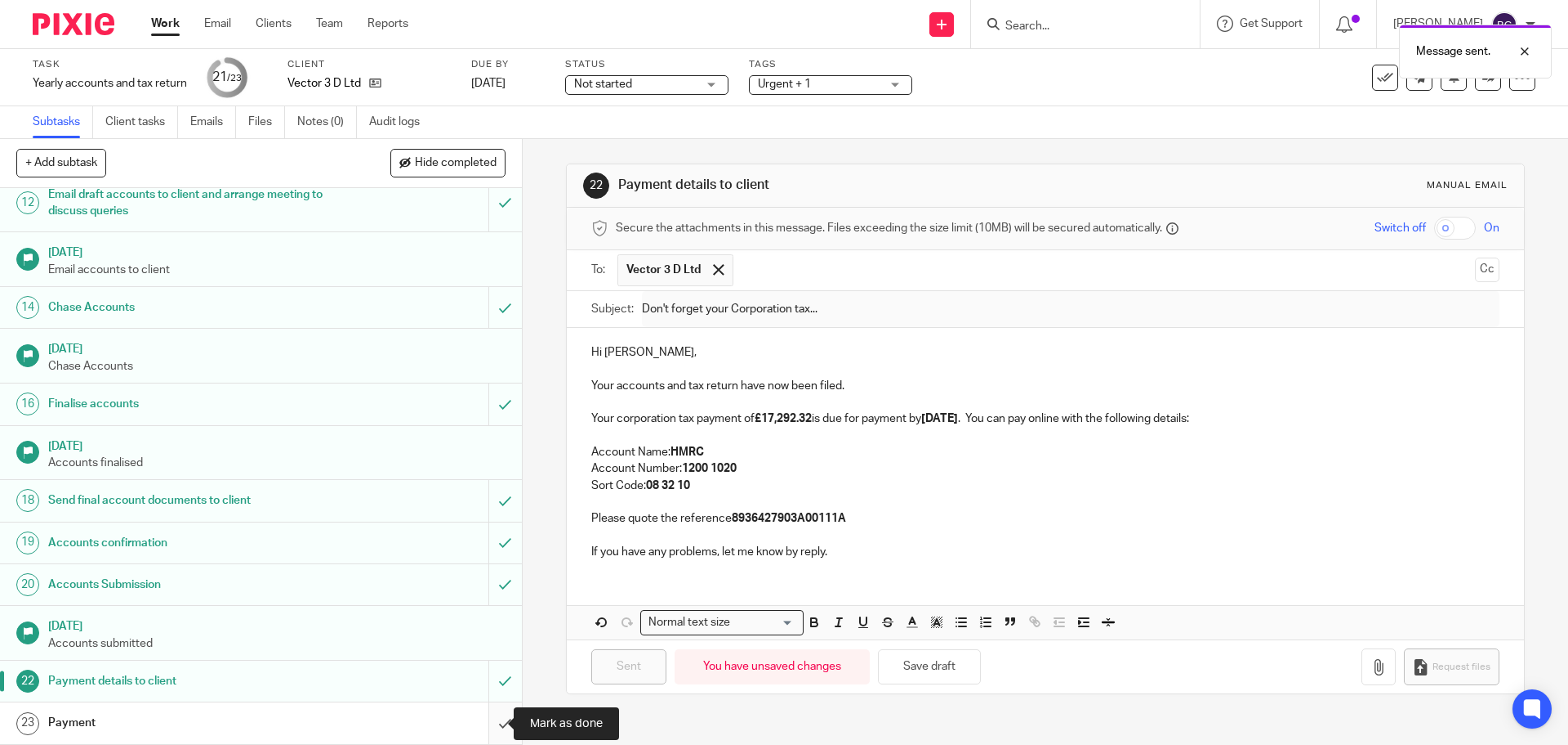
click at [485, 715] on input "submit" at bounding box center [261, 722] width 522 height 41
